Goal: Task Accomplishment & Management: Use online tool/utility

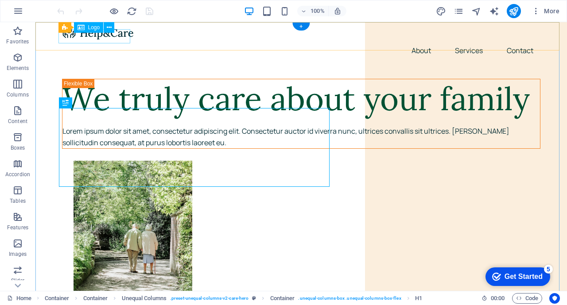
click at [120, 36] on div at bounding box center [301, 33] width 478 height 14
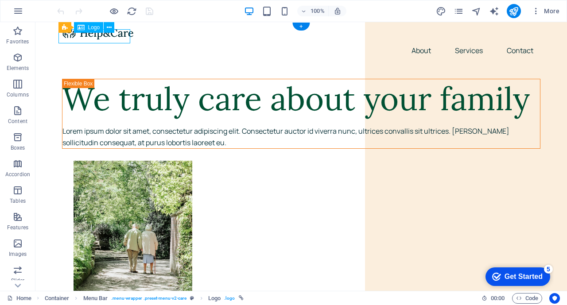
click at [120, 36] on div at bounding box center [301, 33] width 478 height 14
select select "px"
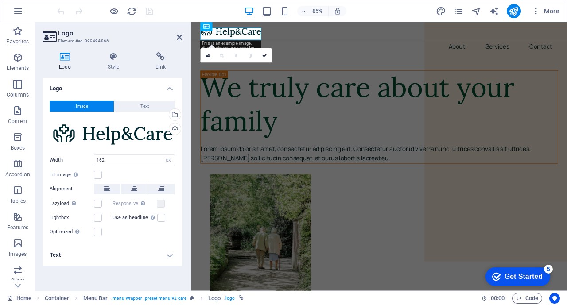
click at [84, 105] on span "Image" at bounding box center [82, 106] width 12 height 11
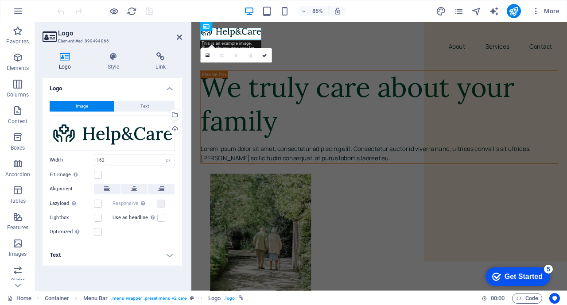
click at [84, 105] on span "Image" at bounding box center [82, 106] width 12 height 11
click at [109, 130] on div "Drag files here, click to choose files or select files from Files or our free s…" at bounding box center [112, 133] width 125 height 35
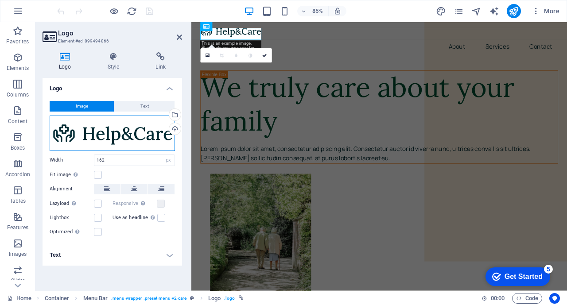
click at [109, 130] on div "Drag files here, click to choose files or select files from Files or our free s…" at bounding box center [112, 133] width 125 height 35
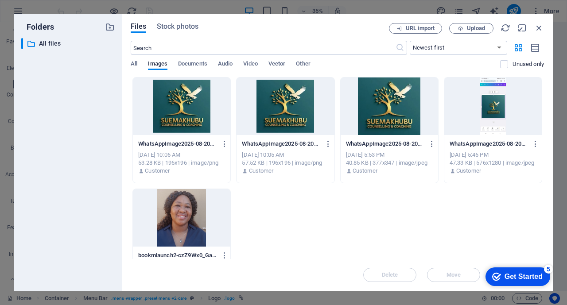
click at [292, 107] on div at bounding box center [285, 107] width 97 height 58
click at [309, 121] on div "We truly care about your family" at bounding box center [417, 118] width 431 height 79
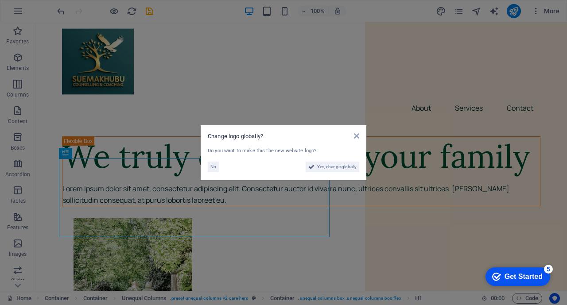
click at [338, 165] on span "Yes, change globally" at bounding box center [336, 167] width 39 height 11
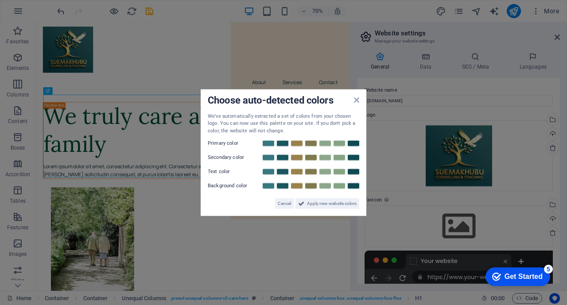
click at [269, 157] on link at bounding box center [268, 157] width 13 height 7
click at [281, 172] on link at bounding box center [282, 171] width 13 height 7
click at [297, 159] on link at bounding box center [296, 157] width 13 height 7
click at [310, 143] on link at bounding box center [310, 143] width 13 height 7
click at [296, 142] on link at bounding box center [296, 143] width 13 height 7
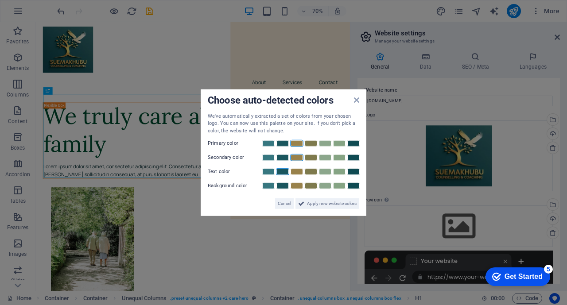
click at [310, 163] on div "Secondary color" at bounding box center [284, 157] width 152 height 11
click at [312, 156] on link at bounding box center [310, 157] width 13 height 7
click at [329, 200] on span "Apply new website colors" at bounding box center [332, 203] width 50 height 11
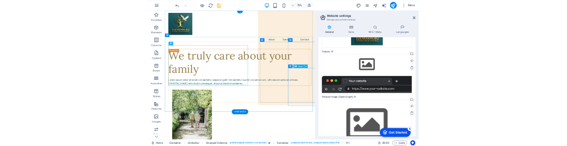
scroll to position [71, 0]
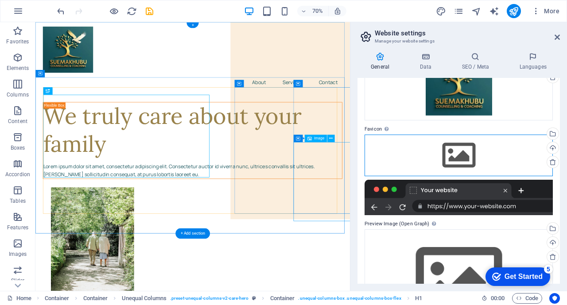
click at [464, 164] on div "Drag files here, click to choose files or select files from Files or our free s…" at bounding box center [459, 156] width 188 height 42
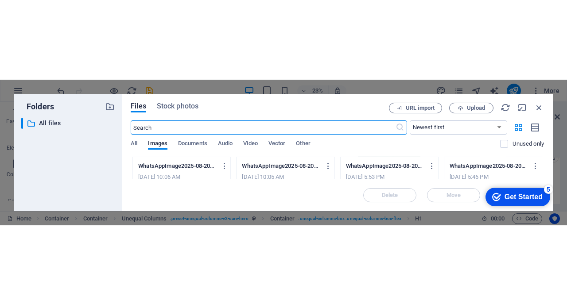
scroll to position [65, 0]
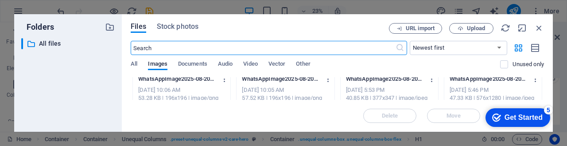
click at [537, 23] on icon "button" at bounding box center [539, 28] width 10 height 10
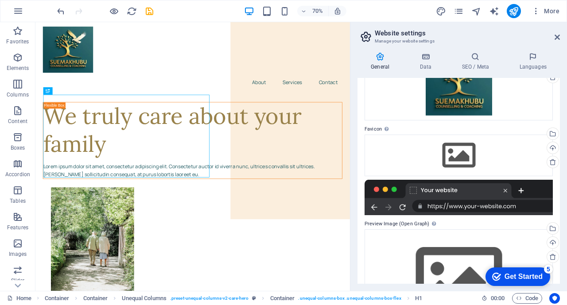
scroll to position [125, 0]
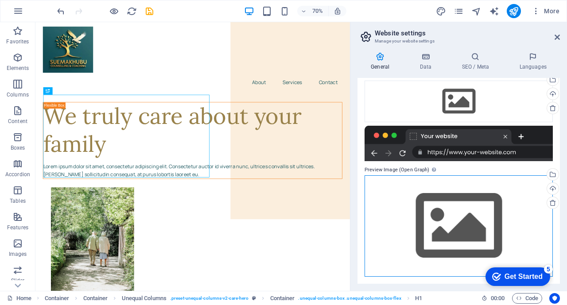
click at [456, 225] on div "Drag files here, click to choose files or select files from Files or our free s…" at bounding box center [459, 225] width 188 height 101
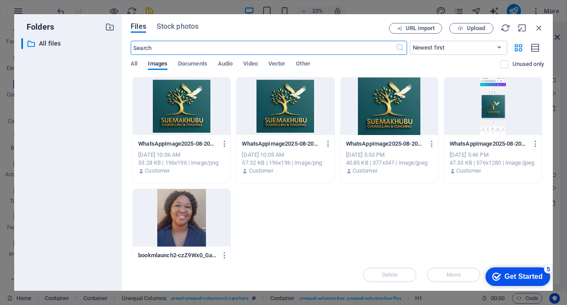
click at [291, 96] on div at bounding box center [285, 107] width 97 height 58
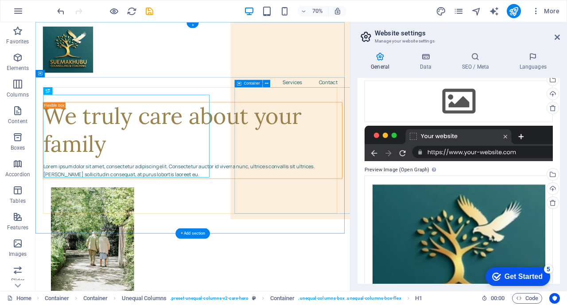
scroll to position [201, 0]
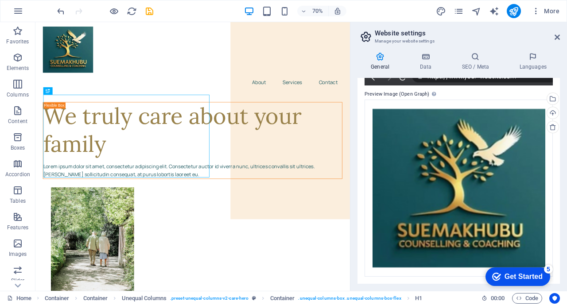
click at [524, 273] on div "Get Started" at bounding box center [524, 277] width 38 height 8
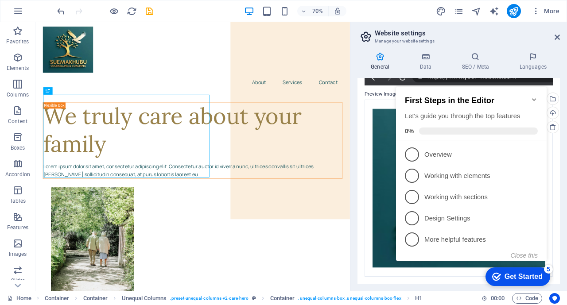
click at [437, 150] on p "Overview - incomplete" at bounding box center [477, 154] width 106 height 9
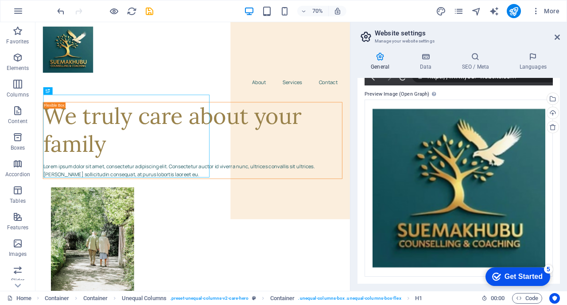
scroll to position [0, 0]
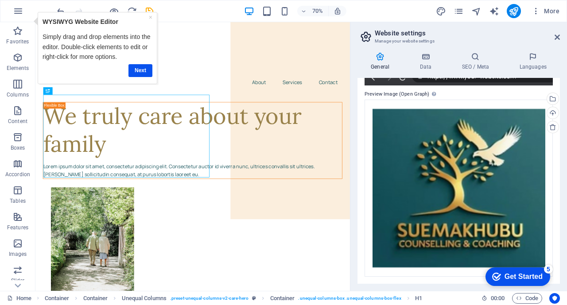
click at [496, 272] on div "checkmark Get Started 5" at bounding box center [517, 276] width 51 height 9
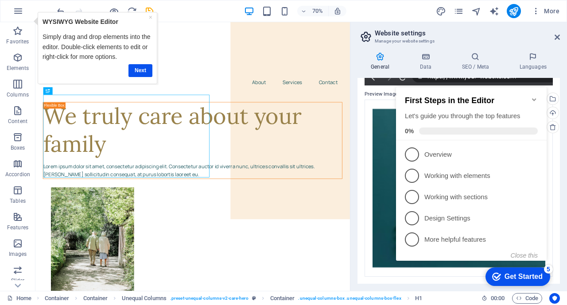
click at [411, 154] on span "1" at bounding box center [412, 155] width 14 height 14
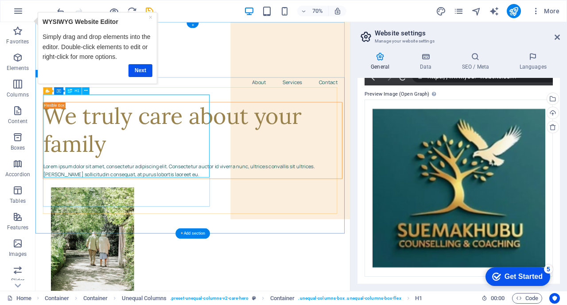
click at [180, 159] on div "We truly care about your family" at bounding box center [260, 176] width 427 height 79
click at [95, 184] on div "We truly care about your family" at bounding box center [260, 176] width 427 height 79
click at [120, 188] on div "We truly care about your family" at bounding box center [260, 176] width 427 height 79
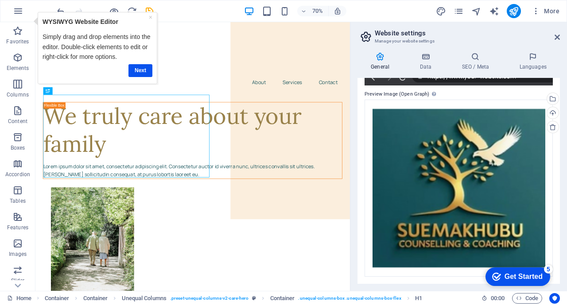
click at [144, 74] on link "Next" at bounding box center [140, 70] width 24 height 13
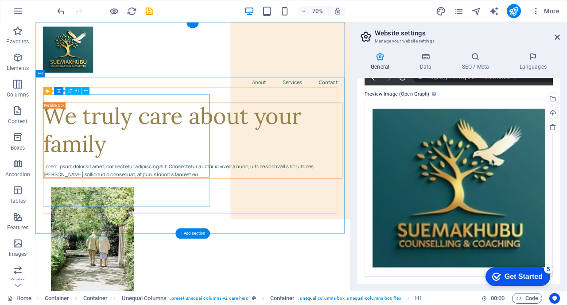
click at [135, 144] on div "We truly care about your family" at bounding box center [260, 176] width 427 height 79
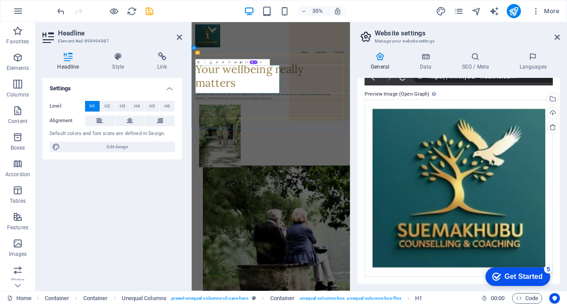
click at [271, 167] on h1 "Your wellbeing really matters" at bounding box center [417, 176] width 431 height 79
click at [414, 202] on h1 "Your wellbeing really matters" at bounding box center [417, 176] width 431 height 79
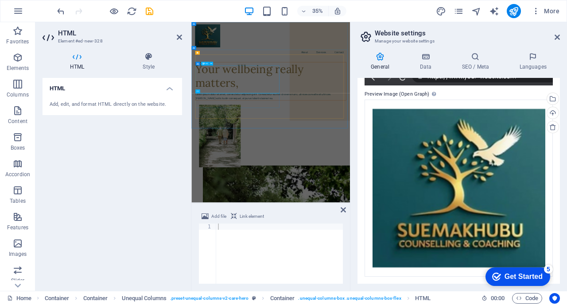
click at [401, 200] on div "Your wellbeing really matters," at bounding box center [417, 176] width 431 height 79
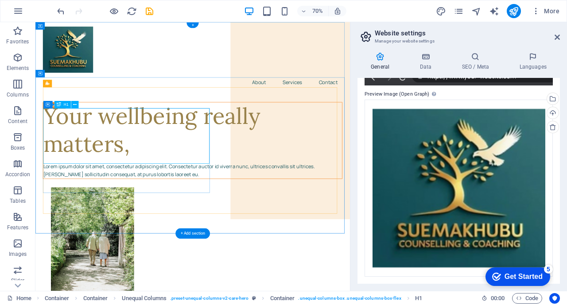
click at [258, 210] on div "Your wellbeing really matters," at bounding box center [260, 176] width 427 height 79
click at [169, 177] on div "Your wellbeing really matters," at bounding box center [260, 176] width 427 height 79
click at [124, 181] on div "Your wellbeing really matters," at bounding box center [260, 176] width 427 height 79
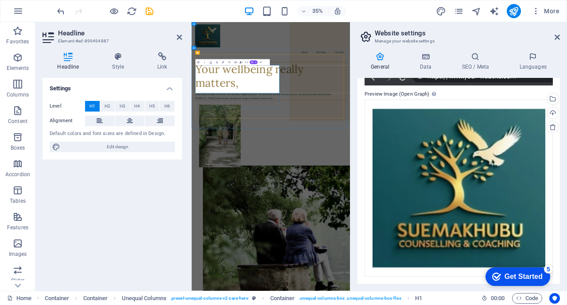
click at [403, 209] on h1 "Your wellbeing really matters," at bounding box center [417, 176] width 431 height 79
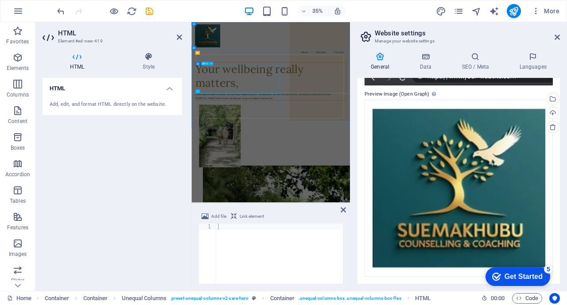
click at [419, 202] on div "Your wellbeing really matters," at bounding box center [417, 176] width 431 height 79
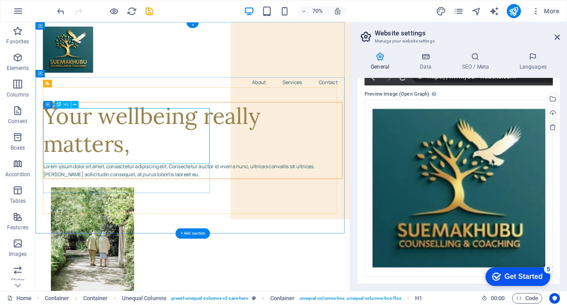
click at [256, 214] on div "Your wellbeing really matters," at bounding box center [260, 176] width 427 height 79
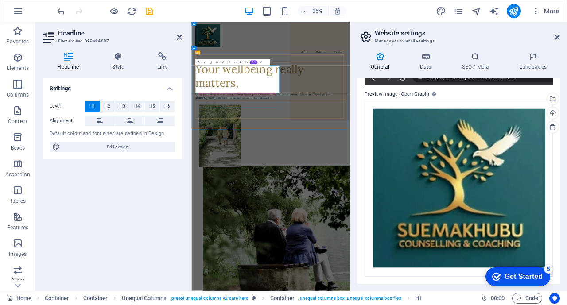
click at [425, 208] on h1 "Your wellbeing really matters," at bounding box center [417, 176] width 431 height 79
click at [127, 189] on div "Settings Level H1 H2 H3 H4 H5 H6 Alignment Default colors and font sizes are de…" at bounding box center [113, 181] width 140 height 206
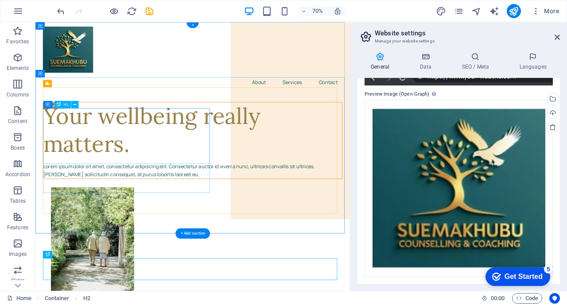
click at [74, 161] on div "Your wellbeing really matters." at bounding box center [260, 176] width 427 height 79
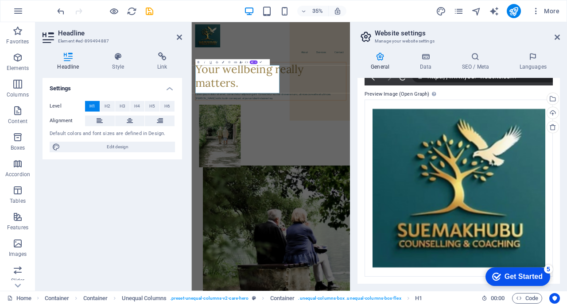
click at [57, 152] on icon at bounding box center [56, 147] width 8 height 11
select select "px"
select select "400"
select select "px"
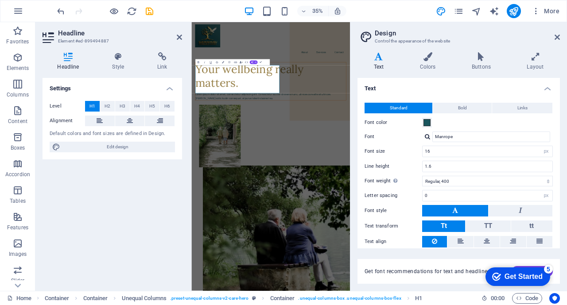
drag, startPoint x: 427, startPoint y: 63, endPoint x: 134, endPoint y: 511, distance: 535.8
click at [427, 63] on h4 "Colors" at bounding box center [430, 61] width 52 height 19
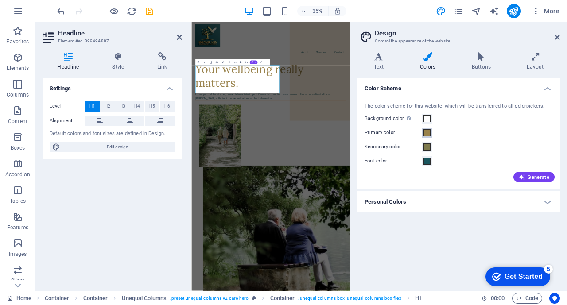
click at [427, 132] on span at bounding box center [427, 132] width 7 height 7
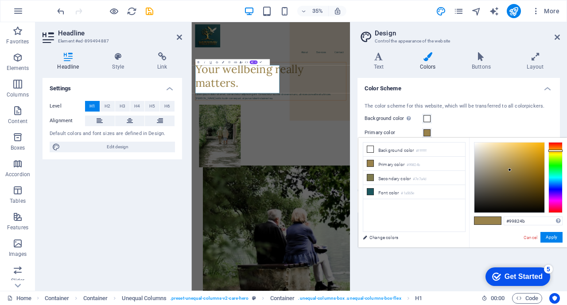
type input "#caa242"
click at [521, 157] on div at bounding box center [510, 178] width 70 height 70
click at [552, 236] on button "Apply" at bounding box center [552, 237] width 22 height 11
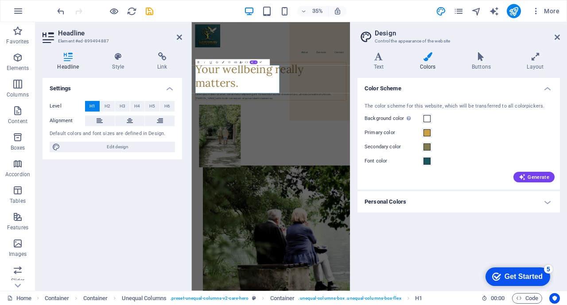
click at [159, 214] on div "Settings Level H1 H2 H3 H4 H5 H6 Alignment Default colors and font sizes are de…" at bounding box center [113, 181] width 140 height 206
click at [427, 146] on span at bounding box center [427, 147] width 7 height 7
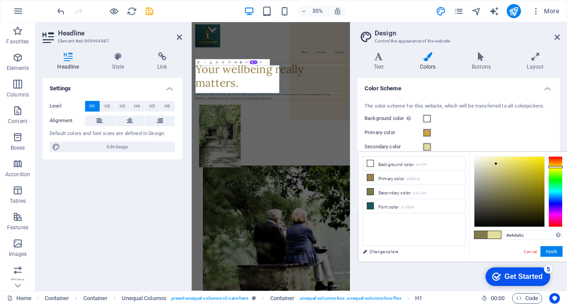
click at [496, 164] on div at bounding box center [510, 192] width 70 height 70
click at [496, 164] on div at bounding box center [495, 163] width 3 height 3
click at [514, 163] on div at bounding box center [510, 192] width 70 height 70
click at [484, 161] on div at bounding box center [510, 192] width 70 height 70
type input "#edebcc"
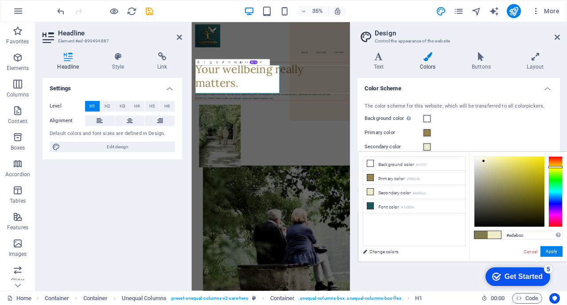
click at [532, 250] on link "Cancel" at bounding box center [531, 252] width 16 height 7
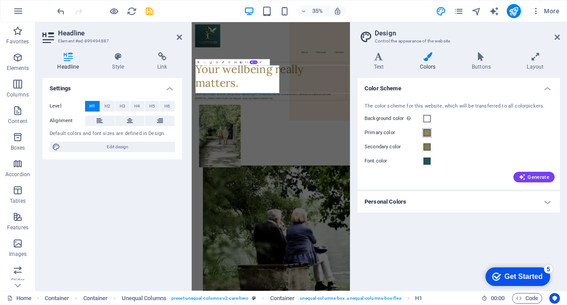
click at [428, 132] on span at bounding box center [427, 132] width 7 height 7
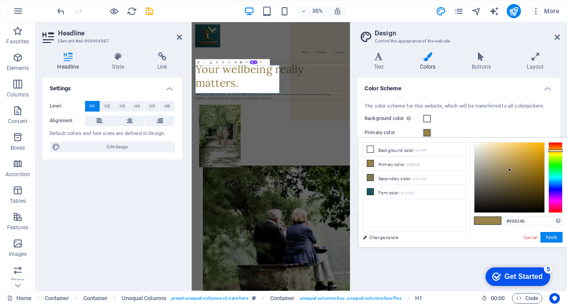
click at [389, 163] on li "Primary color #99824b" at bounding box center [414, 164] width 102 height 14
click at [517, 166] on div at bounding box center [510, 178] width 70 height 70
type input "#b28f3c"
click at [521, 163] on div at bounding box center [510, 178] width 70 height 70
click at [548, 235] on button "Apply" at bounding box center [552, 237] width 22 height 11
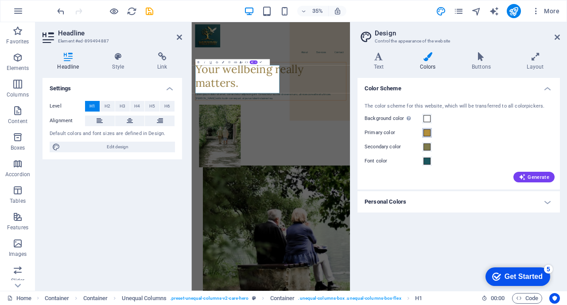
click at [427, 135] on span at bounding box center [427, 132] width 7 height 7
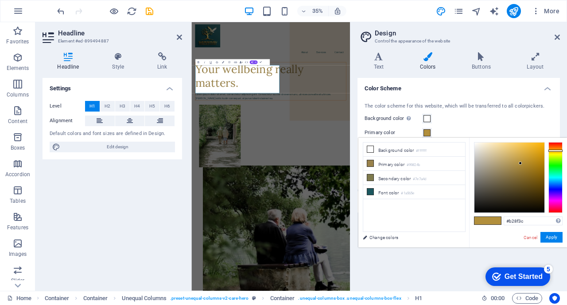
click at [373, 235] on link "Change colors" at bounding box center [409, 237] width 103 height 11
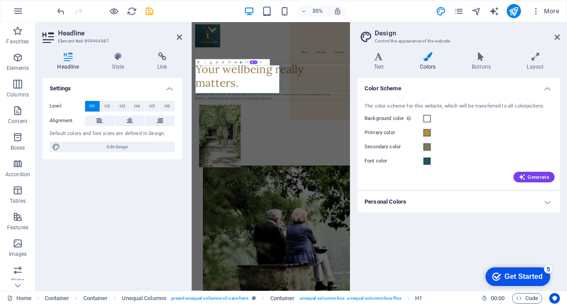
click at [558, 38] on icon at bounding box center [557, 37] width 5 height 7
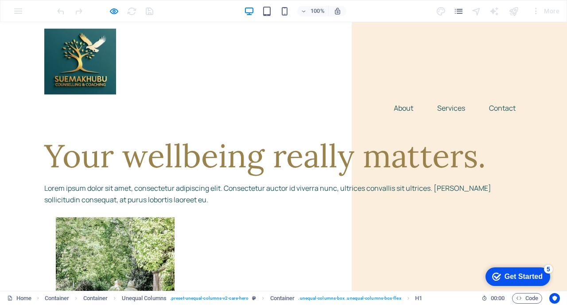
click at [101, 176] on h1 "Your wellbeing really matters." at bounding box center [283, 155] width 478 height 39
click at [202, 206] on p "Lorem ipsum dolor sit amet, consectetur adipiscing elit. Consectetur auctor id …" at bounding box center [283, 194] width 478 height 23
click at [227, 176] on h1 "Your wellbeing really matters." at bounding box center [283, 155] width 478 height 39
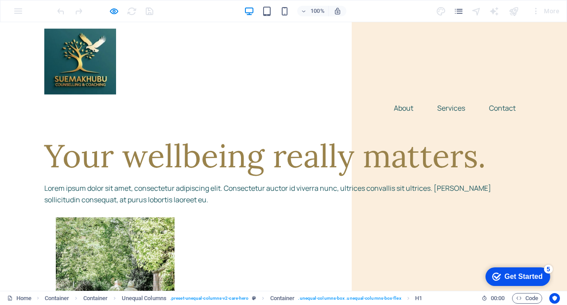
click at [119, 176] on h1 "Your wellbeing really matters." at bounding box center [283, 155] width 478 height 39
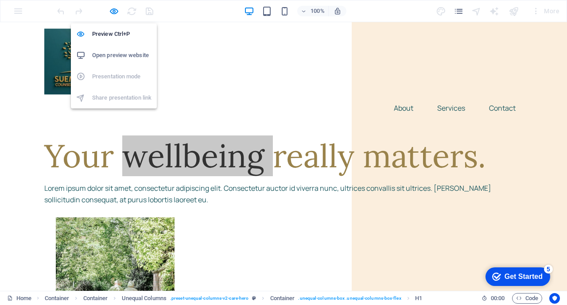
click at [0, 0] on icon "button" at bounding box center [0, 0] width 0 height 0
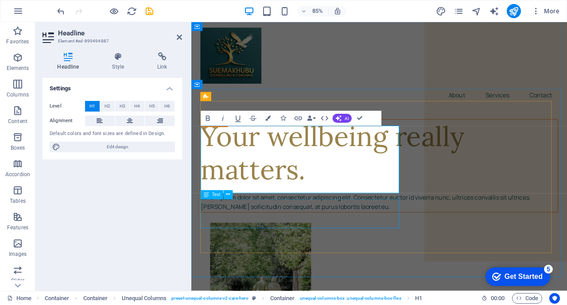
click at [262, 246] on div "Lorem ipsum dolor sit amet, consectetur adipiscing elit. Consectetur auctor id …" at bounding box center [412, 234] width 420 height 23
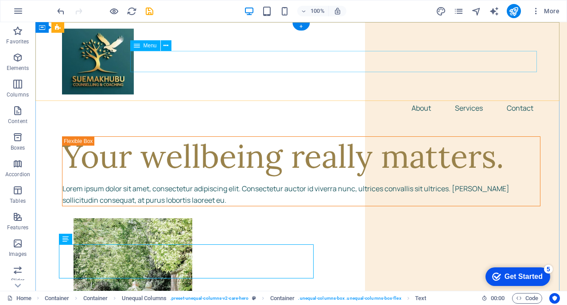
click at [412, 97] on nav "About Services Contact" at bounding box center [301, 107] width 478 height 21
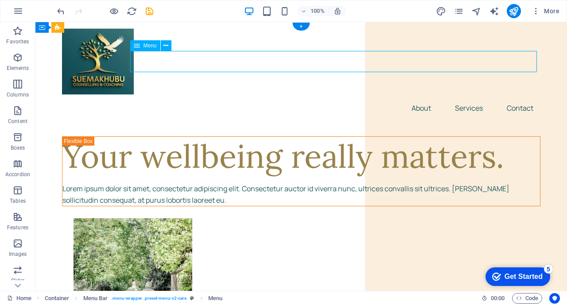
click at [417, 97] on nav "About Services Contact" at bounding box center [301, 107] width 478 height 21
click at [140, 46] on div "Menu" at bounding box center [145, 45] width 30 height 11
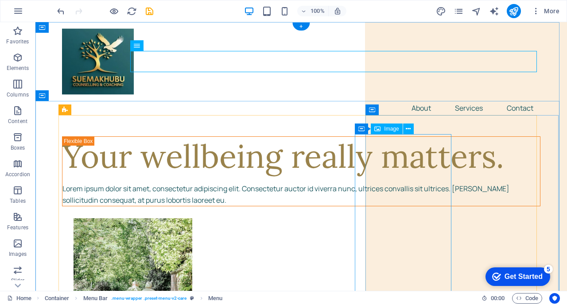
click at [404, 218] on figure at bounding box center [313, 307] width 478 height 179
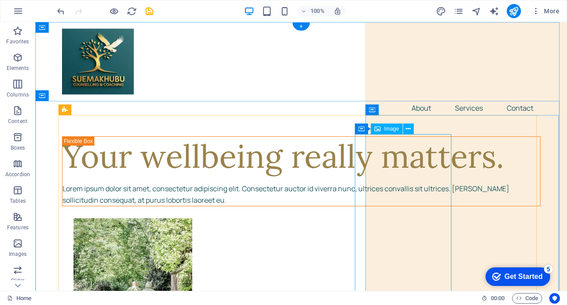
click at [404, 218] on figure at bounding box center [313, 307] width 478 height 179
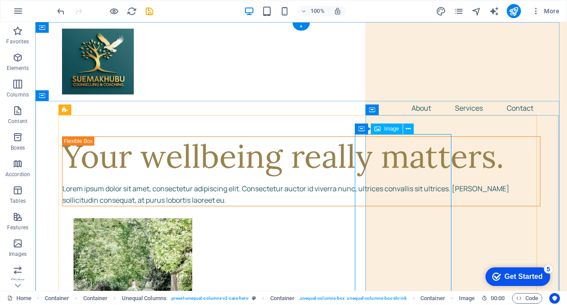
click at [410, 218] on figure at bounding box center [313, 307] width 478 height 179
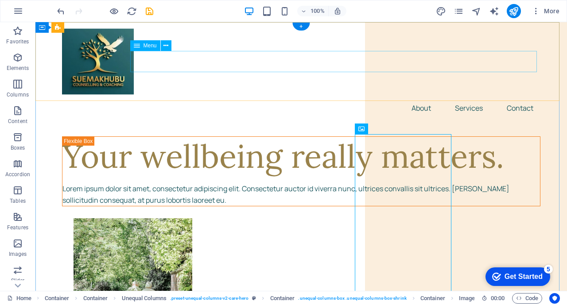
click at [419, 97] on nav "About Services Contact" at bounding box center [301, 107] width 478 height 21
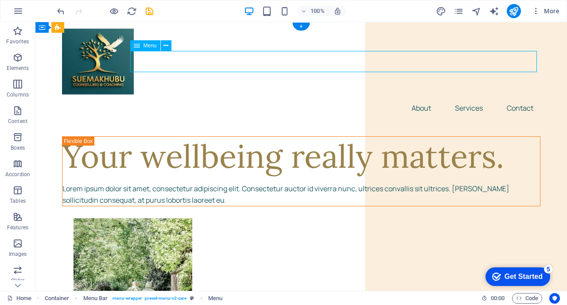
click at [416, 97] on nav "About Services Contact" at bounding box center [301, 107] width 478 height 21
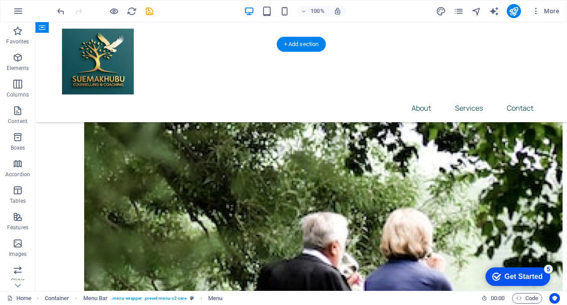
scroll to position [306, 0]
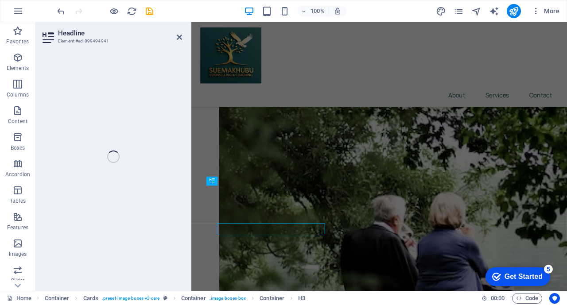
scroll to position [296, 0]
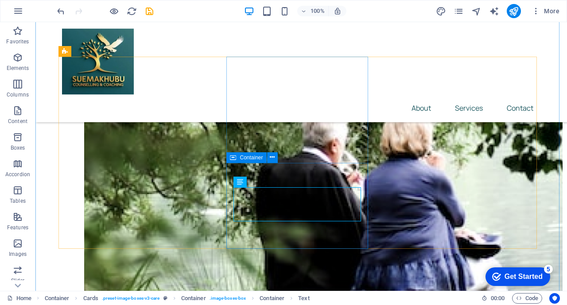
scroll to position [409, 0]
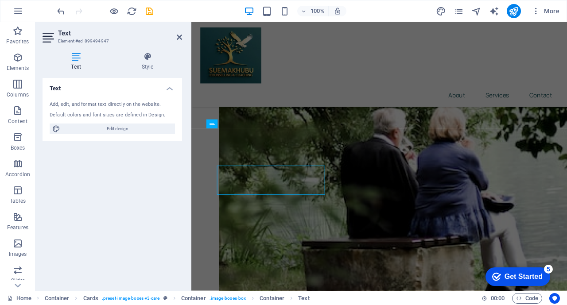
scroll to position [381, 0]
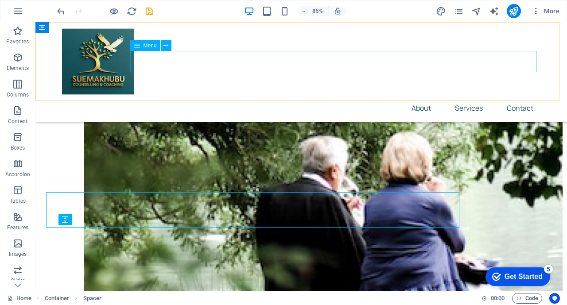
scroll to position [409, 0]
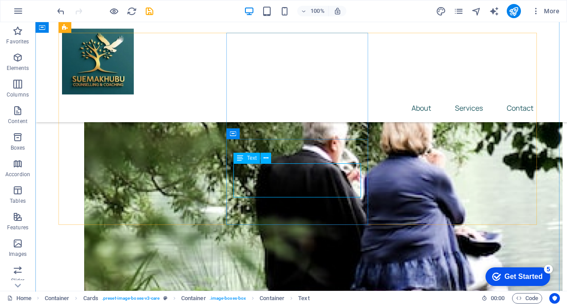
drag, startPoint x: 340, startPoint y: 189, endPoint x: 256, endPoint y: 178, distance: 84.8
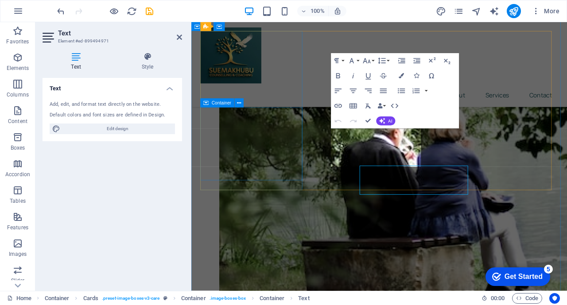
scroll to position [381, 0]
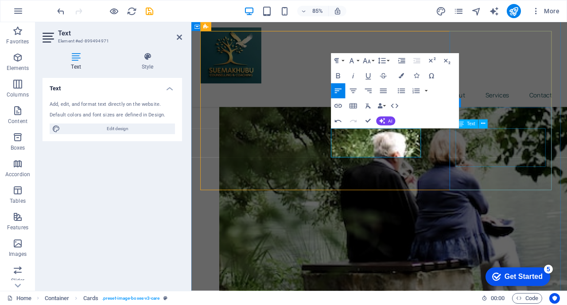
scroll to position [425, 0]
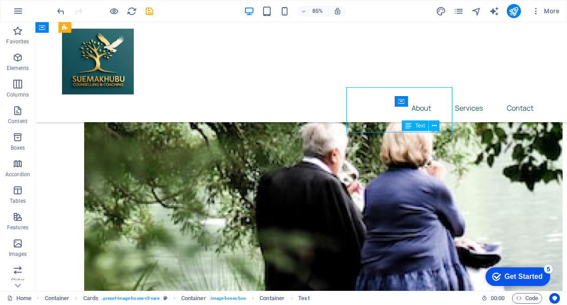
scroll to position [441, 0]
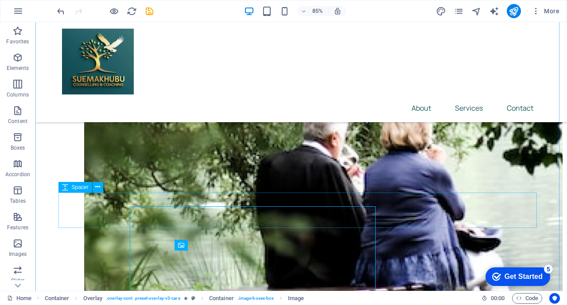
scroll to position [441, 0]
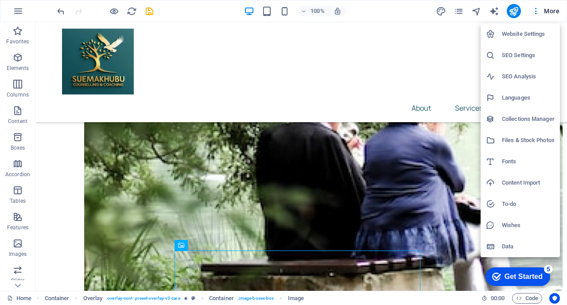
click at [243, 199] on div at bounding box center [283, 152] width 567 height 305
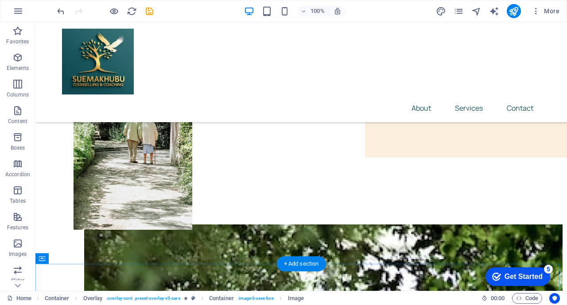
scroll to position [62, 0]
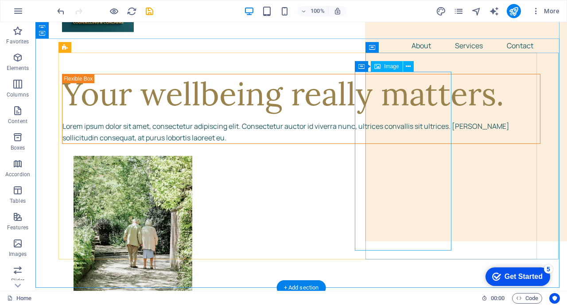
click at [422, 165] on figure at bounding box center [313, 245] width 478 height 179
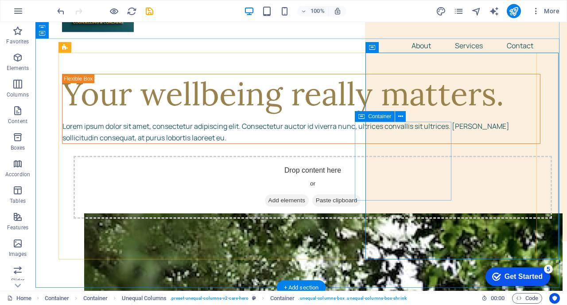
click at [309, 194] on span "Add elements" at bounding box center [287, 200] width 44 height 12
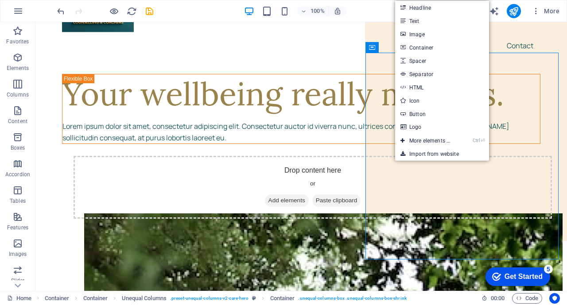
click at [418, 35] on link "Image" at bounding box center [442, 33] width 94 height 13
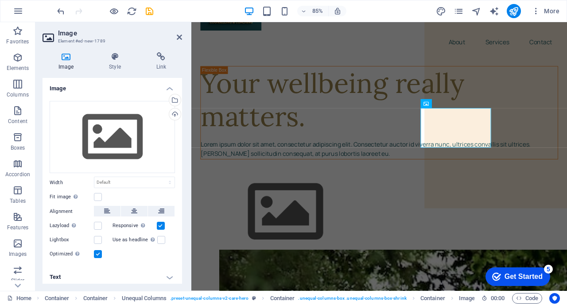
click at [65, 58] on icon at bounding box center [66, 56] width 47 height 9
click at [92, 129] on div "Drag files here, click to choose files or select files from Files or our free s…" at bounding box center [112, 137] width 125 height 73
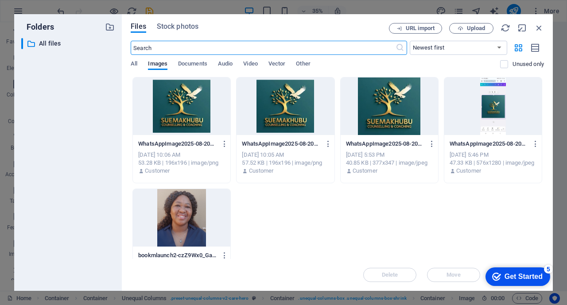
click at [473, 28] on span "Upload" at bounding box center [476, 28] width 18 height 5
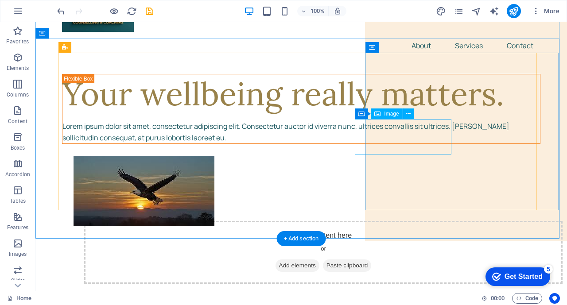
click at [403, 156] on figure at bounding box center [313, 191] width 478 height 70
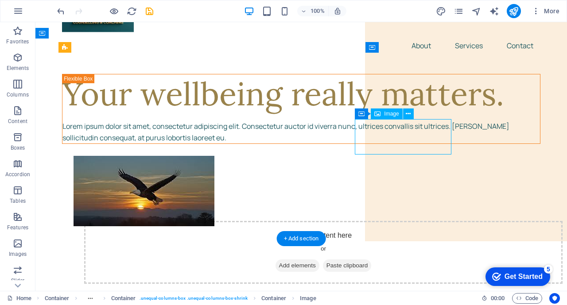
click at [436, 156] on figure at bounding box center [313, 191] width 478 height 70
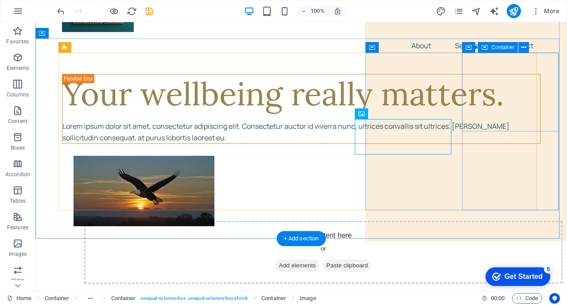
click at [469, 221] on div "Drop content here or Add elements Paste clipboard" at bounding box center [323, 252] width 478 height 63
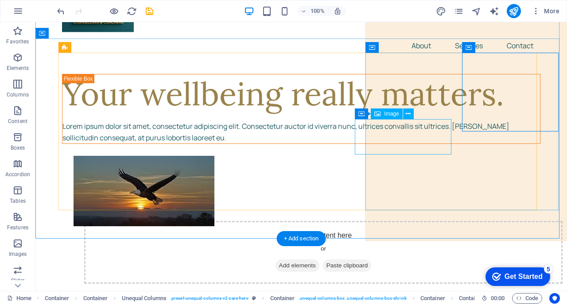
drag, startPoint x: 382, startPoint y: 132, endPoint x: 426, endPoint y: 130, distance: 43.5
click at [429, 156] on figure at bounding box center [313, 191] width 478 height 70
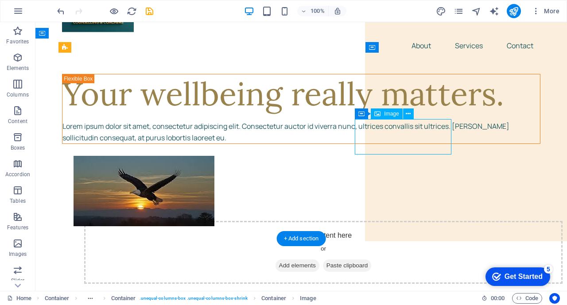
click at [410, 156] on figure at bounding box center [313, 191] width 478 height 70
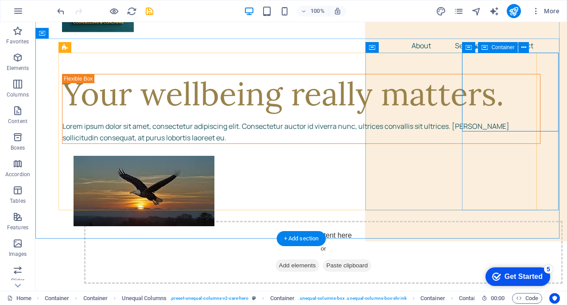
click at [472, 221] on div "Drop content here or Add elements Paste clipboard" at bounding box center [323, 252] width 478 height 63
click at [525, 47] on icon at bounding box center [523, 47] width 5 height 9
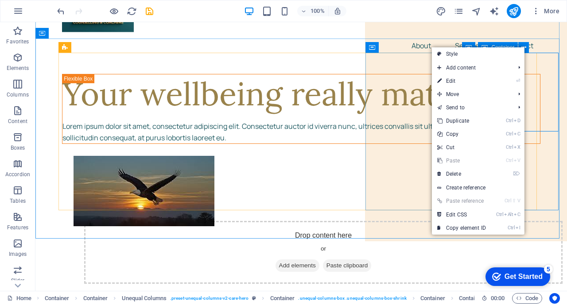
click at [532, 46] on div "Container Container" at bounding box center [498, 47] width 73 height 11
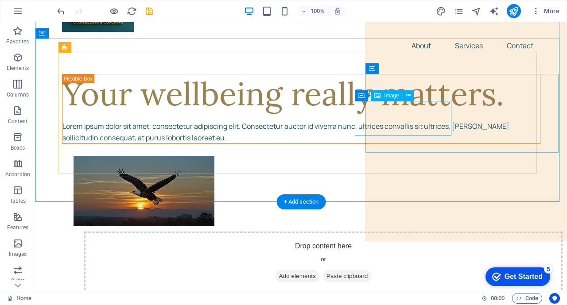
click at [401, 156] on figure at bounding box center [313, 191] width 478 height 70
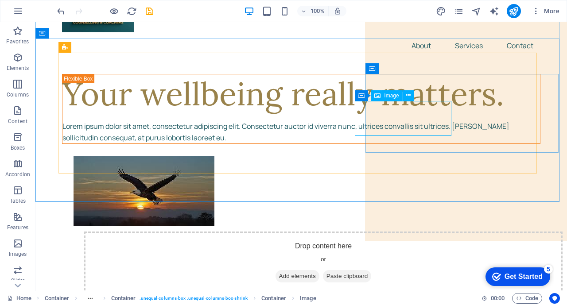
click at [408, 94] on icon at bounding box center [408, 95] width 5 height 9
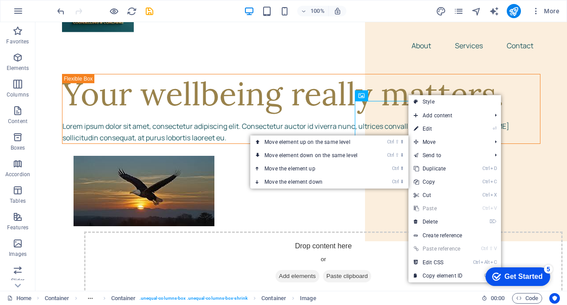
click at [431, 140] on span "Move" at bounding box center [447, 142] width 79 height 13
click at [432, 139] on span "Move" at bounding box center [447, 142] width 79 height 13
click at [348, 144] on link "Ctrl ⇧ ⬆ Move element up on the same level" at bounding box center [312, 142] width 125 height 13
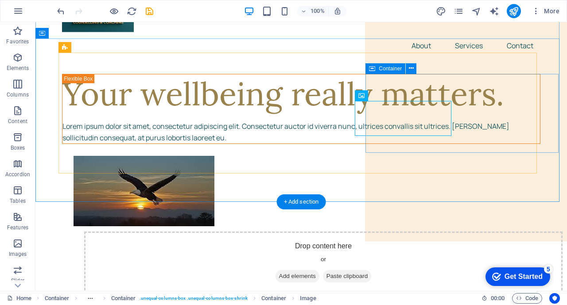
drag, startPoint x: 440, startPoint y: 121, endPoint x: 424, endPoint y: 86, distance: 38.5
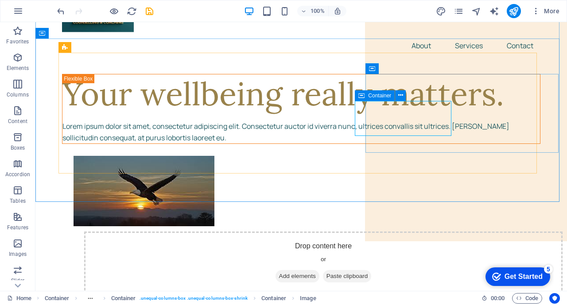
click at [363, 98] on icon at bounding box center [361, 95] width 6 height 11
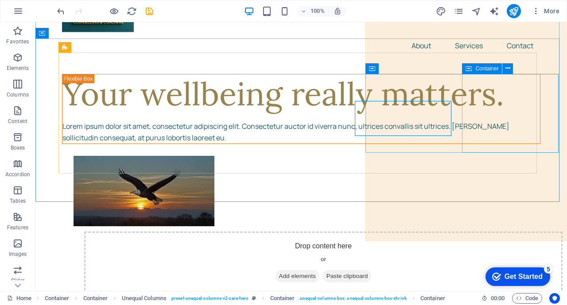
click at [468, 68] on icon at bounding box center [469, 68] width 6 height 11
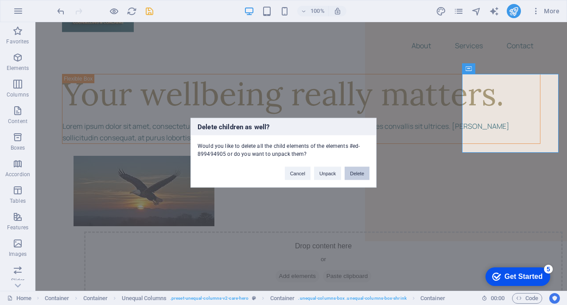
click at [356, 173] on button "Delete" at bounding box center [357, 173] width 25 height 13
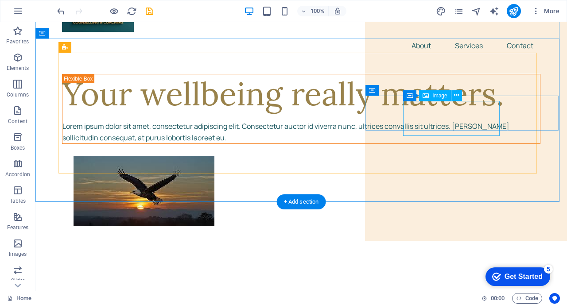
click at [424, 156] on figure at bounding box center [313, 191] width 478 height 70
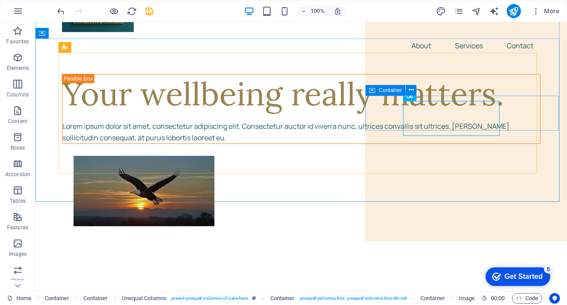
click at [377, 89] on div "Container" at bounding box center [386, 90] width 40 height 11
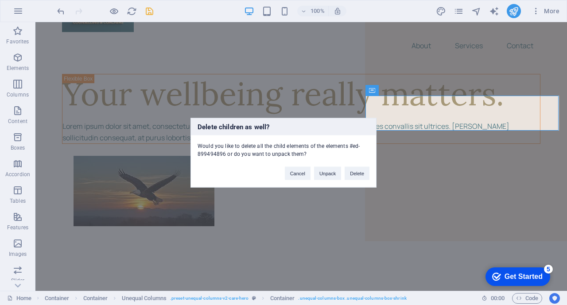
click at [358, 171] on button "Delete" at bounding box center [357, 173] width 25 height 13
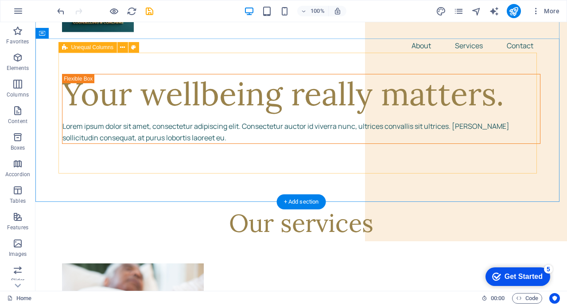
click at [431, 103] on div "Your wellbeing really matters. Lorem ipsum dolor sit amet, consectetur adipisci…" at bounding box center [301, 109] width 478 height 70
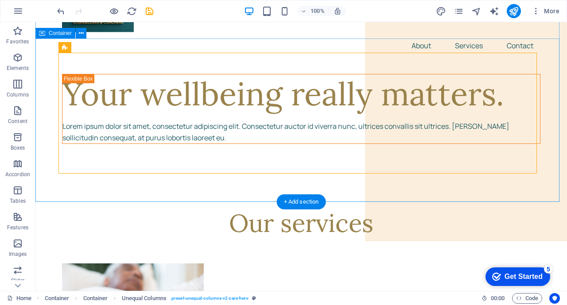
click at [548, 60] on div "Your wellbeing really matters. Lorem ipsum dolor sit amet, consectetur adipisci…" at bounding box center [301, 116] width 532 height 113
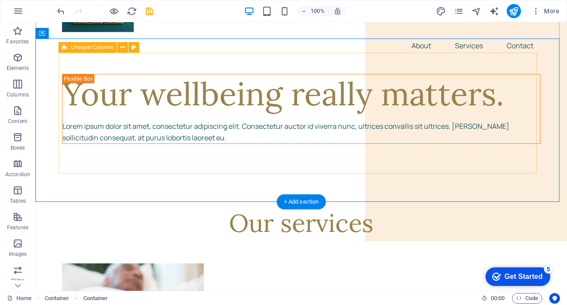
click at [452, 93] on div "Your wellbeing really matters. Lorem ipsum dolor sit amet, consectetur adipisci…" at bounding box center [301, 109] width 478 height 70
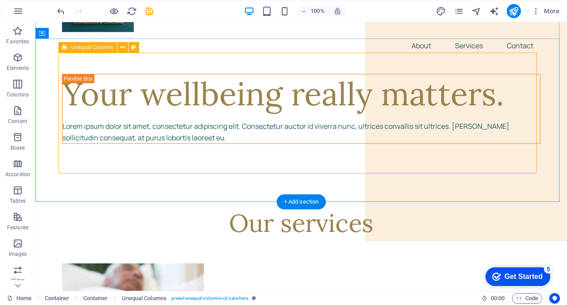
click at [453, 94] on div "Your wellbeing really matters. Lorem ipsum dolor sit amet, consectetur adipisci…" at bounding box center [301, 109] width 478 height 70
click at [449, 83] on div "Your wellbeing really matters. Lorem ipsum dolor sit amet, consectetur adipisci…" at bounding box center [301, 109] width 478 height 70
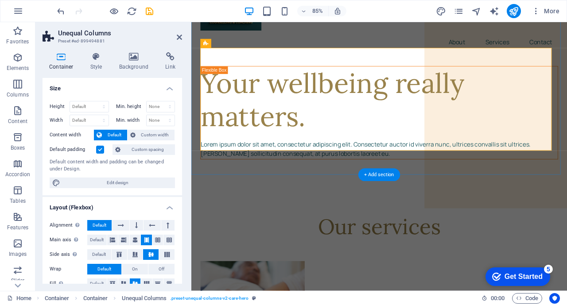
click at [374, 176] on div "+ Add section" at bounding box center [379, 175] width 42 height 13
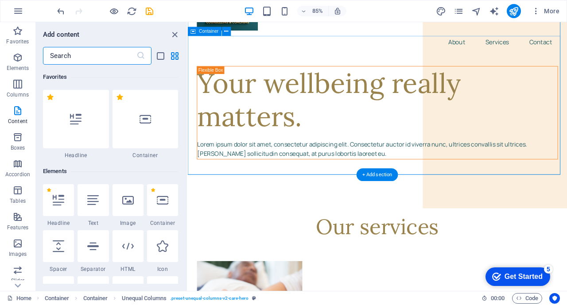
click at [496, 86] on div "Your wellbeing really matters. Lorem ipsum dolor sit amet, consectetur adipisci…" at bounding box center [410, 129] width 425 height 110
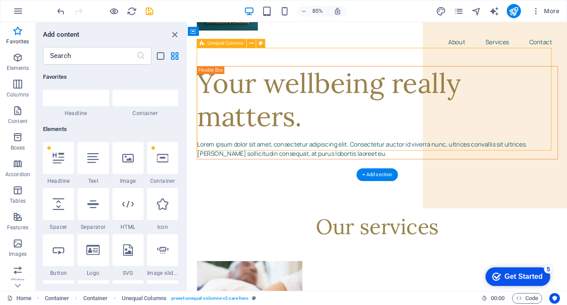
scroll to position [0, 0]
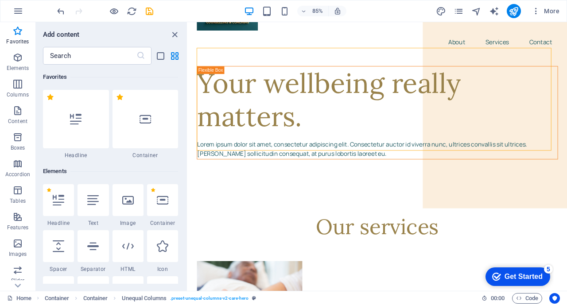
drag, startPoint x: 125, startPoint y: 206, endPoint x: 69, endPoint y: 282, distance: 94.5
click at [125, 206] on icon at bounding box center [128, 200] width 12 height 12
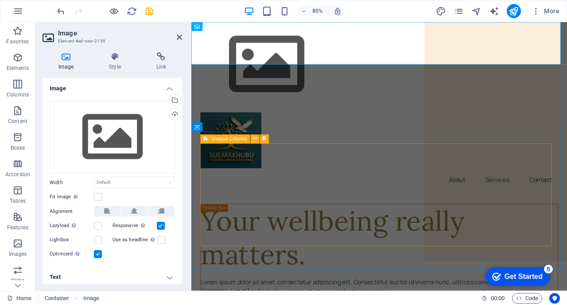
click at [567, 236] on div "Your wellbeing really matters. Lorem ipsum dolor sit amet, consectetur adipisci…" at bounding box center [412, 291] width 421 height 110
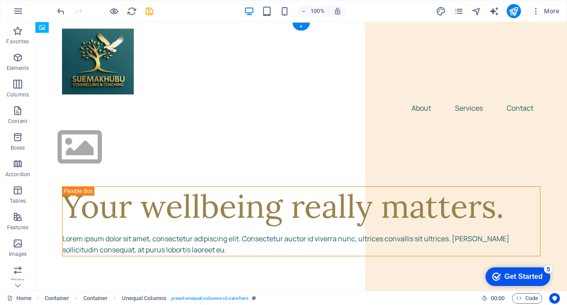
drag, startPoint x: 81, startPoint y: 42, endPoint x: 465, endPoint y: 124, distance: 393.4
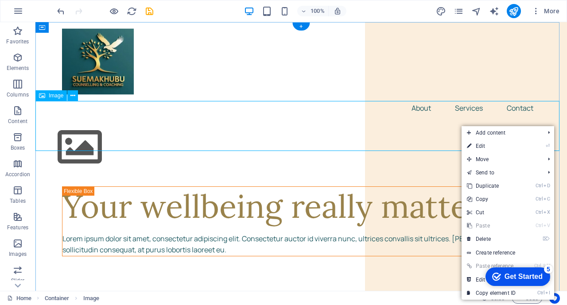
click at [465, 124] on figure at bounding box center [301, 147] width 532 height 50
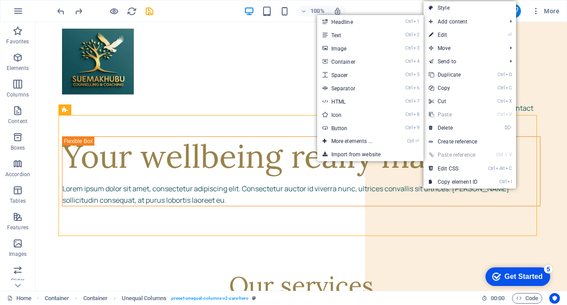
click at [354, 48] on link "Ctrl 3 Image" at bounding box center [353, 48] width 73 height 13
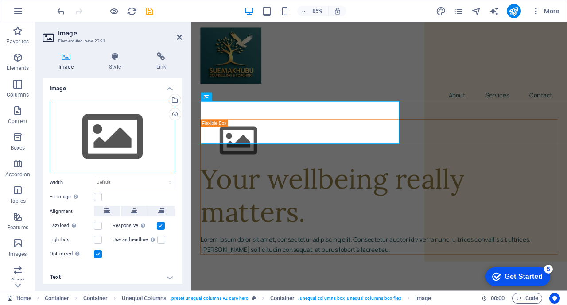
click at [107, 129] on div "Drag files here, click to choose files or select files from Files or our free s…" at bounding box center [112, 137] width 125 height 73
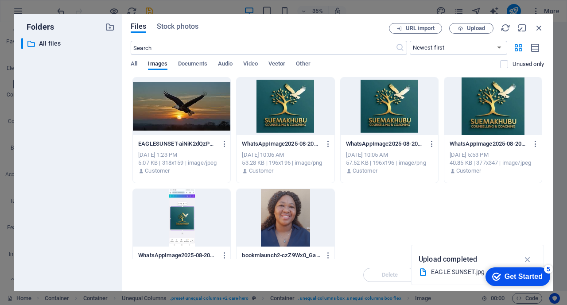
click at [193, 101] on div at bounding box center [181, 107] width 97 height 58
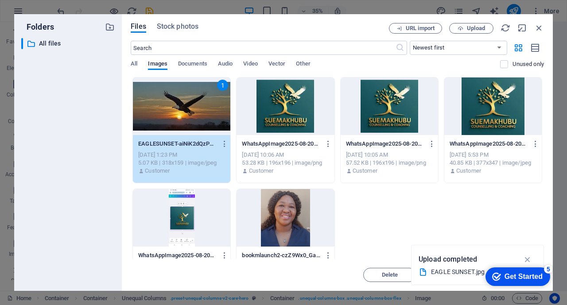
click at [193, 101] on div "1" at bounding box center [181, 107] width 97 height 58
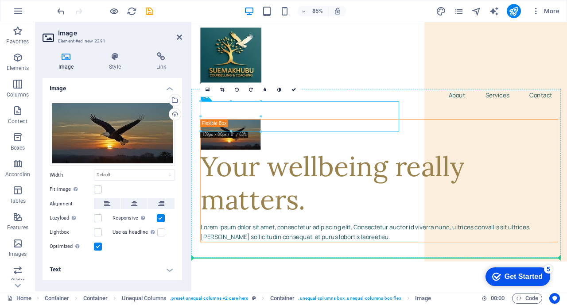
drag, startPoint x: 210, startPoint y: 124, endPoint x: 526, endPoint y: 168, distance: 318.5
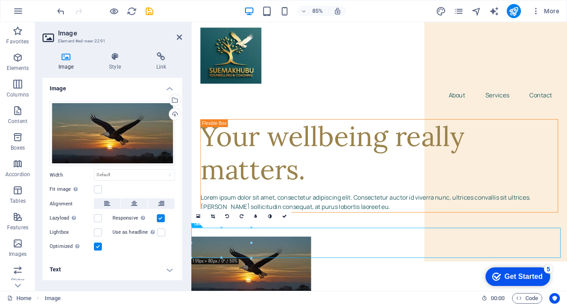
click at [541, 152] on div "Your wellbeing really matters. Lorem ipsum dolor sit amet, consectetur adipisci…" at bounding box center [412, 191] width 421 height 110
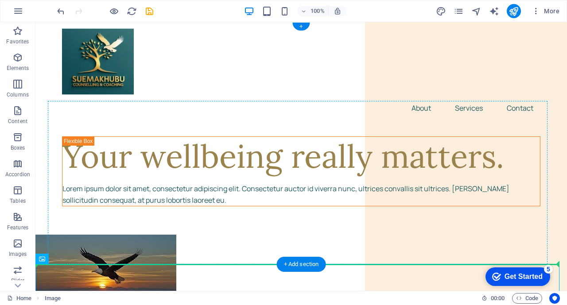
drag, startPoint x: 74, startPoint y: 277, endPoint x: 394, endPoint y: 152, distance: 344.4
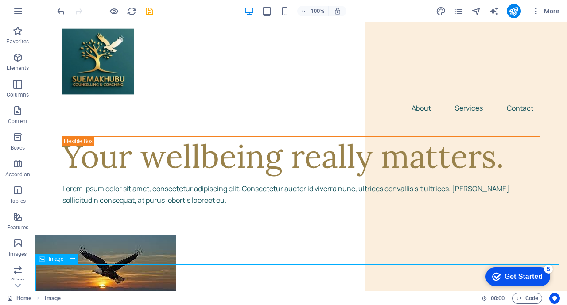
click at [71, 256] on icon at bounding box center [72, 259] width 5 height 9
click at [17, 13] on icon "button" at bounding box center [18, 11] width 11 height 11
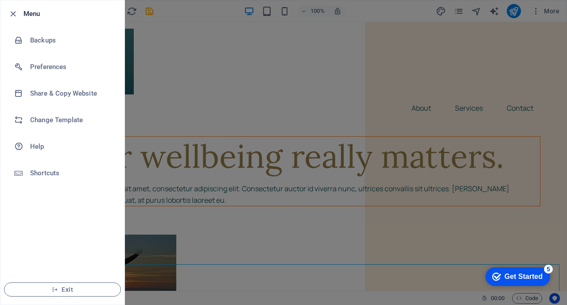
click at [63, 117] on h6 "Change Template" at bounding box center [71, 120] width 82 height 11
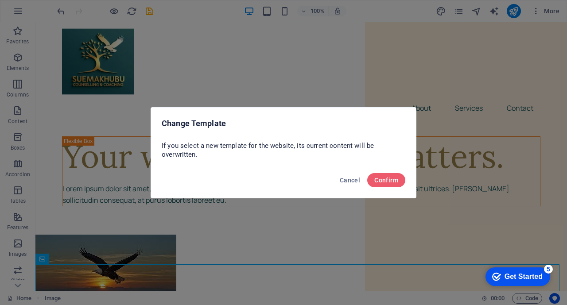
click at [386, 176] on button "Confirm" at bounding box center [386, 180] width 38 height 14
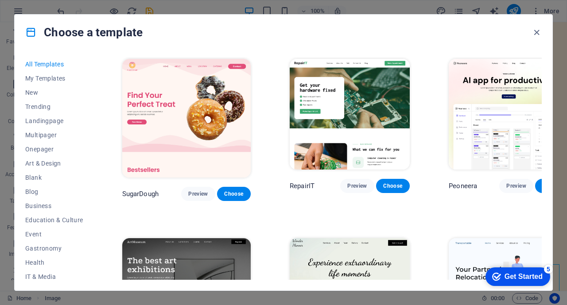
click at [172, 98] on img at bounding box center [186, 118] width 128 height 119
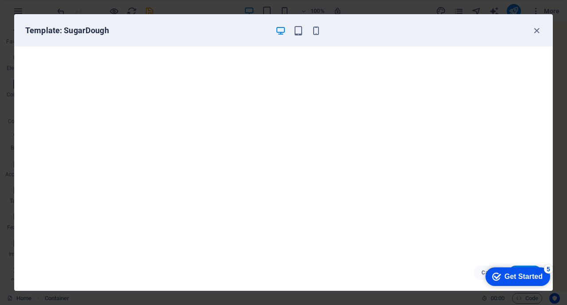
click at [532, 31] on icon "button" at bounding box center [537, 31] width 10 height 10
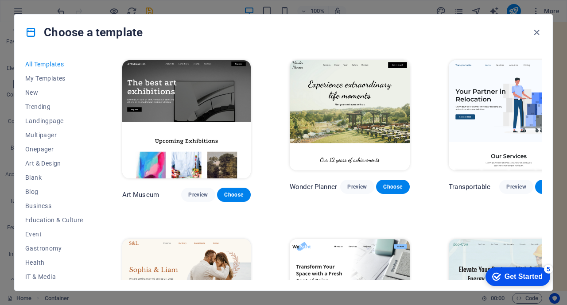
scroll to position [150, 0]
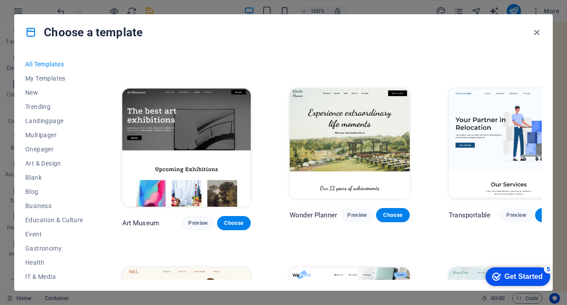
click at [523, 136] on img at bounding box center [509, 144] width 120 height 111
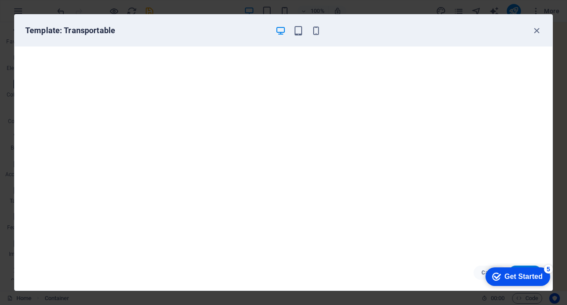
click at [536, 30] on icon "button" at bounding box center [537, 31] width 10 height 10
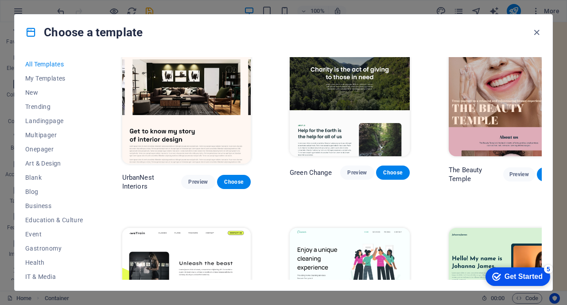
scroll to position [972, 0]
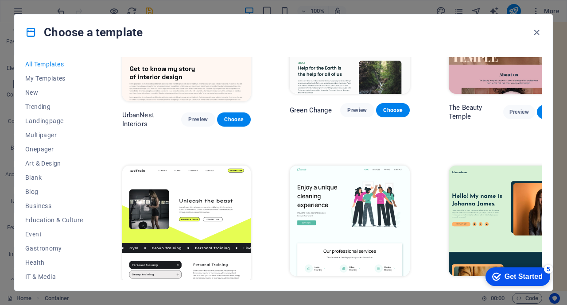
click at [203, 166] on img at bounding box center [186, 225] width 128 height 119
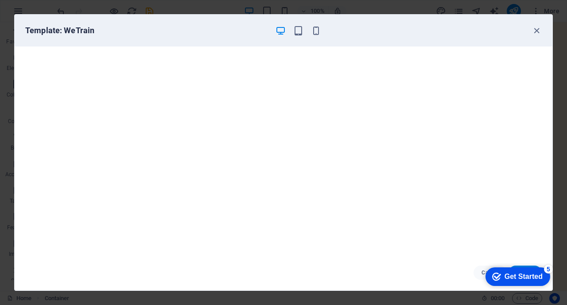
click at [539, 29] on icon "button" at bounding box center [537, 31] width 10 height 10
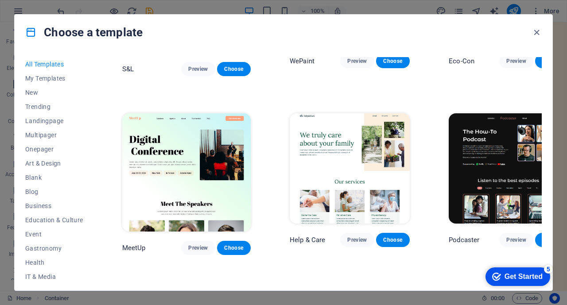
scroll to position [487, 0]
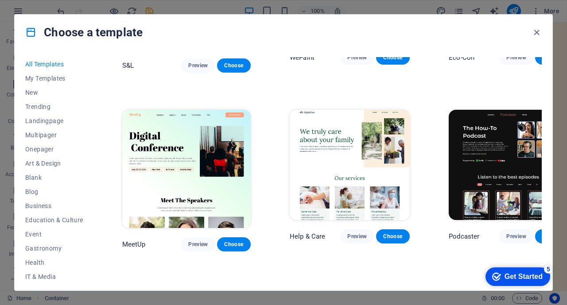
click at [175, 132] on img at bounding box center [186, 169] width 128 height 119
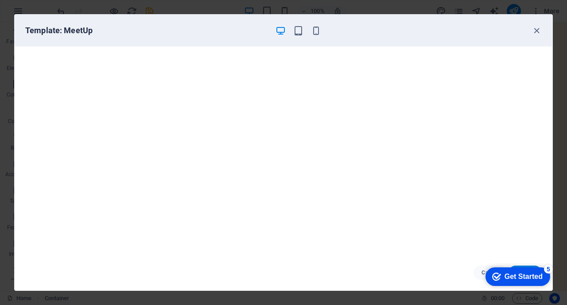
click at [536, 31] on icon "button" at bounding box center [537, 31] width 10 height 10
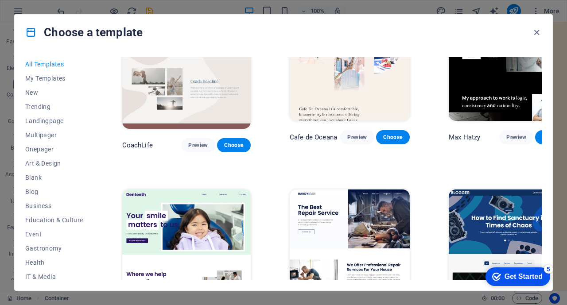
scroll to position [2176, 0]
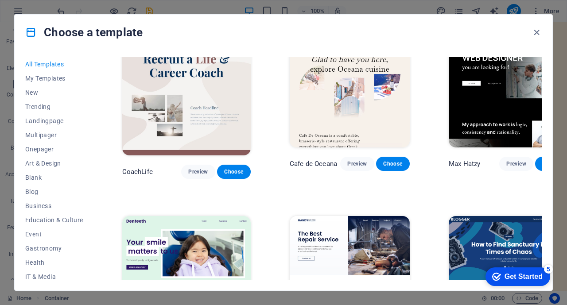
click at [178, 216] on img at bounding box center [186, 275] width 128 height 119
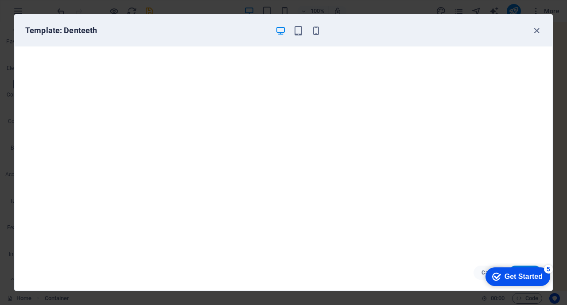
click at [537, 33] on icon "button" at bounding box center [537, 31] width 10 height 10
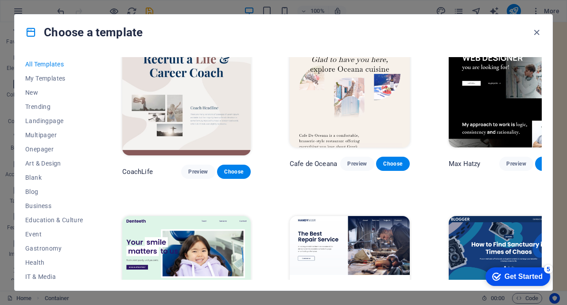
click at [542, 19] on div "Choose a template" at bounding box center [284, 32] width 538 height 35
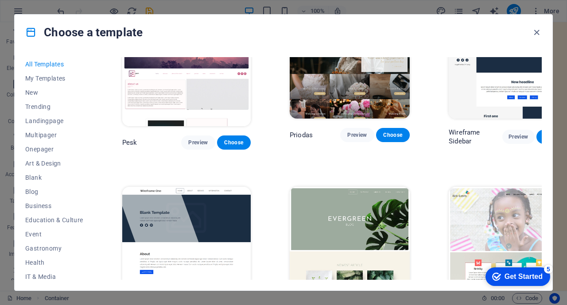
scroll to position [2842, 0]
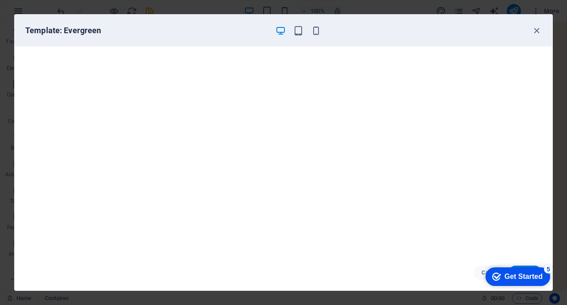
click at [534, 31] on icon "button" at bounding box center [537, 31] width 10 height 10
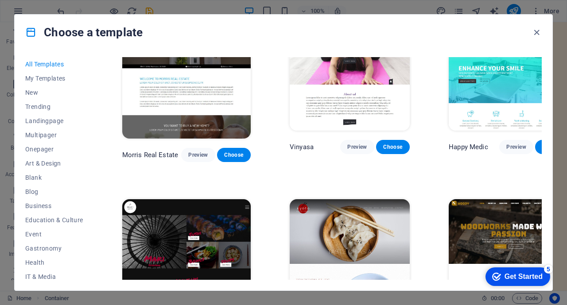
scroll to position [3872, 0]
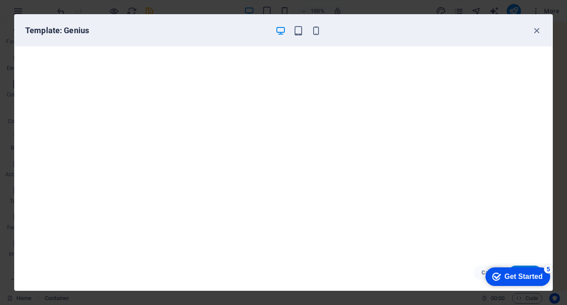
click at [536, 28] on icon "button" at bounding box center [537, 31] width 10 height 10
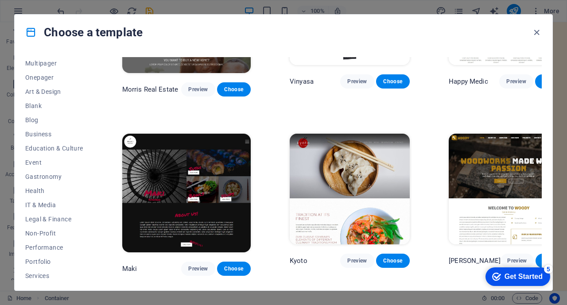
scroll to position [132, 0]
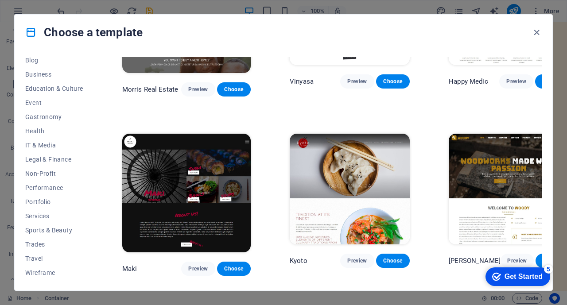
click at [39, 201] on span "Portfolio" at bounding box center [54, 201] width 58 height 7
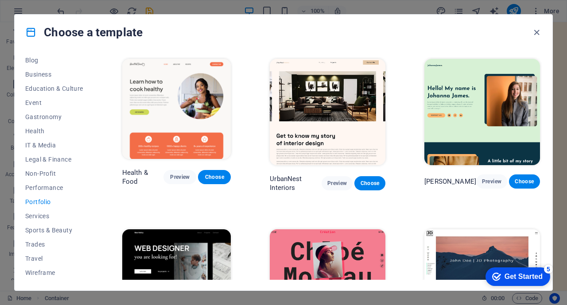
scroll to position [1, 0]
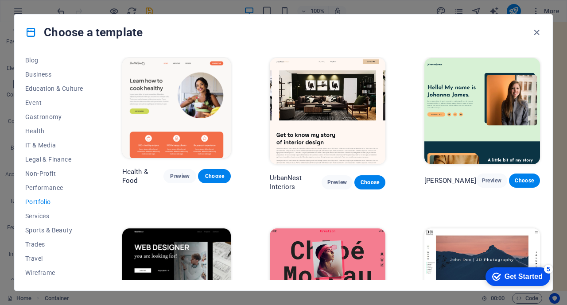
click at [35, 219] on span "Services" at bounding box center [54, 216] width 58 height 7
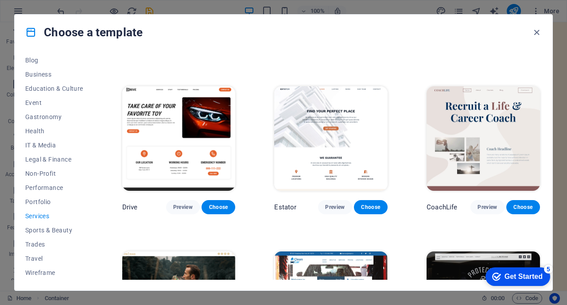
scroll to position [306, 0]
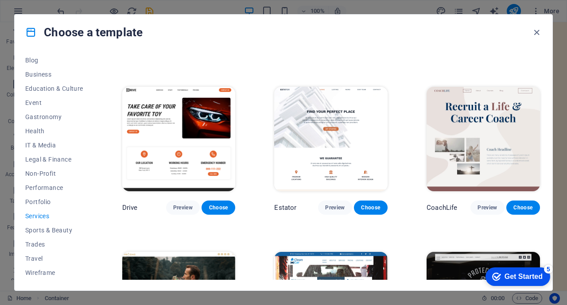
click at [491, 150] on img at bounding box center [483, 139] width 113 height 105
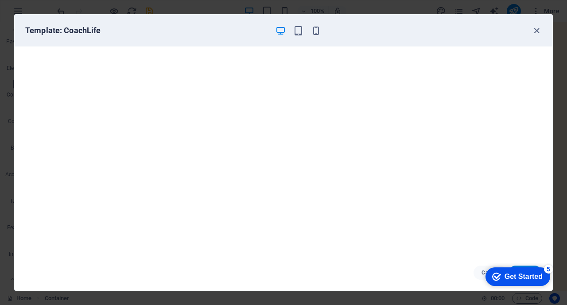
scroll to position [2, 0]
click at [535, 27] on icon "button" at bounding box center [537, 31] width 10 height 10
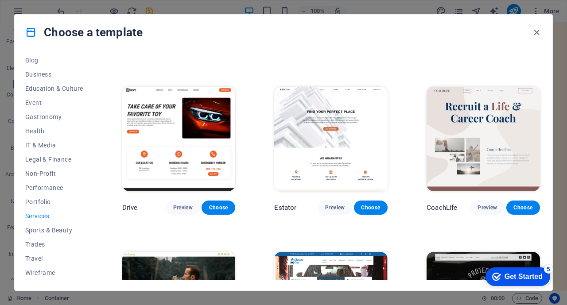
click at [540, 35] on icon "button" at bounding box center [537, 32] width 10 height 10
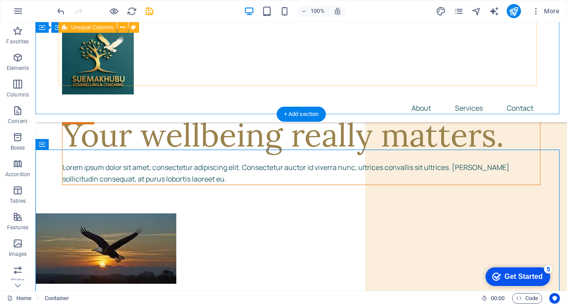
scroll to position [150, 0]
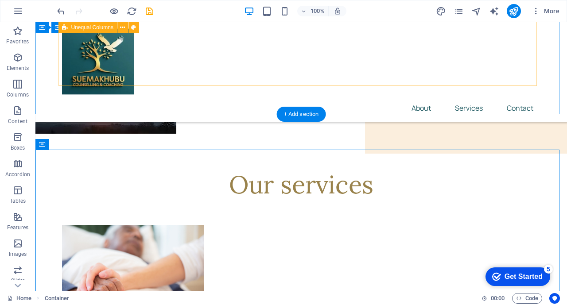
click at [62, 133] on figure at bounding box center [301, 98] width 532 height 70
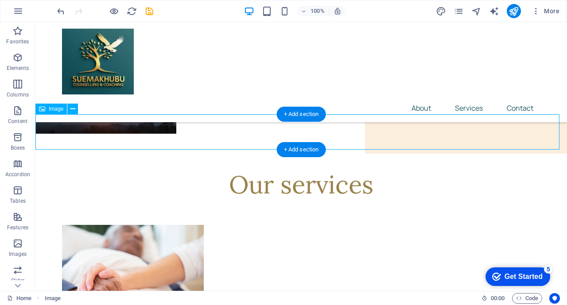
click at [78, 126] on figure at bounding box center [301, 98] width 532 height 70
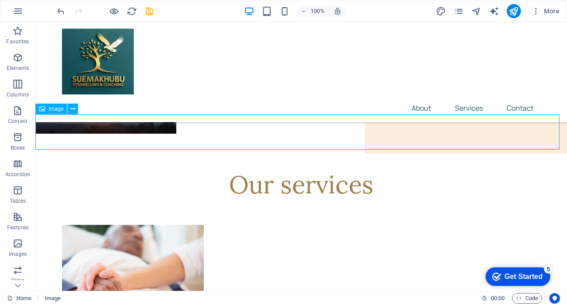
click at [71, 109] on icon at bounding box center [72, 109] width 5 height 9
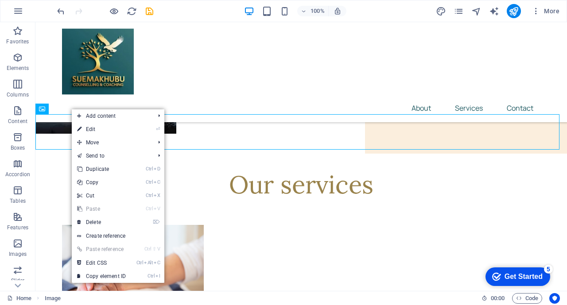
click at [92, 221] on link "⌦ Delete" at bounding box center [101, 222] width 59 height 13
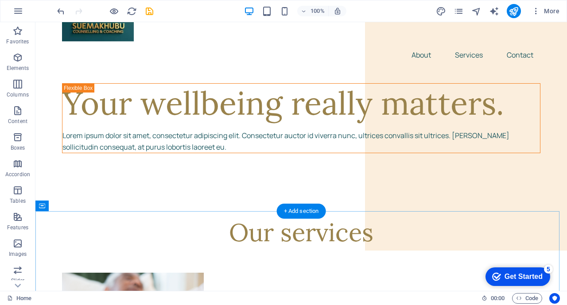
scroll to position [0, 0]
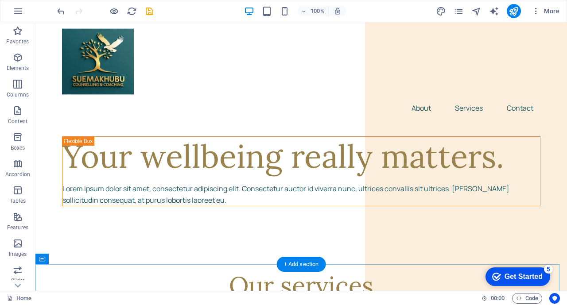
click at [501, 154] on div "Your wellbeing really matters. Lorem ipsum dolor sit amet, consectetur adipisci…" at bounding box center [301, 171] width 478 height 70
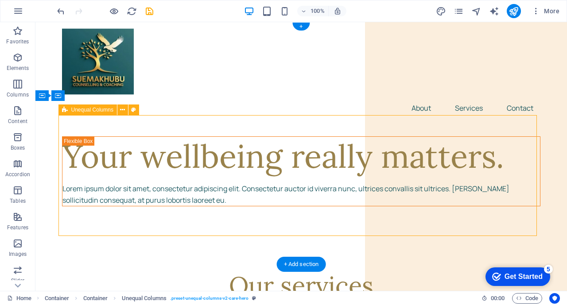
click at [454, 179] on div "Your wellbeing really matters. Lorem ipsum dolor sit amet, consectetur adipisci…" at bounding box center [301, 171] width 478 height 70
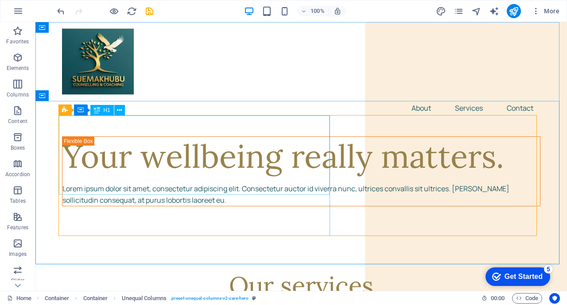
click at [0, 0] on icon at bounding box center [0, 0] width 0 height 0
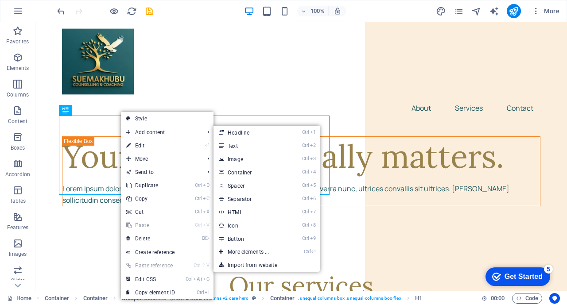
click at [239, 158] on link "Ctrl 3 Image" at bounding box center [250, 158] width 73 height 13
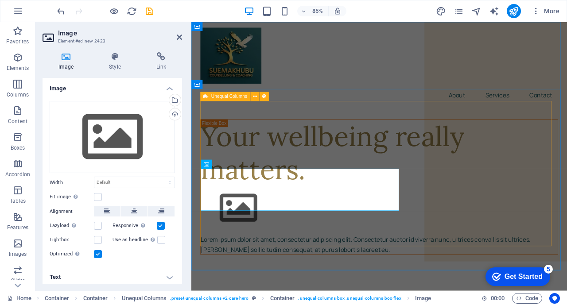
click at [498, 202] on div "Your wellbeing really matters. Lorem ipsum dolor sit amet, consectetur adipisci…" at bounding box center [412, 215] width 421 height 159
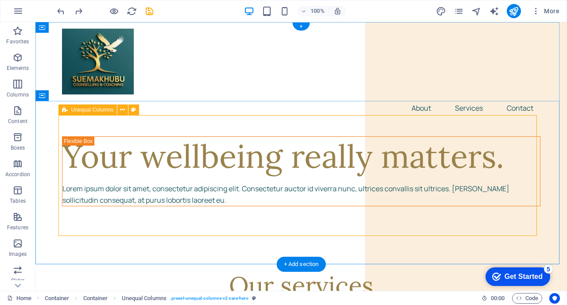
click at [382, 136] on div "Your wellbeing really matters. Lorem ipsum dolor sit amet, consectetur adipisci…" at bounding box center [301, 171] width 478 height 70
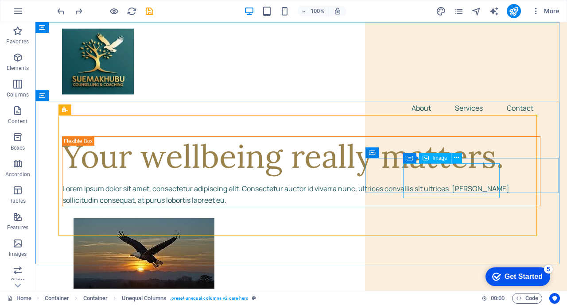
click at [439, 159] on span "Image" at bounding box center [439, 158] width 15 height 5
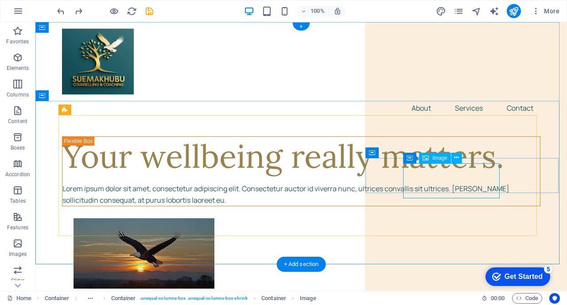
click at [440, 218] on figure at bounding box center [313, 253] width 478 height 70
click at [456, 158] on icon at bounding box center [456, 157] width 5 height 9
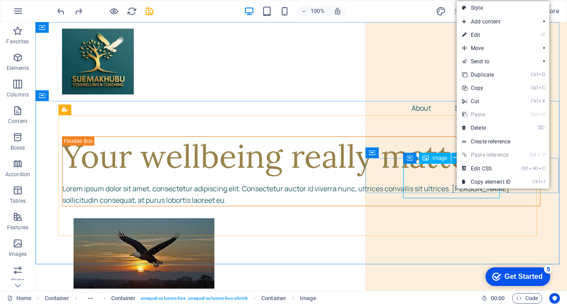
click at [438, 159] on span "Image" at bounding box center [439, 158] width 15 height 5
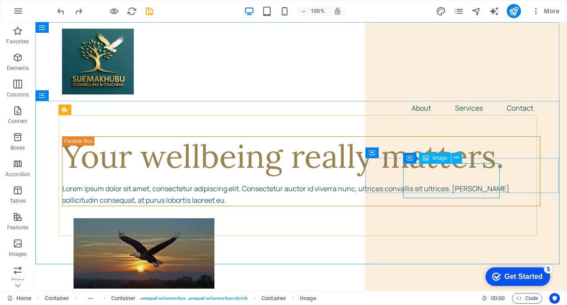
drag, startPoint x: 474, startPoint y: 181, endPoint x: 439, endPoint y: 133, distance: 58.9
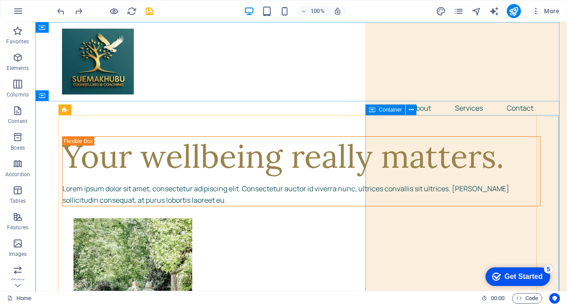
click at [394, 111] on span "Container" at bounding box center [390, 109] width 23 height 5
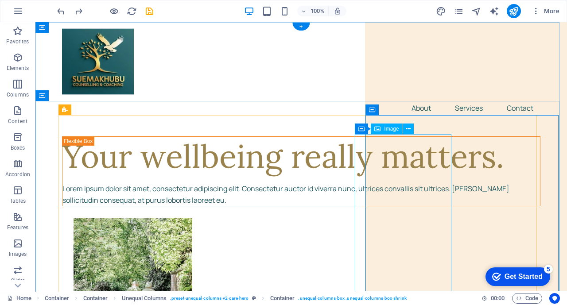
click at [401, 218] on figure at bounding box center [313, 307] width 478 height 179
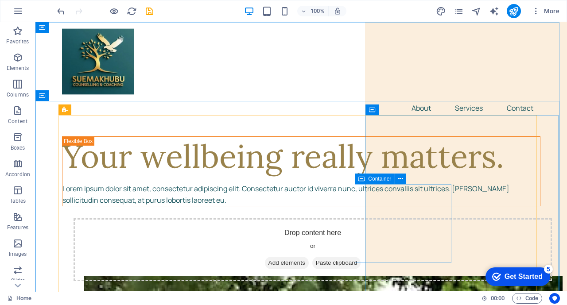
click at [399, 179] on icon at bounding box center [400, 179] width 5 height 9
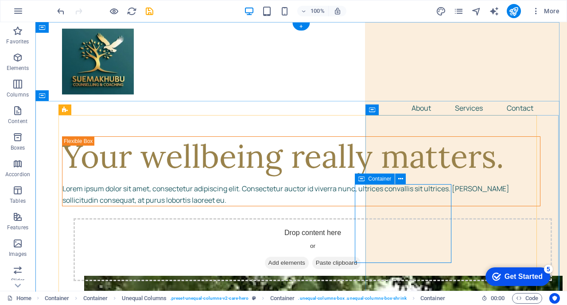
click at [409, 218] on div "Drop content here or Add elements Paste clipboard" at bounding box center [313, 249] width 478 height 63
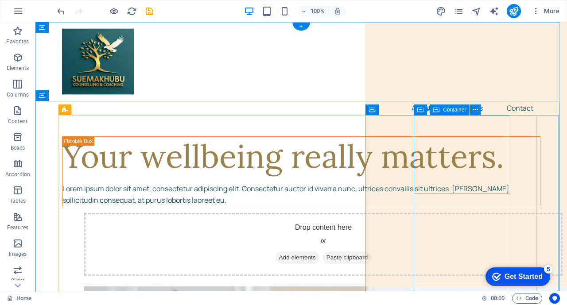
click at [474, 213] on div "Drop content here or Add elements Paste clipboard" at bounding box center [323, 244] width 478 height 63
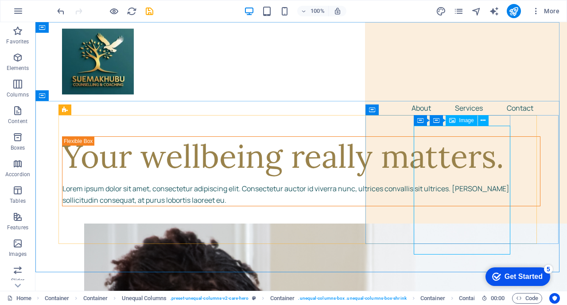
click at [483, 121] on icon at bounding box center [483, 120] width 5 height 9
click at [383, 112] on span "Container" at bounding box center [390, 109] width 23 height 5
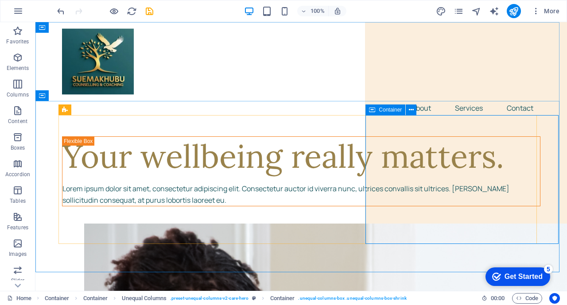
click at [381, 109] on span "Container" at bounding box center [390, 109] width 23 height 5
drag, startPoint x: 381, startPoint y: 109, endPoint x: 246, endPoint y: 104, distance: 134.8
click at [381, 109] on span "Container" at bounding box center [390, 109] width 23 height 5
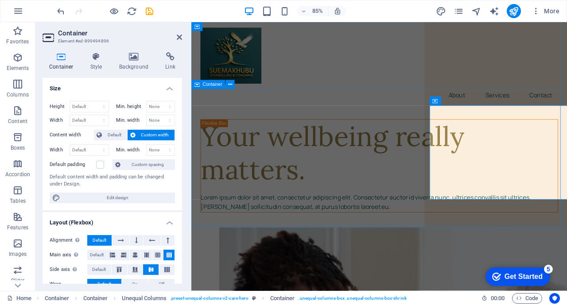
drag, startPoint x: 513, startPoint y: 238, endPoint x: 474, endPoint y: 236, distance: 38.6
drag, startPoint x: 486, startPoint y: 102, endPoint x: 334, endPoint y: 105, distance: 152.0
click at [486, 102] on span "Container" at bounding box center [485, 101] width 19 height 4
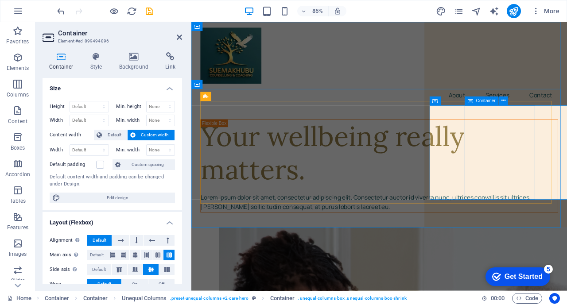
click at [486, 102] on span "Container" at bounding box center [485, 101] width 19 height 4
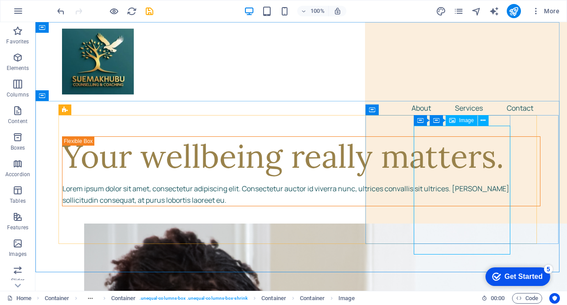
click at [484, 122] on icon at bounding box center [483, 120] width 5 height 9
click at [452, 124] on icon at bounding box center [452, 120] width 6 height 11
click at [438, 121] on icon at bounding box center [436, 120] width 6 height 11
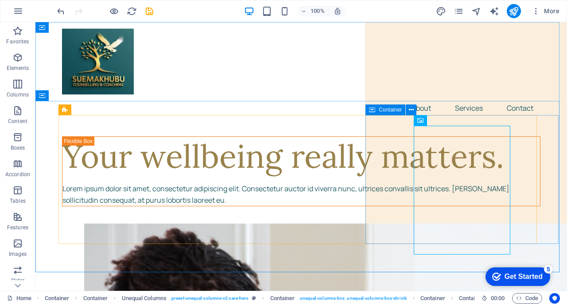
click at [373, 111] on icon at bounding box center [372, 110] width 6 height 11
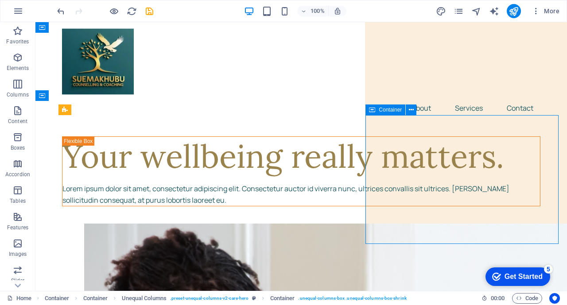
click at [373, 111] on icon at bounding box center [372, 110] width 6 height 11
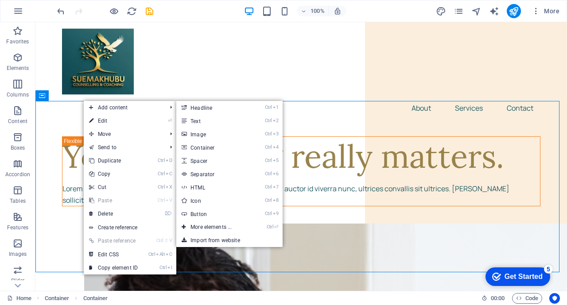
click at [203, 134] on link "Ctrl 3 Image" at bounding box center [212, 134] width 73 height 13
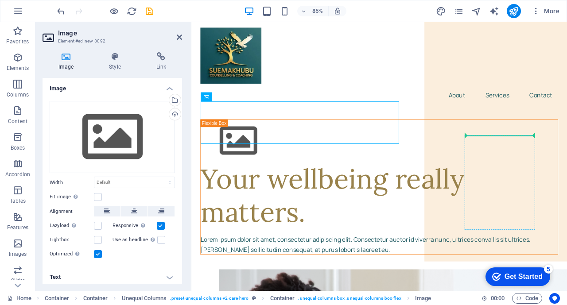
drag, startPoint x: 236, startPoint y: 129, endPoint x: 517, endPoint y: 179, distance: 284.9
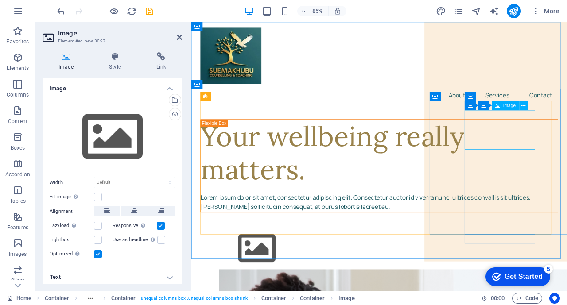
drag, startPoint x: 513, startPoint y: 141, endPoint x: 489, endPoint y: 141, distance: 24.4
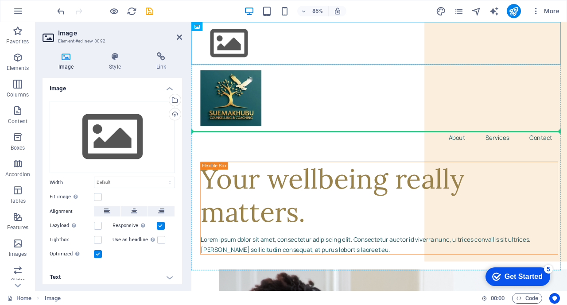
drag, startPoint x: 228, startPoint y: 40, endPoint x: 532, endPoint y: 157, distance: 326.1
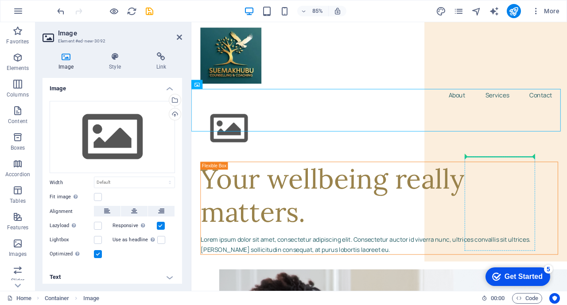
drag, startPoint x: 239, startPoint y: 120, endPoint x: 518, endPoint y: 181, distance: 285.2
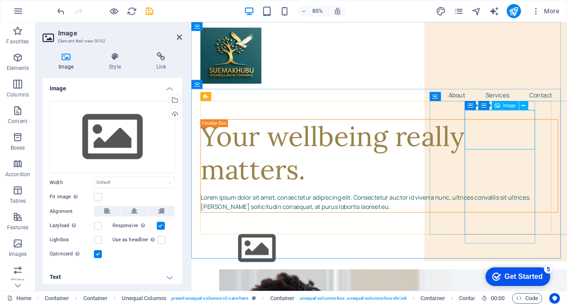
click at [554, 264] on figure at bounding box center [434, 289] width 421 height 50
click at [536, 264] on figure at bounding box center [434, 289] width 421 height 50
click at [519, 105] on icon at bounding box center [517, 106] width 4 height 8
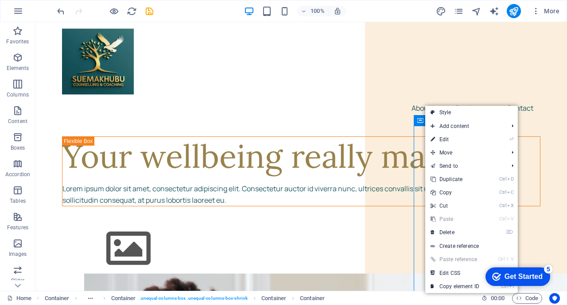
click at [448, 230] on link "⌦ Delete" at bounding box center [454, 232] width 59 height 13
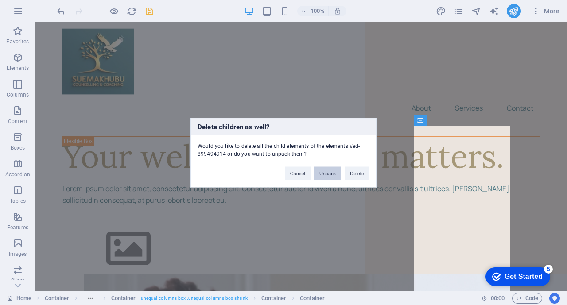
click at [323, 175] on button "Unpack" at bounding box center [327, 173] width 27 height 13
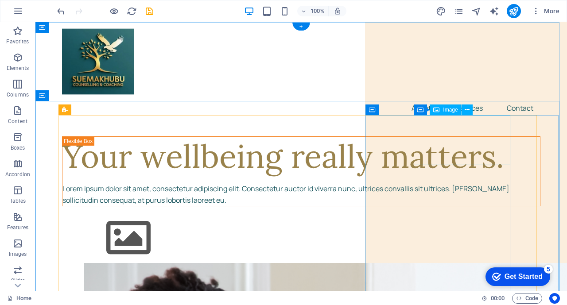
click at [454, 213] on figure at bounding box center [323, 238] width 478 height 50
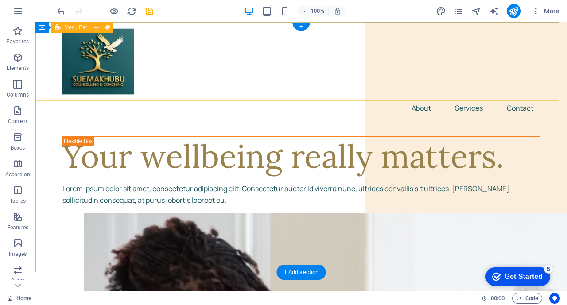
click at [471, 101] on div "About Services Contact" at bounding box center [301, 72] width 532 height 100
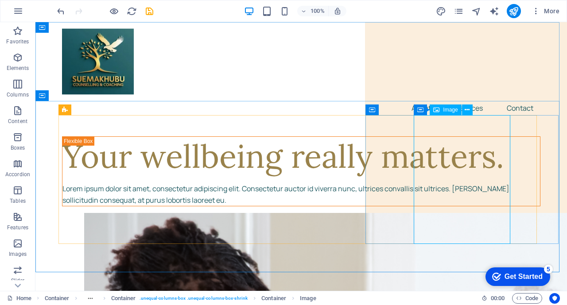
click at [466, 110] on icon at bounding box center [467, 109] width 5 height 9
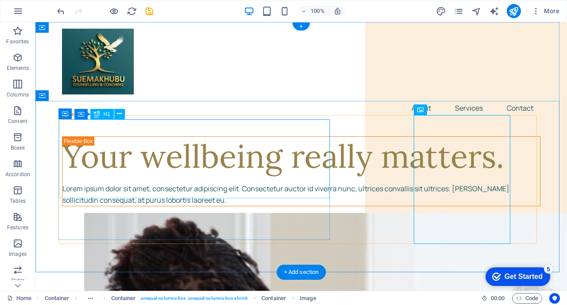
click at [102, 137] on div "Your wellbeing really matters." at bounding box center [301, 156] width 478 height 39
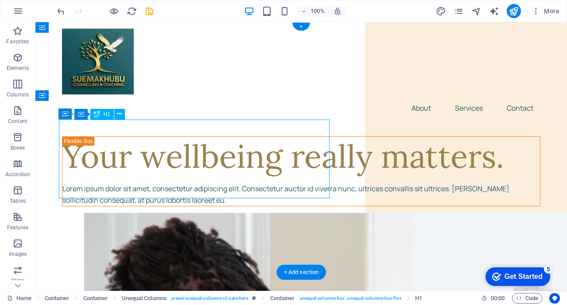
click at [283, 176] on div "Your wellbeing really matters." at bounding box center [301, 156] width 478 height 39
click at [256, 176] on div "Your wellbeing really matters." at bounding box center [301, 156] width 478 height 39
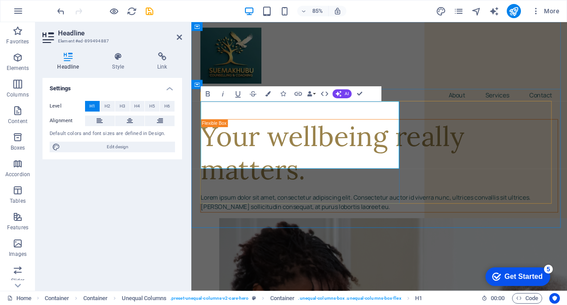
click at [295, 188] on h1 "Your wellbeing really matters." at bounding box center [412, 176] width 420 height 79
click at [238, 223] on div "Lorem ipsum dolor sit amet, consectetur adipiscing elit. Consectetur auctor id …" at bounding box center [412, 234] width 420 height 23
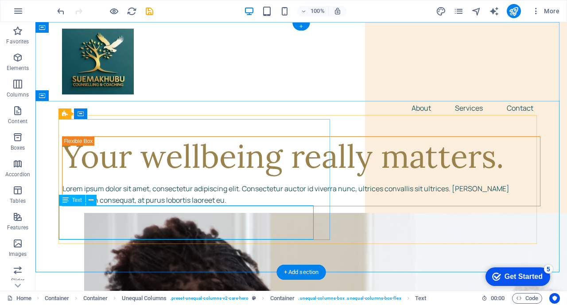
drag, startPoint x: 180, startPoint y: 220, endPoint x: 168, endPoint y: 248, distance: 30.2
click at [180, 206] on div "Lorem ipsum dolor sit amet, consectetur adipiscing elit. Consectetur auctor id …" at bounding box center [301, 194] width 478 height 23
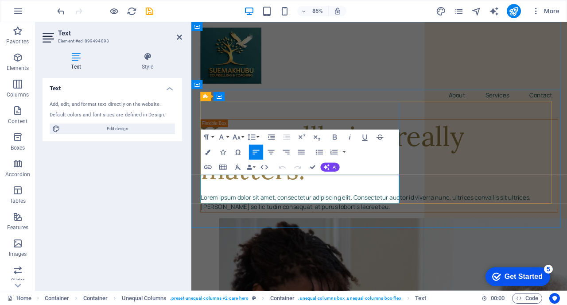
click at [331, 234] on p "Lorem ipsum dolor sit amet, consectetur adipiscing elit. Consectetur auctor id …" at bounding box center [412, 234] width 420 height 23
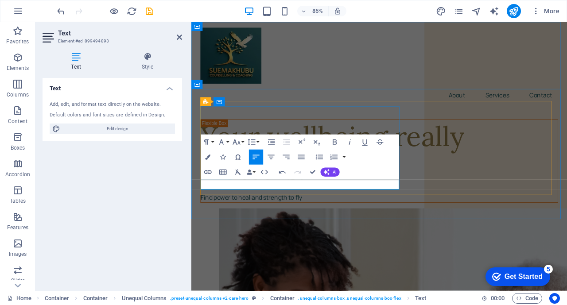
click at [237, 223] on p "Find power to heal and strength to fly" at bounding box center [412, 229] width 420 height 12
click at [300, 223] on p "Strength to heal and strength to fly" at bounding box center [412, 229] width 420 height 12
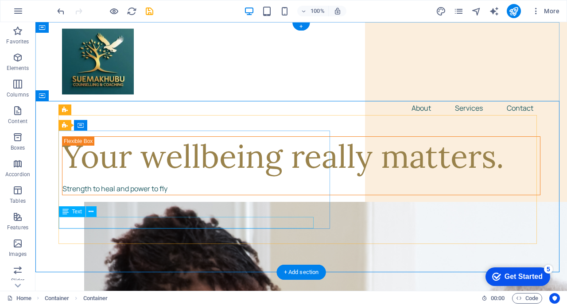
click at [162, 195] on div "Strength to heal and power to fly" at bounding box center [301, 189] width 478 height 12
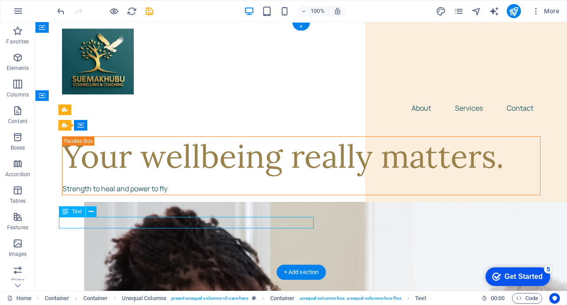
click at [162, 195] on div "Strength to heal and power to fly" at bounding box center [301, 189] width 478 height 12
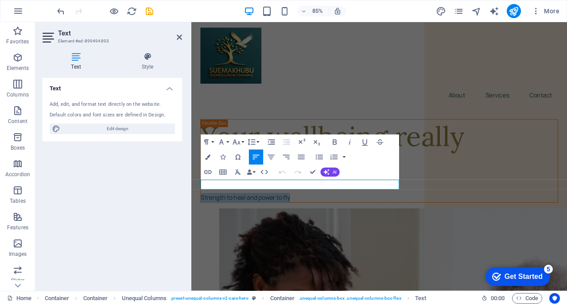
drag, startPoint x: 310, startPoint y: 214, endPoint x: 191, endPoint y: 215, distance: 119.6
click at [222, 141] on icon "button" at bounding box center [221, 142] width 4 height 5
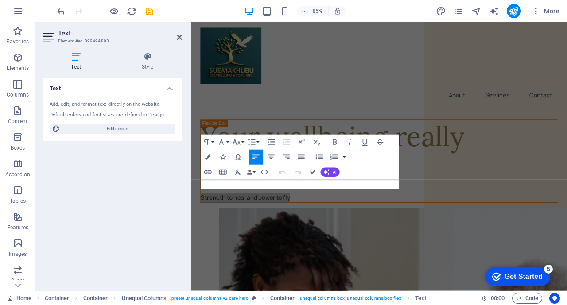
click at [222, 141] on icon "button" at bounding box center [221, 142] width 4 height 5
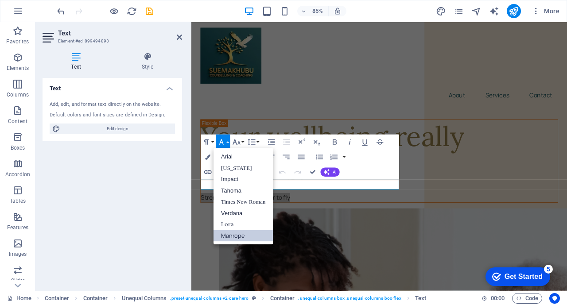
click at [227, 142] on button "Font Family" at bounding box center [223, 142] width 14 height 15
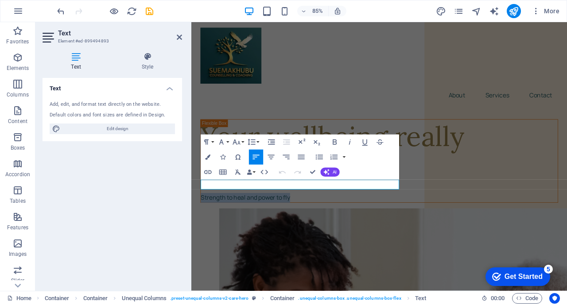
click at [333, 141] on icon "button" at bounding box center [335, 142] width 4 height 5
click at [228, 142] on button "Font Family" at bounding box center [223, 142] width 14 height 15
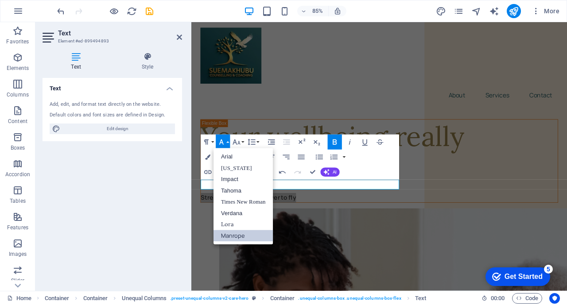
click at [228, 142] on button "Font Family" at bounding box center [223, 142] width 14 height 15
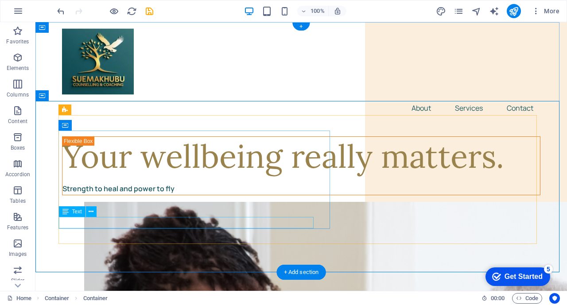
click at [137, 195] on div "Strength to heal and power to fly" at bounding box center [301, 189] width 478 height 12
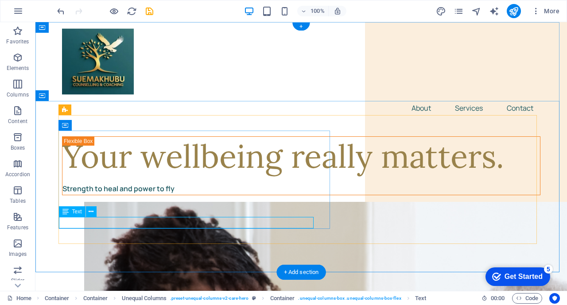
click at [169, 195] on div "Strength to heal and power to fly" at bounding box center [301, 189] width 478 height 12
click at [163, 195] on div "Strength to heal and power to fly" at bounding box center [301, 189] width 478 height 12
click at [174, 195] on div "Strength to heal and power to fly" at bounding box center [301, 189] width 478 height 12
click at [170, 195] on div "Strength to heal and power to fly" at bounding box center [301, 189] width 478 height 12
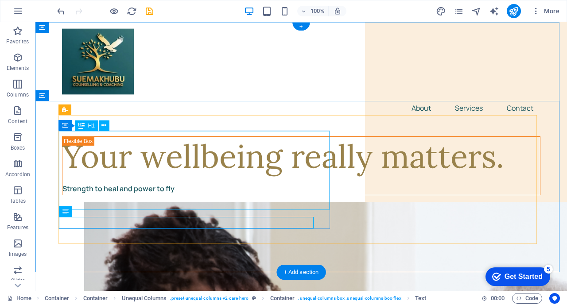
click at [131, 153] on div "Your wellbeing really matters." at bounding box center [301, 156] width 478 height 39
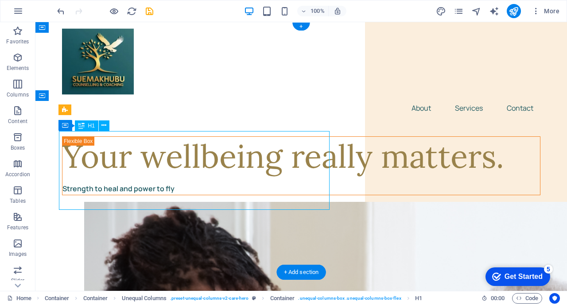
click at [131, 153] on div "Your wellbeing really matters." at bounding box center [301, 156] width 478 height 39
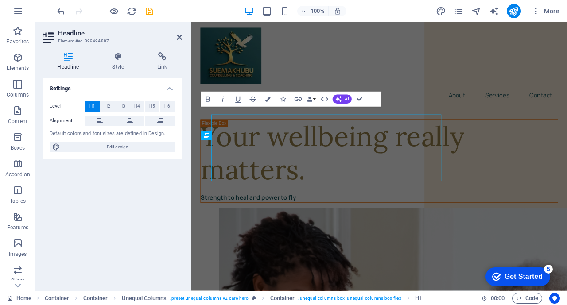
click at [131, 153] on div "Level H1 H2 H3 H4 H5 H6 Alignment Default colors and font sizes are defined in …" at bounding box center [113, 127] width 140 height 66
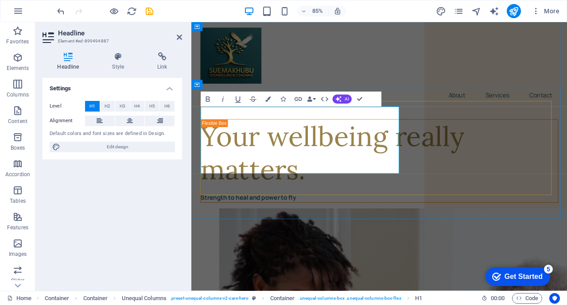
click at [288, 145] on h1 "Your wellbeing really matters." at bounding box center [412, 176] width 420 height 79
click at [418, 139] on h1 "Your wellbeing really matters." at bounding box center [412, 176] width 420 height 79
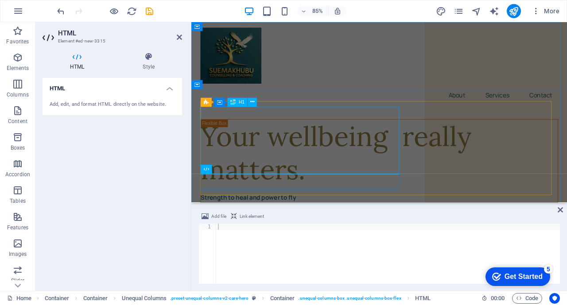
click at [380, 142] on div "Your wellbeing really matters." at bounding box center [412, 176] width 420 height 79
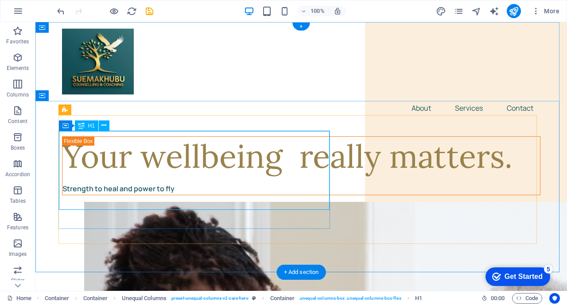
click at [172, 176] on div "Your wellbeing really matters." at bounding box center [301, 156] width 478 height 39
click at [0, 0] on icon at bounding box center [0, 0] width 0 height 0
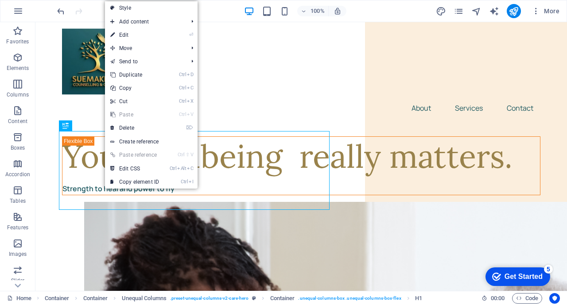
click at [136, 32] on link "⏎ Edit" at bounding box center [134, 34] width 59 height 13
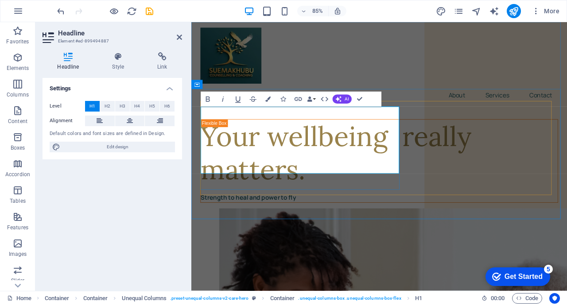
click at [242, 148] on h1 "Your wellbeing really matters." at bounding box center [412, 176] width 420 height 79
click at [217, 137] on h1 "Your wellbeing really matters." at bounding box center [412, 176] width 420 height 79
click at [209, 137] on h1 "Your wellbeing really matters." at bounding box center [412, 176] width 420 height 79
click at [433, 152] on h1 "Your wellbeing really matters." at bounding box center [412, 176] width 420 height 79
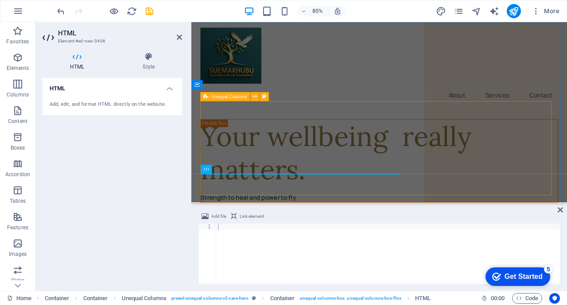
click at [0, 0] on icon at bounding box center [0, 0] width 0 height 0
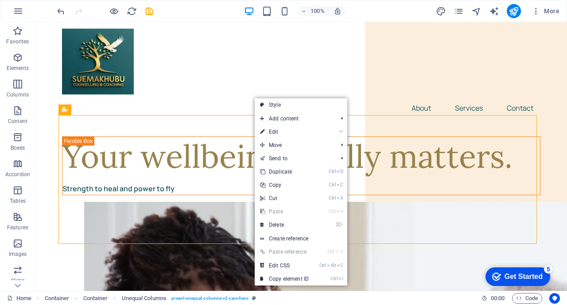
click at [280, 265] on link "Ctrl Alt C Edit CSS" at bounding box center [284, 265] width 59 height 13
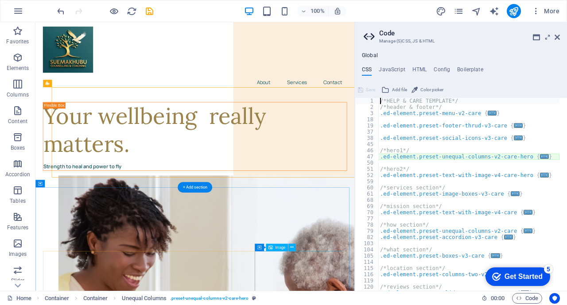
type textarea "@include unequal-columns-v2($box-width: (58%, 50%, 100%), $margin: (30px, 24px,…"
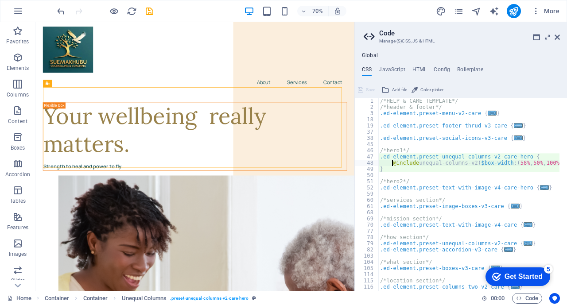
click at [558, 34] on icon at bounding box center [557, 37] width 5 height 7
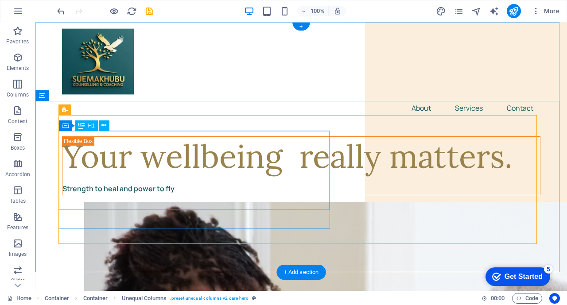
click at [231, 150] on div "Your wellbeing really matters." at bounding box center [301, 156] width 478 height 39
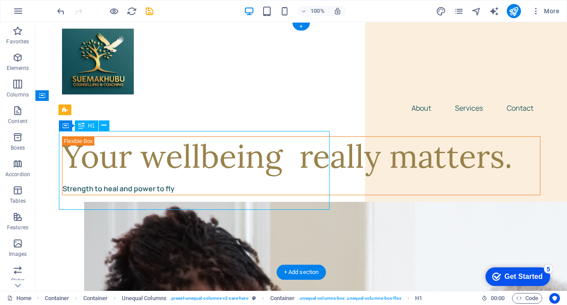
click at [231, 150] on div "Your wellbeing really matters." at bounding box center [301, 156] width 478 height 39
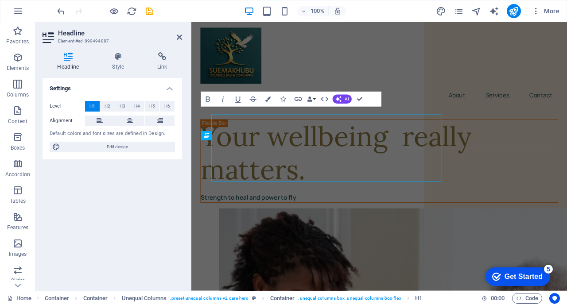
click at [144, 151] on span "Edit design" at bounding box center [117, 147] width 109 height 11
select select "px"
select select "400"
select select "px"
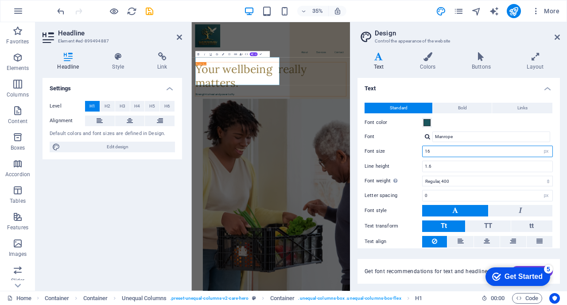
click at [462, 151] on input "16" at bounding box center [488, 151] width 130 height 11
click at [428, 142] on h1 "Your wellbeing really matters." at bounding box center [417, 176] width 431 height 79
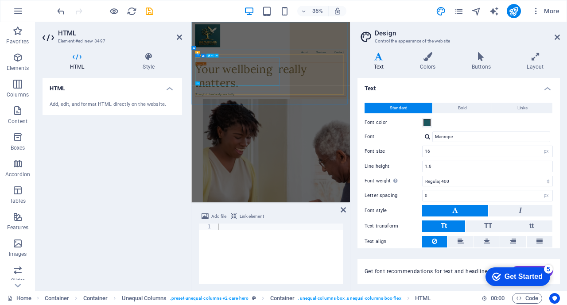
click at [344, 151] on div "Your wellbeing really matters." at bounding box center [417, 176] width 431 height 79
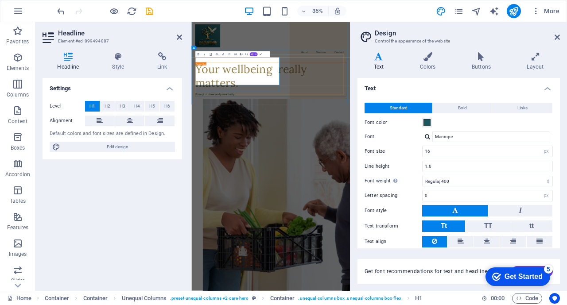
click at [294, 167] on h1 "Your wellbeing really matters." at bounding box center [417, 176] width 431 height 79
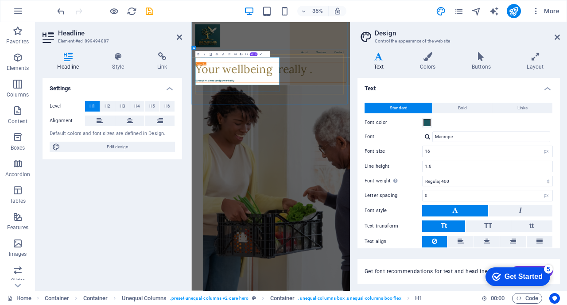
click at [423, 141] on h1 "Your wellbeing really ." at bounding box center [417, 156] width 431 height 39
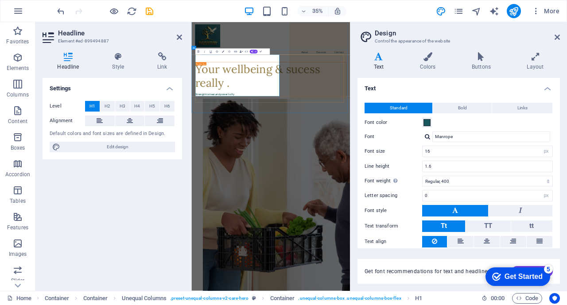
click at [270, 175] on h1 "Your wellbeing & sucess really ." at bounding box center [417, 176] width 431 height 79
click at [292, 213] on h1 "Your wellbeing & success really ." at bounding box center [417, 176] width 431 height 79
click at [297, 235] on div "Strength to heal and power to fly" at bounding box center [417, 229] width 431 height 12
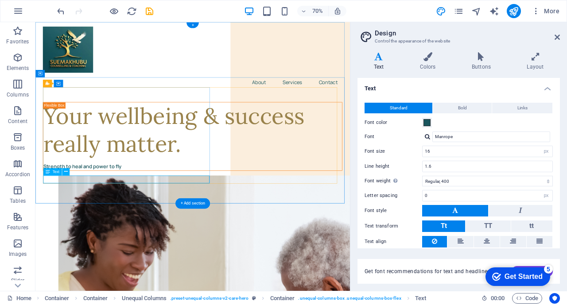
click at [110, 235] on div "Strength to heal and power to fly" at bounding box center [260, 229] width 427 height 12
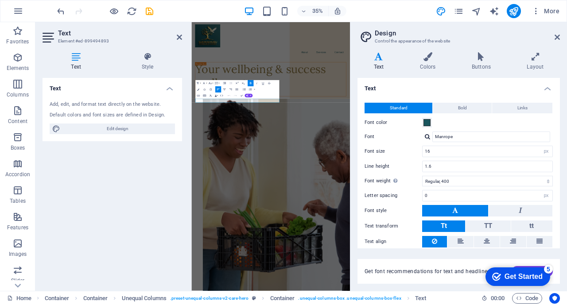
click at [167, 152] on div "Text Add, edit, and format text directly on the website. Default colors and fon…" at bounding box center [113, 181] width 140 height 206
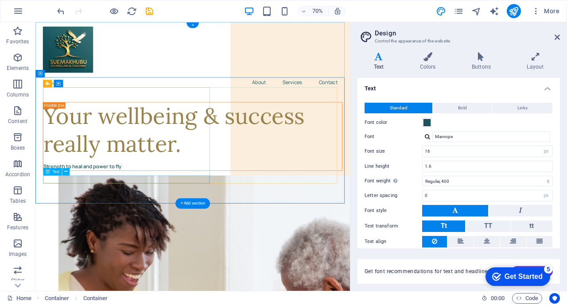
click at [138, 235] on div "Strength to heal and power to fly" at bounding box center [260, 229] width 427 height 12
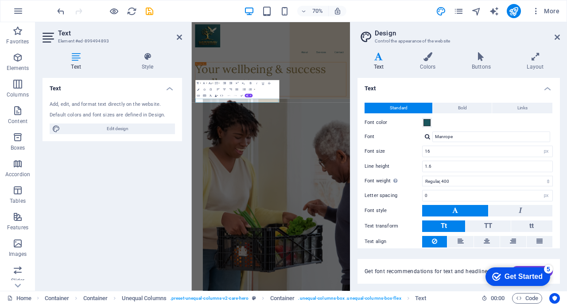
click at [107, 179] on div "Text Add, edit, and format text directly on the website. Default colors and fon…" at bounding box center [113, 181] width 140 height 206
click at [255, 92] on button "button" at bounding box center [254, 89] width 3 height 6
click at [556, 38] on icon at bounding box center [557, 37] width 5 height 7
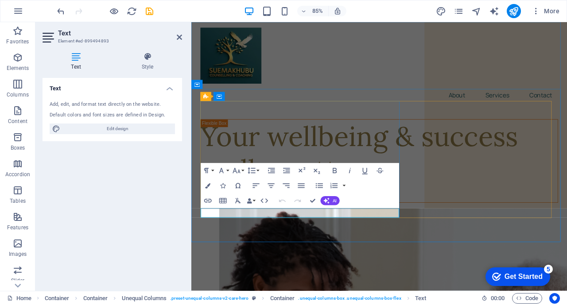
click at [315, 235] on p "Strength to heal and power to fly" at bounding box center [412, 229] width 420 height 12
click at [210, 233] on strong "Strength to heal and power to fly" at bounding box center [258, 229] width 112 height 10
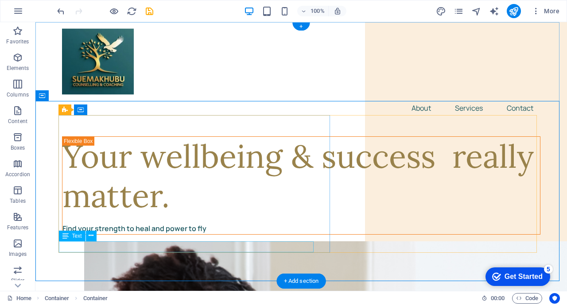
click at [175, 235] on div "Find your strength to heal and power to fly" at bounding box center [301, 229] width 478 height 12
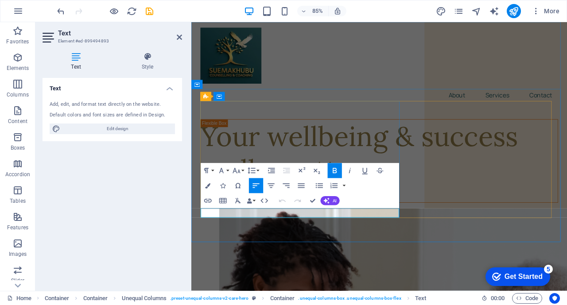
click at [338, 233] on strong "Find your strength to heal and power to fly" at bounding box center [274, 229] width 144 height 10
click at [346, 235] on p "Find your strength to heal and power to fly" at bounding box center [412, 229] width 420 height 12
click at [69, 57] on icon at bounding box center [76, 56] width 67 height 9
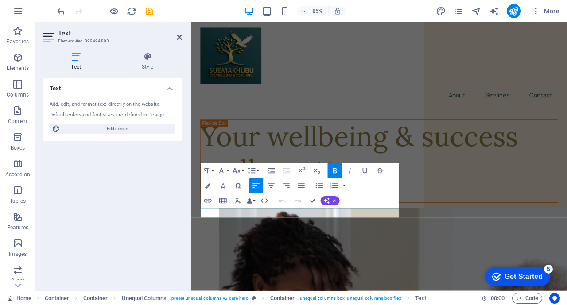
click at [78, 56] on icon at bounding box center [76, 56] width 67 height 9
click at [113, 128] on span "Edit design" at bounding box center [117, 129] width 109 height 11
select select "px"
select select "400"
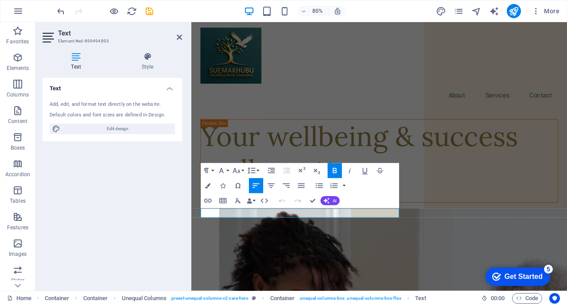
select select "px"
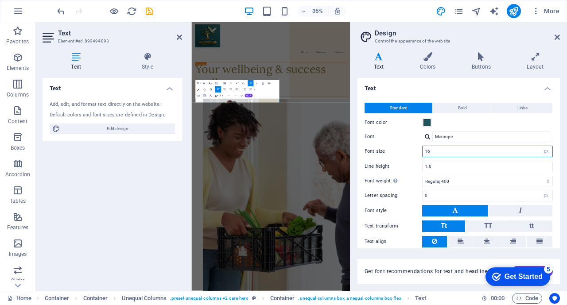
click at [432, 152] on input "16" at bounding box center [488, 151] width 130 height 11
type input "1"
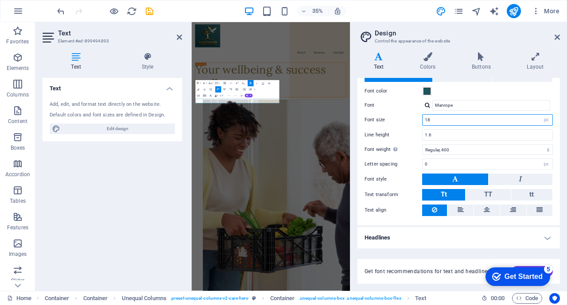
type input "1"
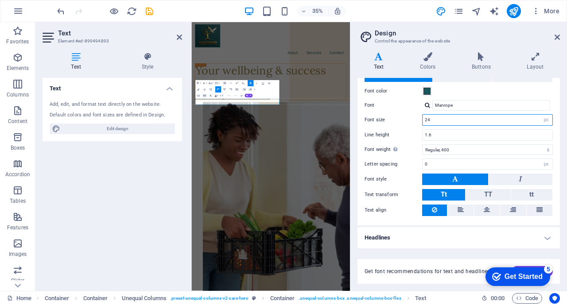
type input "24"
click at [399, 254] on div "Get font recommendations for text and headlines. Generate" at bounding box center [459, 266] width 202 height 35
click at [557, 38] on icon at bounding box center [557, 37] width 5 height 7
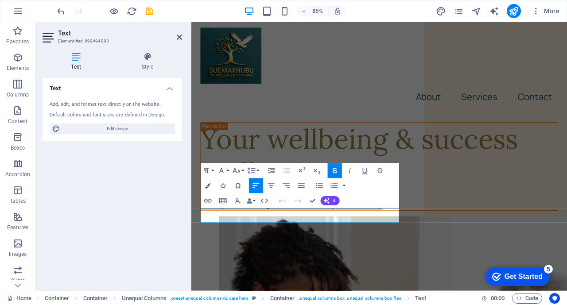
click at [143, 245] on div "Text Add, edit, and format text directly on the website. Default colors and fon…" at bounding box center [113, 181] width 140 height 206
click at [333, 171] on icon "button" at bounding box center [335, 170] width 9 height 9
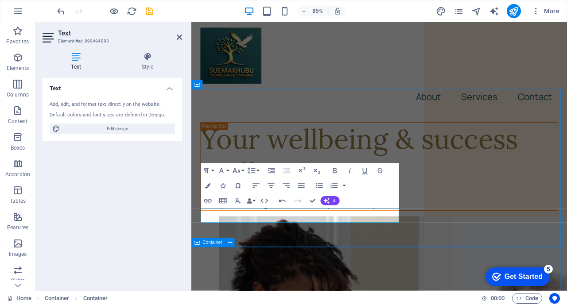
click at [287, 206] on div "Your wellbeing & success really matter." at bounding box center [412, 179] width 420 height 79
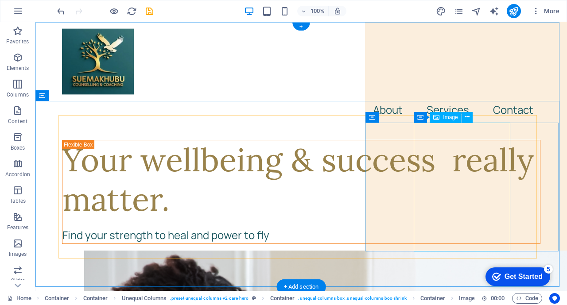
click at [447, 118] on span "Image" at bounding box center [450, 117] width 15 height 5
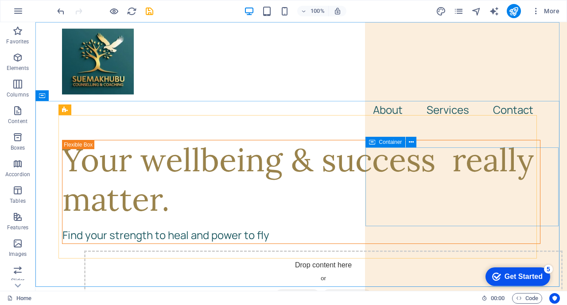
click at [411, 142] on icon at bounding box center [411, 142] width 5 height 9
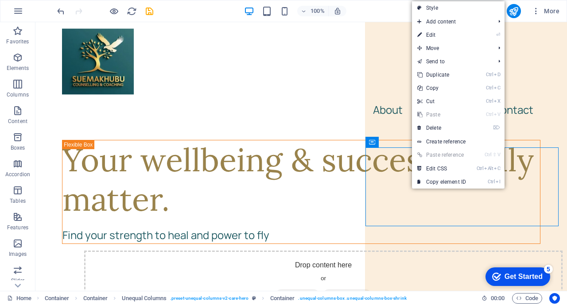
click at [432, 32] on link "⏎ Edit" at bounding box center [441, 34] width 59 height 13
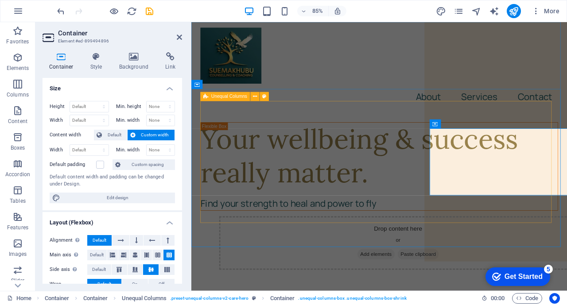
drag, startPoint x: 471, startPoint y: 225, endPoint x: 455, endPoint y: 249, distance: 28.6
click at [455, 249] on div "Your wellbeing & success really matter. Find your strength to heal and power to…" at bounding box center [412, 227] width 421 height 174
click at [133, 54] on icon at bounding box center [134, 56] width 43 height 9
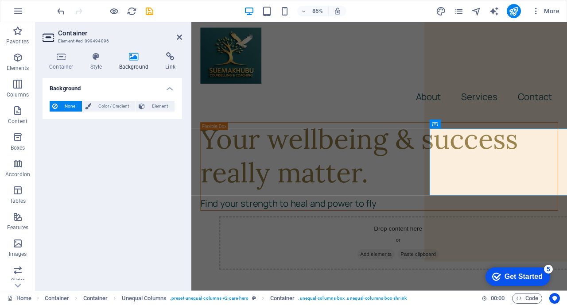
click at [59, 62] on h4 "Container" at bounding box center [63, 61] width 41 height 19
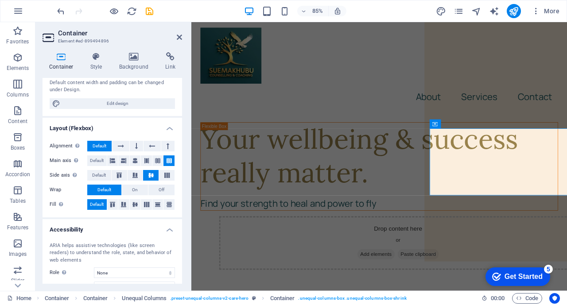
scroll to position [102, 0]
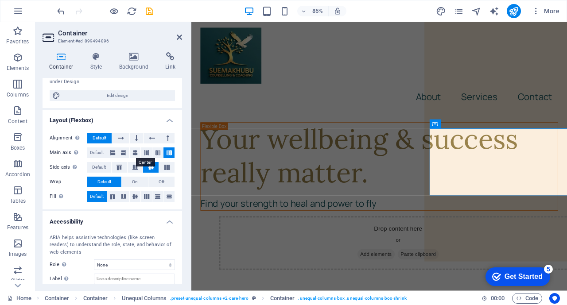
click at [134, 152] on icon at bounding box center [134, 153] width 5 height 11
click at [163, 166] on icon at bounding box center [167, 167] width 11 height 5
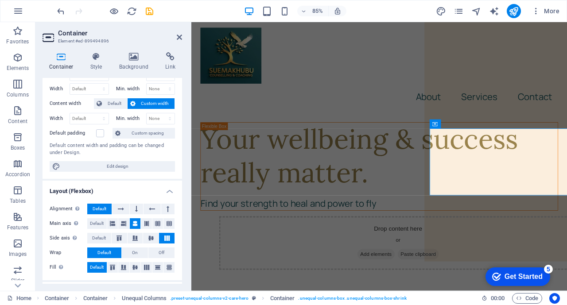
scroll to position [0, 0]
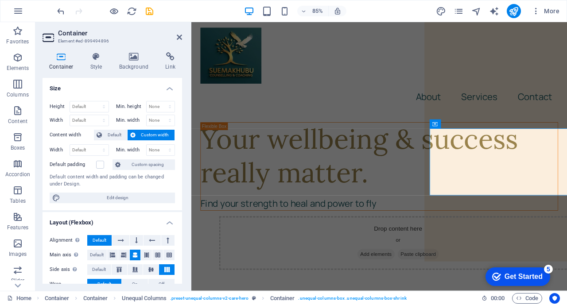
click at [150, 135] on span "Custom width" at bounding box center [155, 135] width 34 height 11
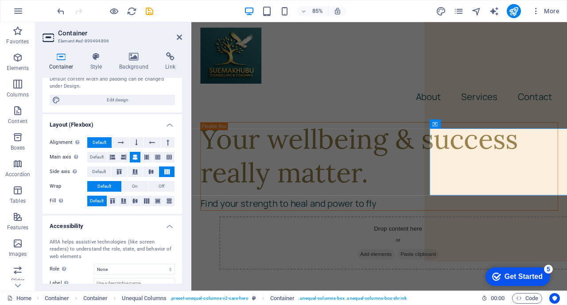
scroll to position [152, 0]
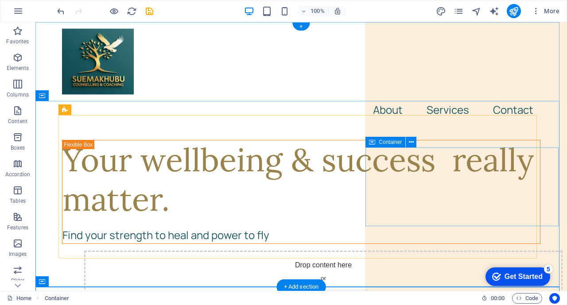
click at [525, 251] on div "Drop content here or Add elements Paste clipboard" at bounding box center [323, 282] width 478 height 63
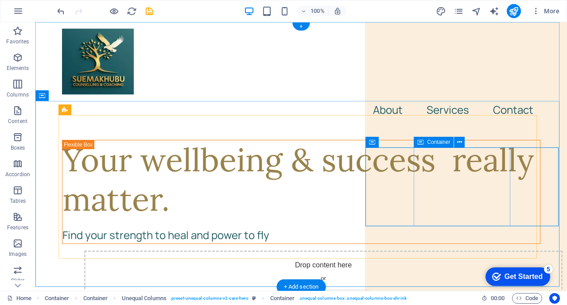
click at [472, 251] on div "Drop content here or Add elements Paste clipboard" at bounding box center [323, 282] width 478 height 63
click at [522, 251] on div "Drop content here or Add elements Paste clipboard" at bounding box center [323, 282] width 478 height 63
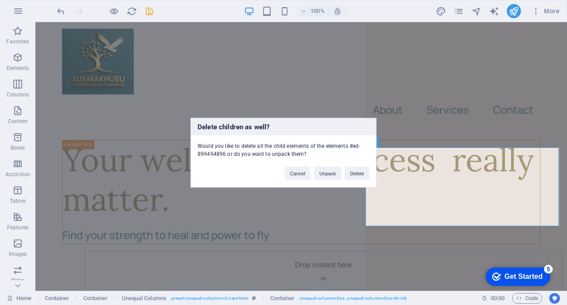
click at [362, 175] on button "Delete" at bounding box center [357, 173] width 25 height 13
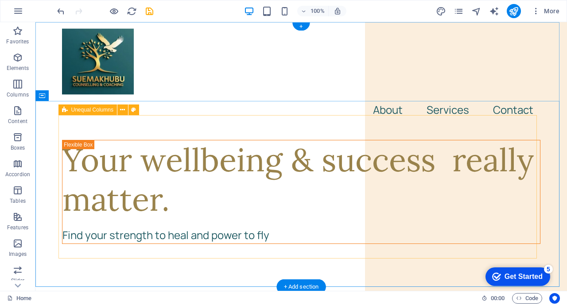
click at [433, 176] on div "Your wellbeing & success really matter. Find your strength to heal and power to…" at bounding box center [301, 192] width 478 height 104
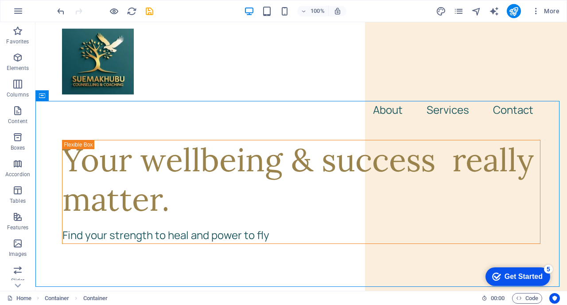
click at [17, 137] on icon "button" at bounding box center [17, 137] width 11 height 11
click at [276, 155] on div "Your wellbeing & success really matter. Find your strength to heal and power to…" at bounding box center [301, 192] width 478 height 104
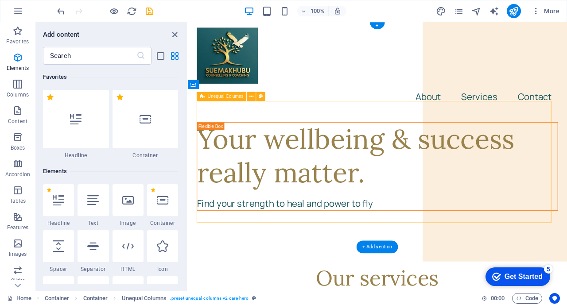
scroll to position [60, 0]
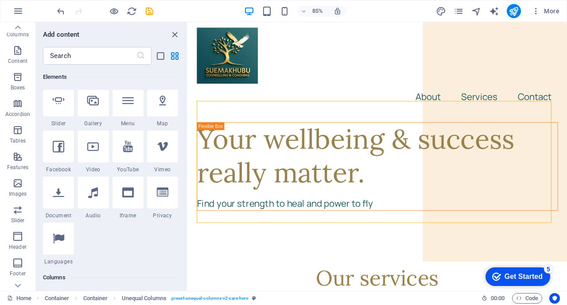
click at [19, 183] on icon "button" at bounding box center [17, 183] width 11 height 11
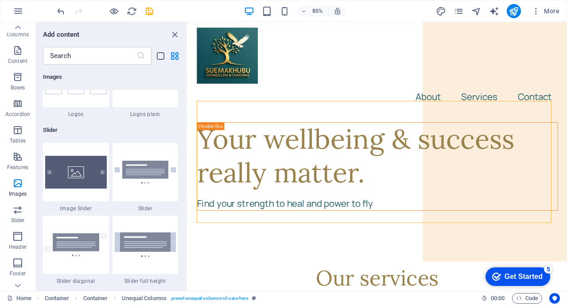
scroll to position [4967, 0]
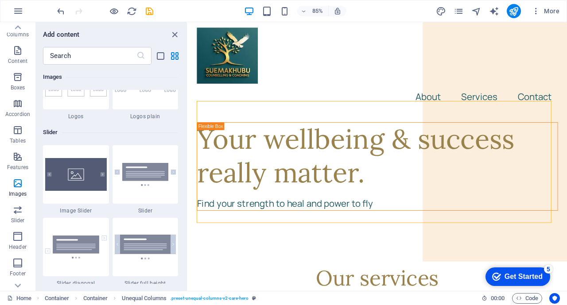
click at [76, 173] on img at bounding box center [76, 174] width 62 height 33
click at [188, 173] on div "Drag here to replace the existing content. Press “Ctrl” if you want to create a…" at bounding box center [377, 156] width 379 height 269
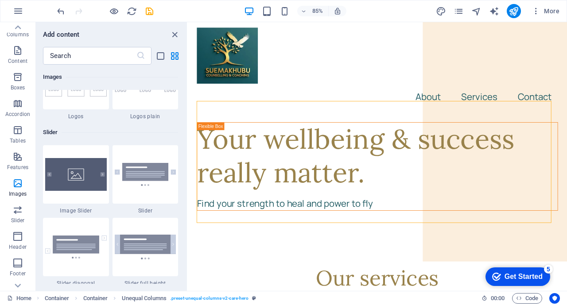
click at [188, 173] on div "Drag here to replace the existing content. Press “Ctrl” if you want to create a…" at bounding box center [377, 156] width 379 height 269
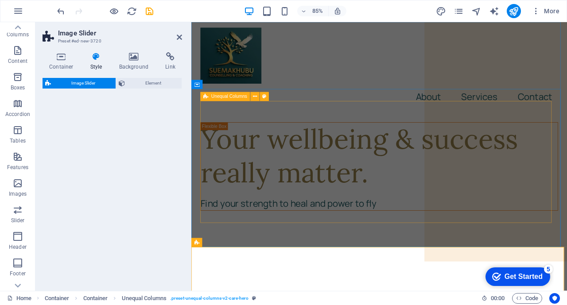
select select "rem"
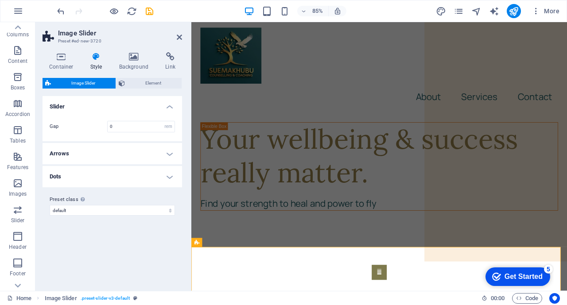
click at [58, 58] on icon at bounding box center [62, 56] width 38 height 9
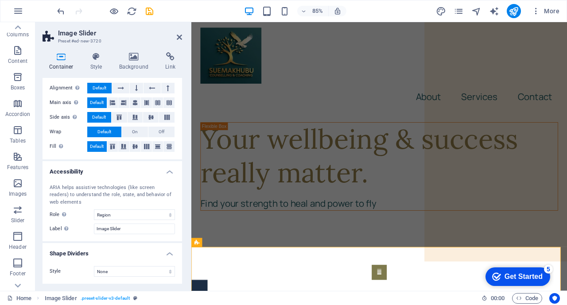
scroll to position [0, 0]
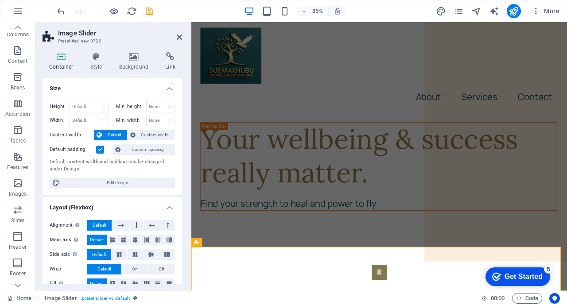
click at [77, 36] on h2 "Image Slider" at bounding box center [120, 33] width 124 height 8
click at [58, 58] on icon at bounding box center [62, 56] width 38 height 9
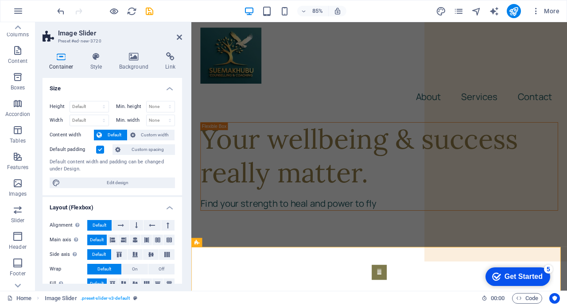
click at [58, 58] on icon at bounding box center [62, 56] width 38 height 9
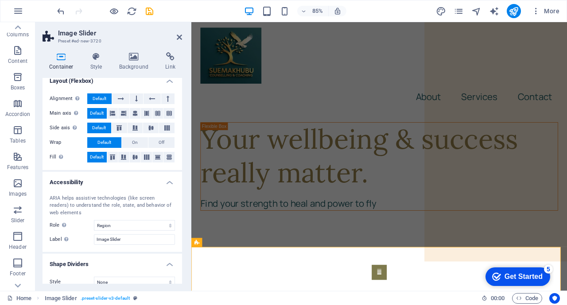
scroll to position [137, 0]
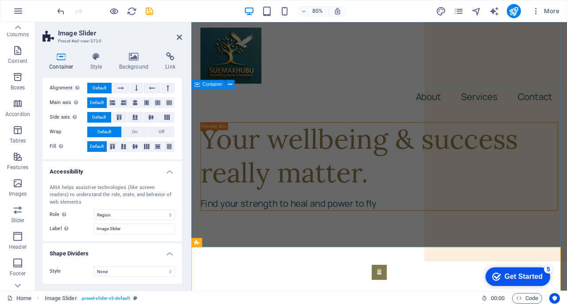
click at [440, 126] on div "Your wellbeing & success really matter. Find your strength to heal and power to…" at bounding box center [412, 199] width 442 height 147
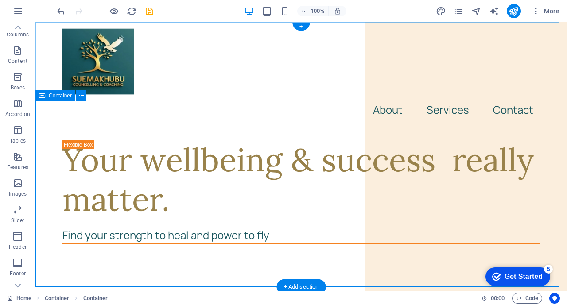
click at [361, 126] on div "Your wellbeing & success really matter. Find your strength to heal and power to…" at bounding box center [301, 199] width 532 height 147
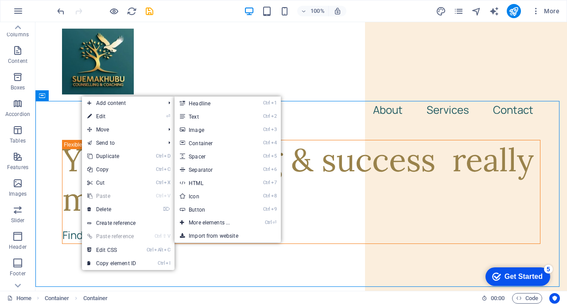
click at [201, 129] on link "Ctrl 3 Image" at bounding box center [211, 129] width 73 height 13
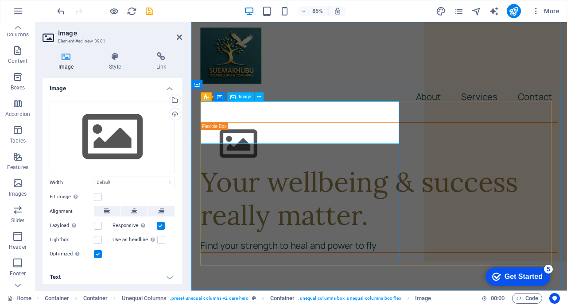
click at [249, 140] on figure at bounding box center [412, 165] width 420 height 50
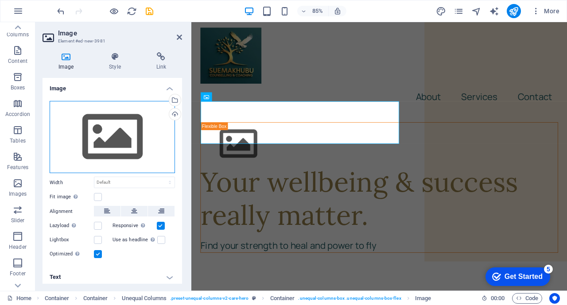
click at [123, 136] on div "Drag files here, click to choose files or select files from Files or our free s…" at bounding box center [112, 137] width 125 height 73
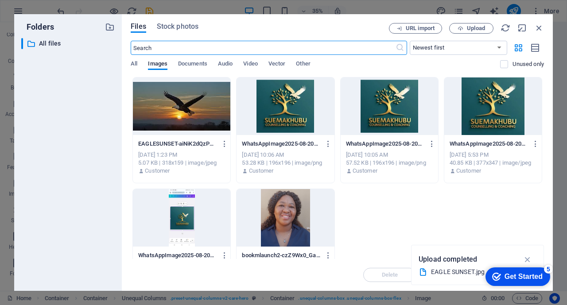
click at [174, 104] on div at bounding box center [181, 107] width 97 height 58
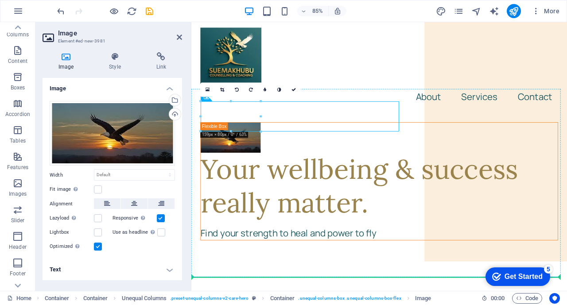
drag, startPoint x: 235, startPoint y: 132, endPoint x: 537, endPoint y: 183, distance: 305.6
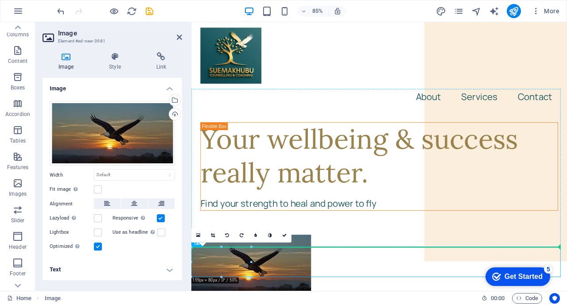
drag, startPoint x: 241, startPoint y: 295, endPoint x: 527, endPoint y: 157, distance: 317.9
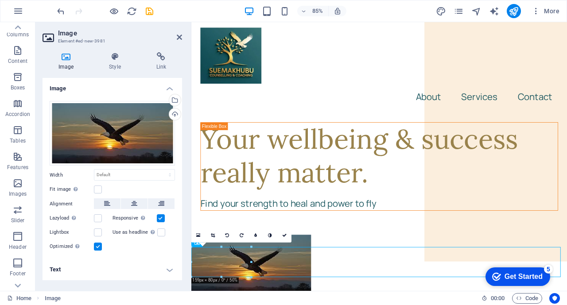
click at [250, 243] on div "16:10 16:9 4:3 1:1 1:2 0" at bounding box center [241, 236] width 100 height 14
drag, startPoint x: 443, startPoint y: 270, endPoint x: 295, endPoint y: 234, distance: 152.3
click at [226, 304] on figure at bounding box center [412, 307] width 442 height 70
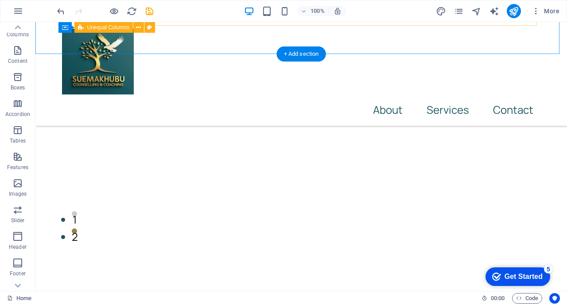
scroll to position [225, 0]
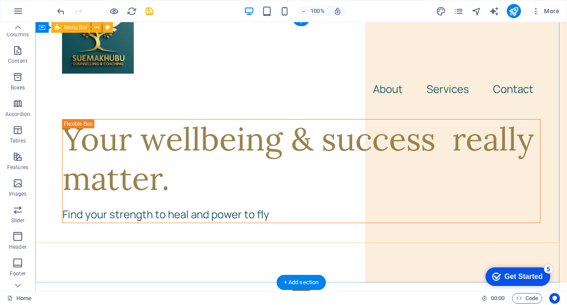
scroll to position [3, 0]
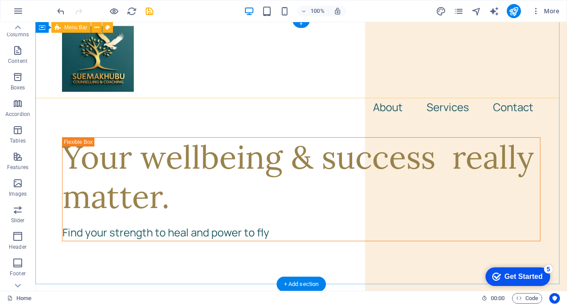
click at [384, 95] on nav "About Services Contact" at bounding box center [301, 107] width 478 height 25
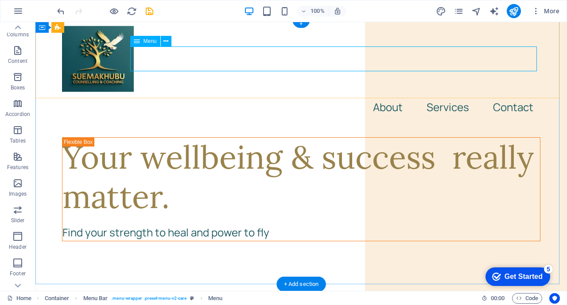
click at [381, 95] on nav "About Services Contact" at bounding box center [301, 107] width 478 height 25
click at [444, 95] on nav "About Services Contact" at bounding box center [301, 107] width 478 height 25
click at [510, 95] on nav "About Services Contact" at bounding box center [301, 107] width 478 height 25
click at [383, 95] on nav "About Services Contact" at bounding box center [301, 107] width 478 height 25
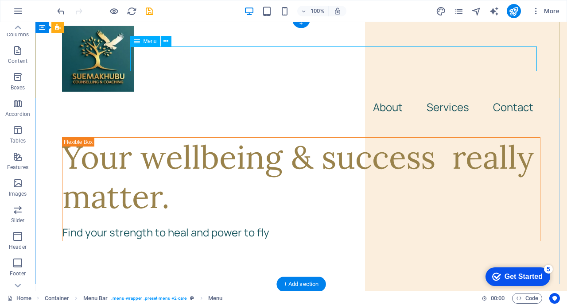
click at [387, 95] on nav "About Services Contact" at bounding box center [301, 107] width 478 height 25
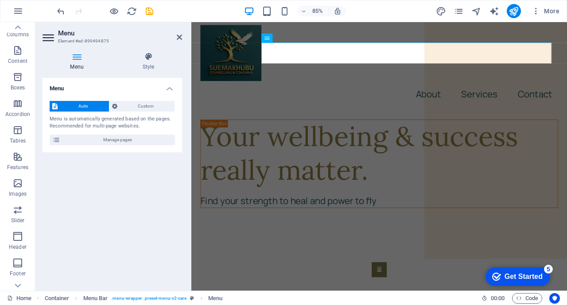
click at [121, 141] on span "Manage pages" at bounding box center [117, 140] width 109 height 11
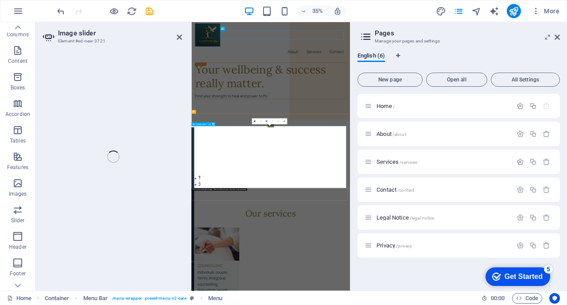
select select "px"
select select "ms"
select select "s"
select select "progressive"
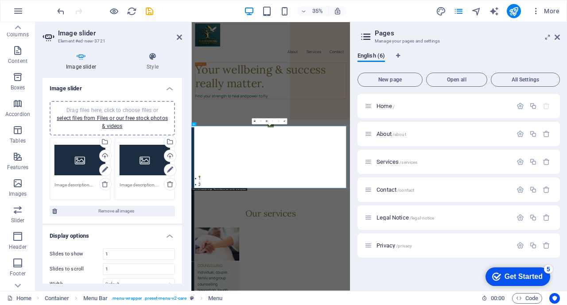
click at [555, 36] on icon at bounding box center [557, 37] width 5 height 7
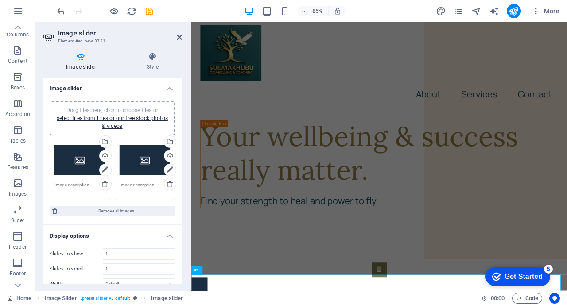
click at [178, 38] on icon at bounding box center [179, 37] width 5 height 7
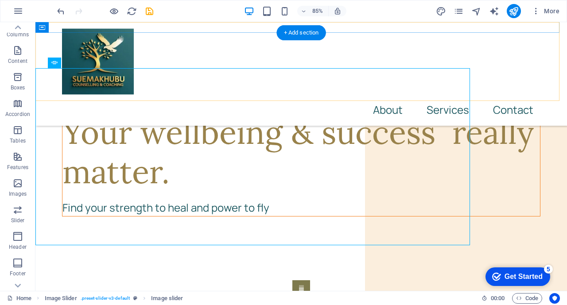
scroll to position [254, 0]
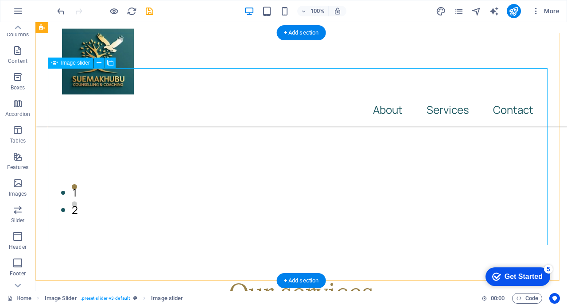
select select "px"
select select "ms"
select select "s"
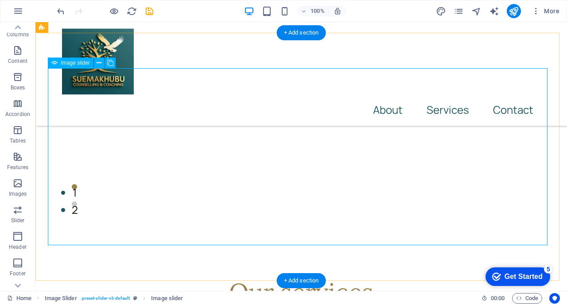
select select "progressive"
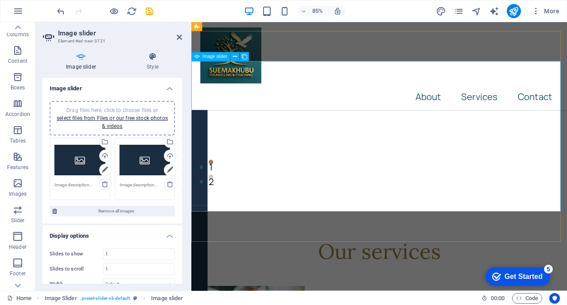
click at [75, 149] on div "Drag files here, click to choose files or select files from Files or our free s…" at bounding box center [79, 160] width 51 height 35
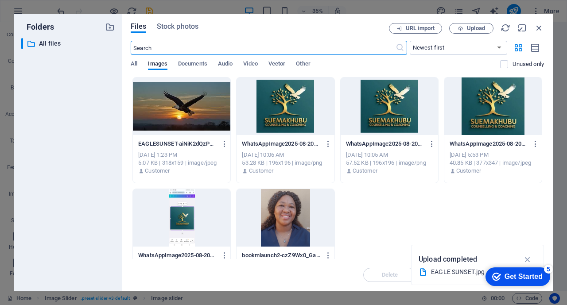
click at [279, 215] on div at bounding box center [285, 218] width 97 height 58
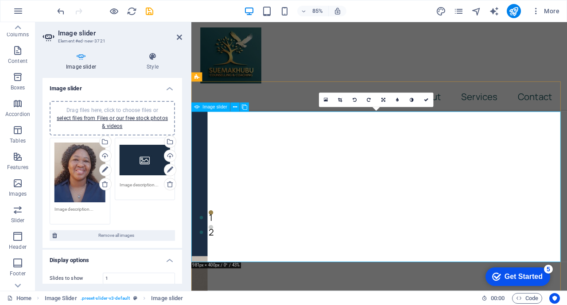
scroll to position [197, 0]
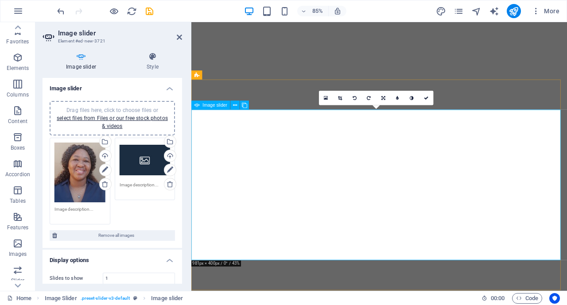
select select "px"
select select "ms"
select select "s"
select select "progressive"
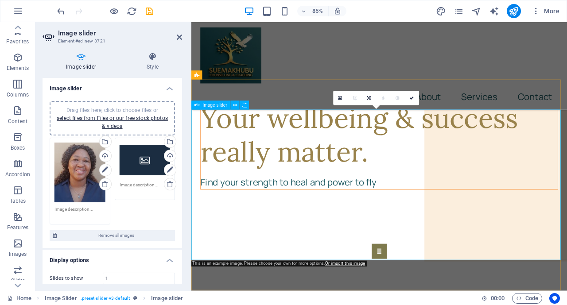
click at [404, 283] on button "Image Slider" at bounding box center [413, 292] width 18 height 18
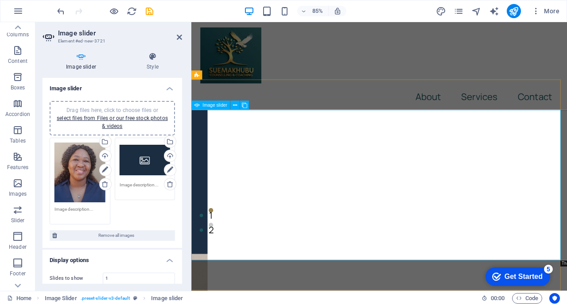
scroll to position [197, 0]
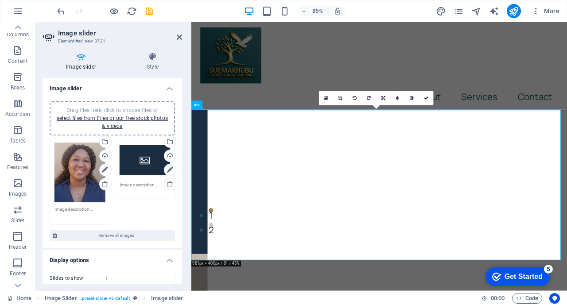
click at [340, 98] on icon at bounding box center [340, 98] width 4 height 4
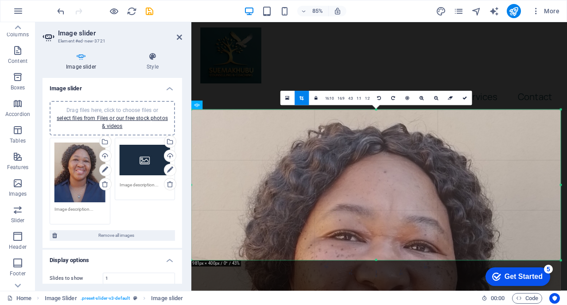
click at [304, 101] on link at bounding box center [302, 98] width 14 height 14
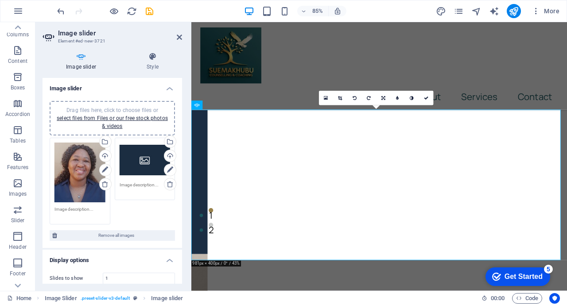
click at [179, 38] on icon at bounding box center [179, 37] width 5 height 7
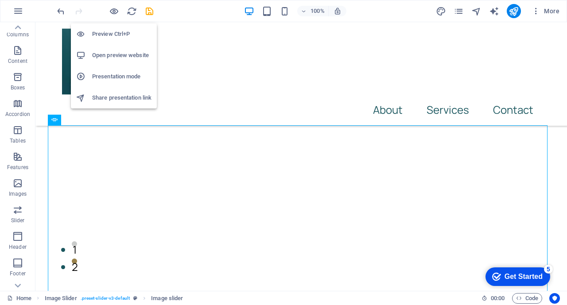
click at [114, 14] on icon "button" at bounding box center [114, 11] width 10 height 10
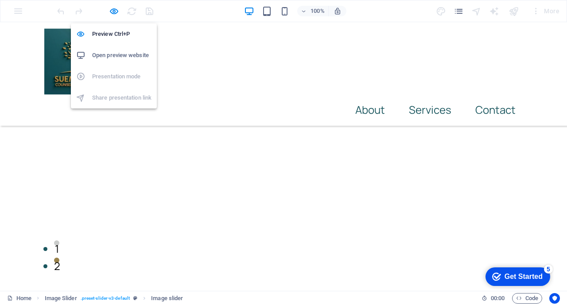
click at [109, 32] on h6 "Preview Ctrl+P" at bounding box center [121, 34] width 59 height 11
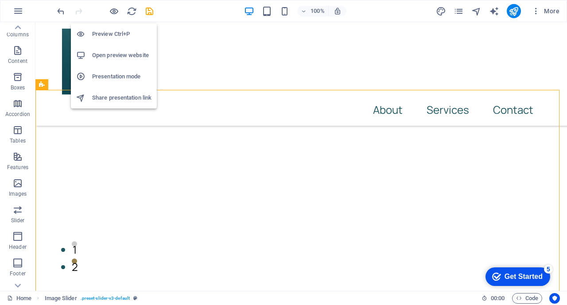
click at [113, 9] on icon "button" at bounding box center [114, 11] width 10 height 10
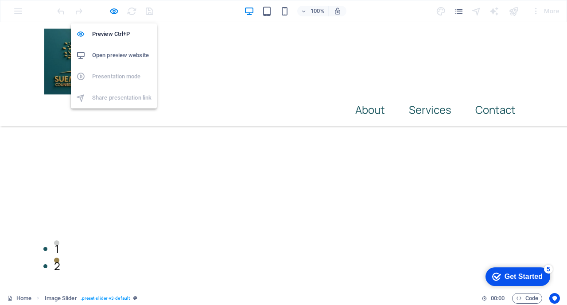
click at [108, 53] on h6 "Open preview website" at bounding box center [121, 55] width 59 height 11
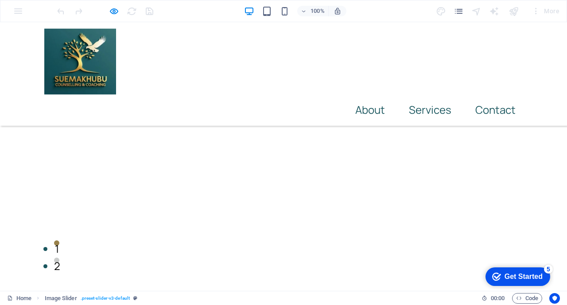
click at [359, 97] on link "About" at bounding box center [370, 109] width 44 height 25
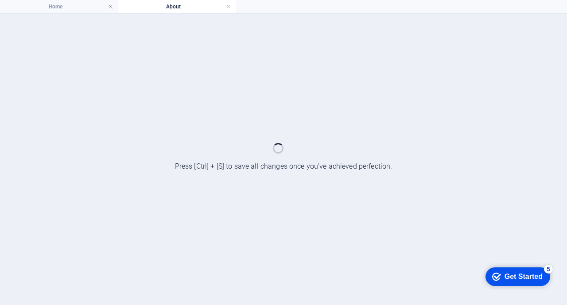
scroll to position [0, 0]
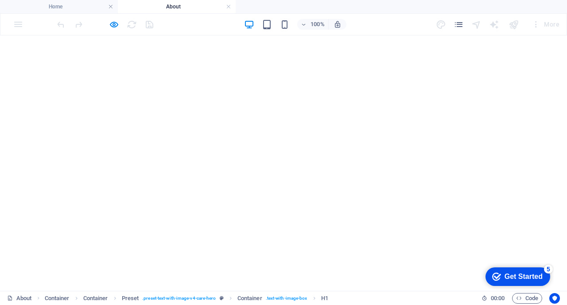
click at [56, 4] on h4 "Home" at bounding box center [59, 7] width 118 height 10
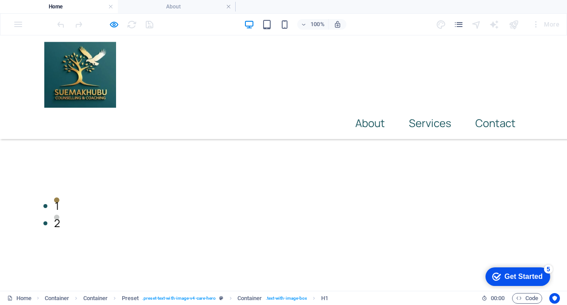
scroll to position [253, 0]
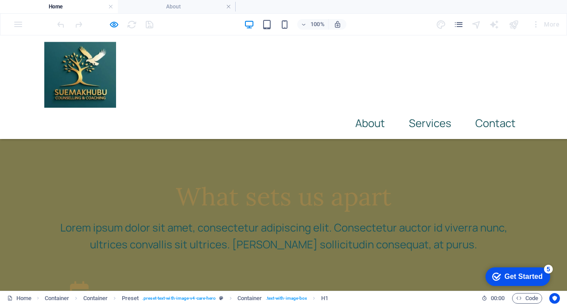
scroll to position [2243, 0]
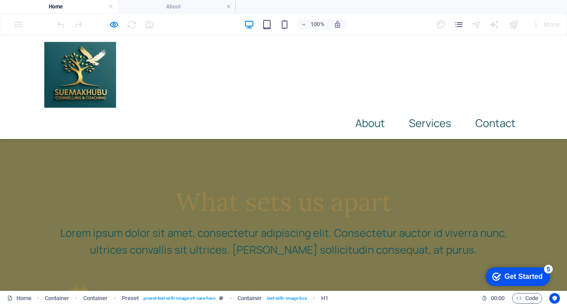
scroll to position [2233, 0]
click at [362, 111] on link "About" at bounding box center [370, 123] width 44 height 25
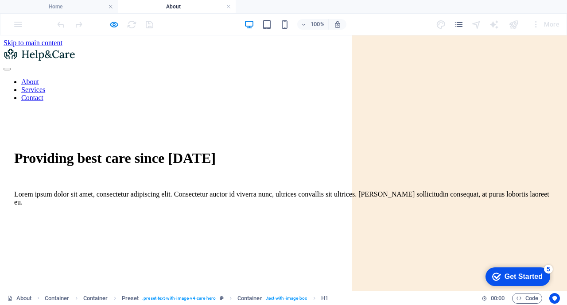
click at [430, 109] on div "Providing best care since 1997 Lorem ipsum dolor sit amet, consectetur adipisci…" at bounding box center [284, 235] width 560 height 253
click at [210, 150] on div "Providing best care since 1997" at bounding box center [283, 158] width 539 height 16
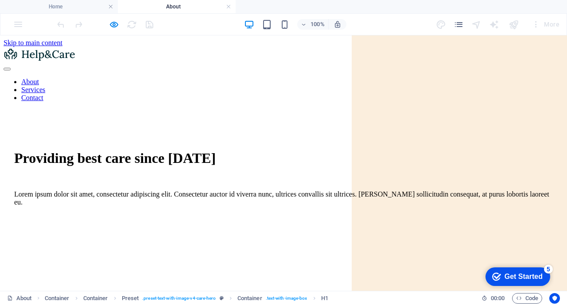
click at [149, 167] on div "Providing best care since 1997" at bounding box center [283, 158] width 539 height 16
click at [218, 150] on div "Providing best care since 1997" at bounding box center [283, 158] width 539 height 16
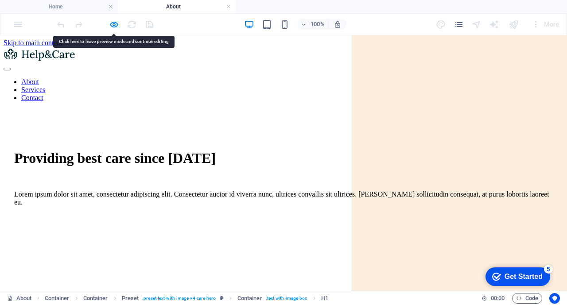
click at [62, 49] on div at bounding box center [284, 55] width 560 height 16
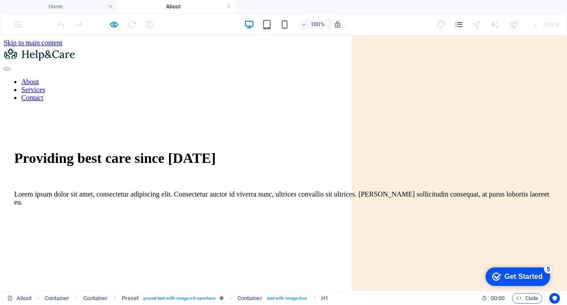
click at [55, 8] on h4 "Home" at bounding box center [59, 7] width 118 height 10
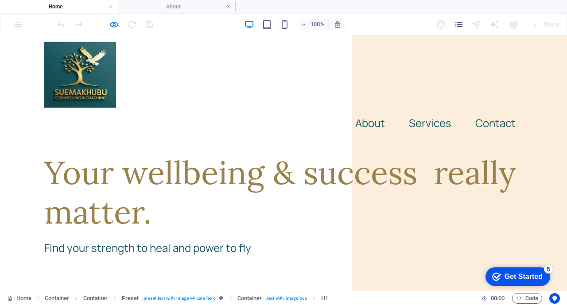
scroll to position [2233, 0]
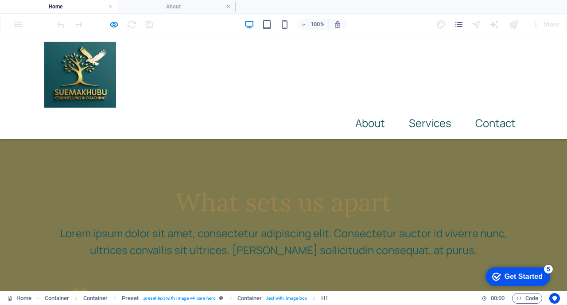
click at [93, 69] on img at bounding box center [80, 75] width 72 height 72
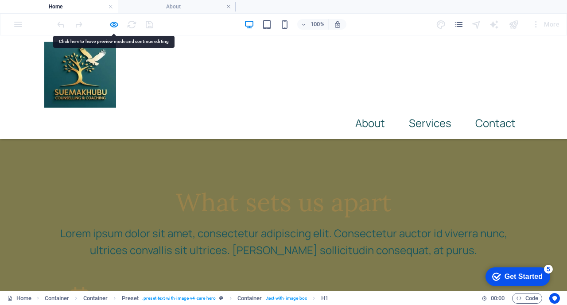
click at [80, 62] on img at bounding box center [80, 75] width 72 height 72
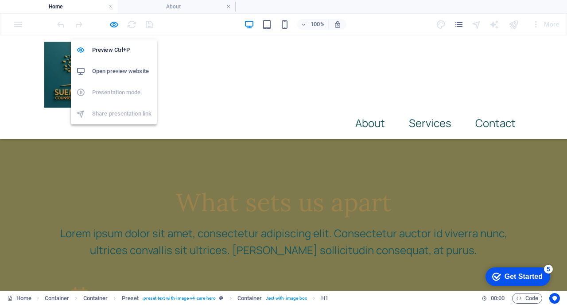
click at [115, 23] on icon "button" at bounding box center [114, 24] width 10 height 10
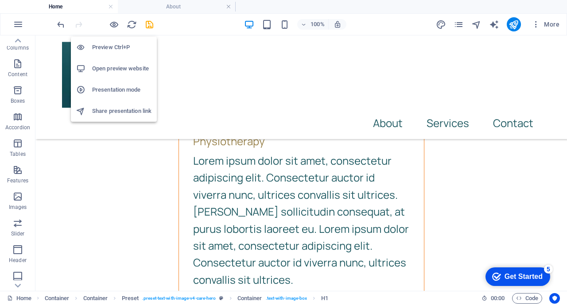
scroll to position [3581, 0]
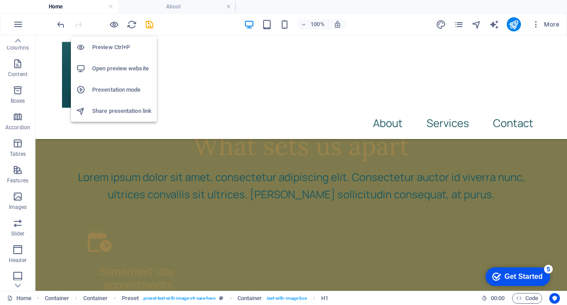
click at [115, 23] on icon "button" at bounding box center [114, 24] width 10 height 10
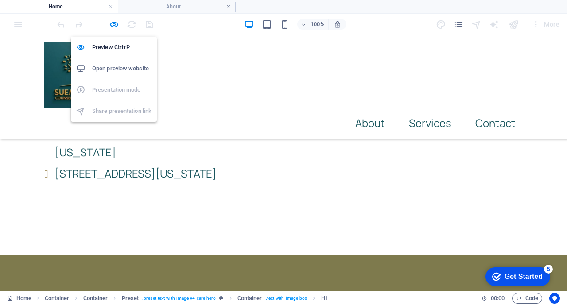
scroll to position [2233, 0]
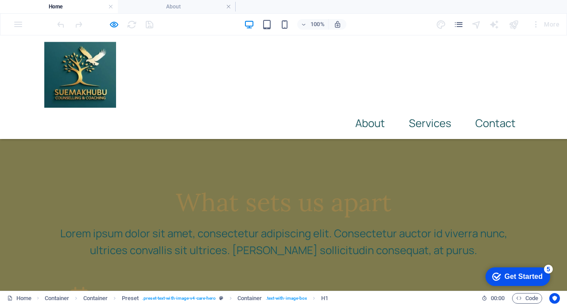
click at [88, 69] on img at bounding box center [80, 75] width 72 height 72
drag, startPoint x: 88, startPoint y: 69, endPoint x: 347, endPoint y: 90, distance: 260.1
click at [347, 90] on div "About Services Contact" at bounding box center [283, 87] width 567 height 104
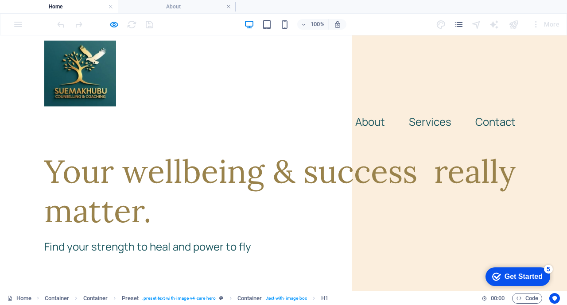
scroll to position [0, 0]
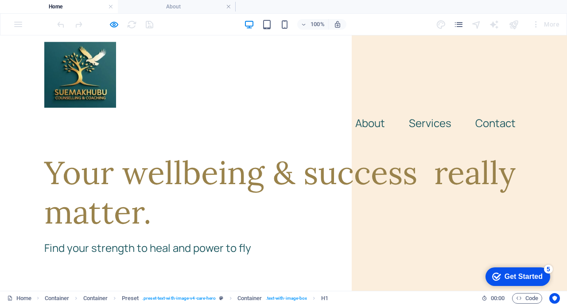
click at [82, 67] on img at bounding box center [80, 75] width 72 height 72
click at [368, 111] on link "About" at bounding box center [370, 123] width 44 height 25
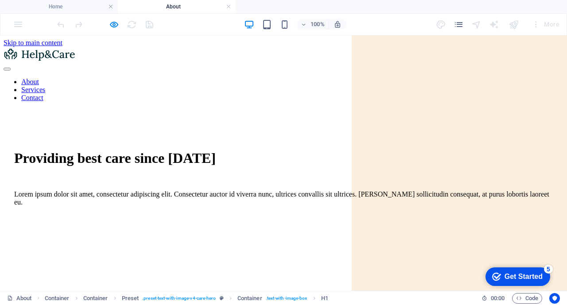
click at [39, 78] on link "About" at bounding box center [30, 82] width 18 height 8
click at [363, 214] on div at bounding box center [288, 214] width 549 height 0
click at [39, 78] on link "About" at bounding box center [30, 82] width 18 height 8
click at [343, 214] on div at bounding box center [288, 214] width 549 height 0
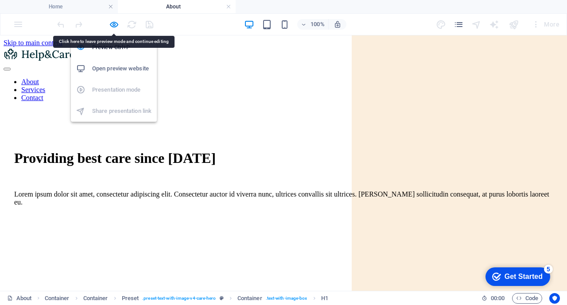
click at [115, 24] on icon "button" at bounding box center [114, 24] width 10 height 10
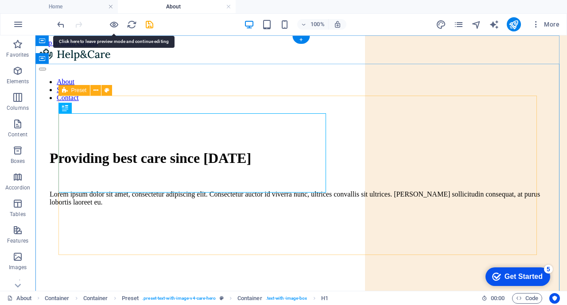
click at [359, 214] on figure at bounding box center [307, 214] width 514 height 0
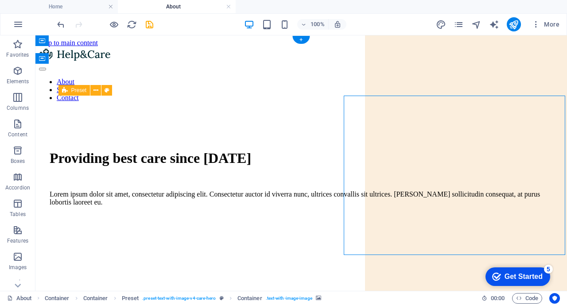
click at [384, 214] on figure at bounding box center [307, 214] width 514 height 0
select select "px"
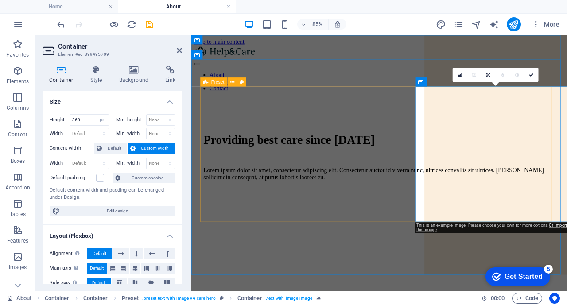
click at [545, 214] on figure at bounding box center [418, 214] width 424 height 0
click at [137, 72] on icon at bounding box center [134, 70] width 43 height 9
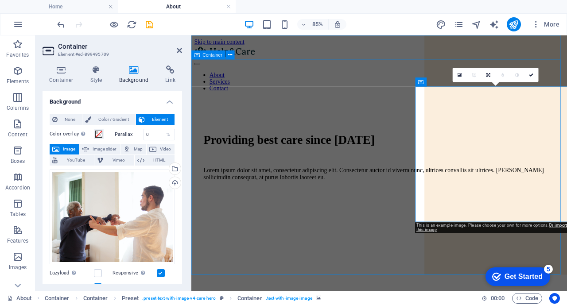
click at [347, 109] on div "Providing best care since 1997 Lorem ipsum dolor sit amet, consectetur adipisci…" at bounding box center [412, 235] width 435 height 253
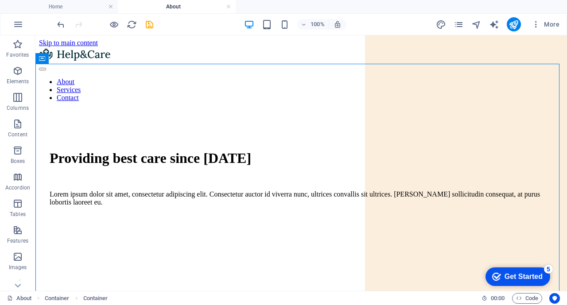
click at [58, 6] on h4 "Home" at bounding box center [59, 7] width 118 height 10
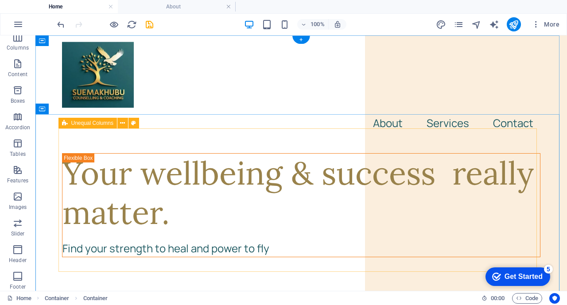
click at [435, 162] on div "Your wellbeing & success really matter. Find your strength to heal and power to…" at bounding box center [301, 205] width 478 height 104
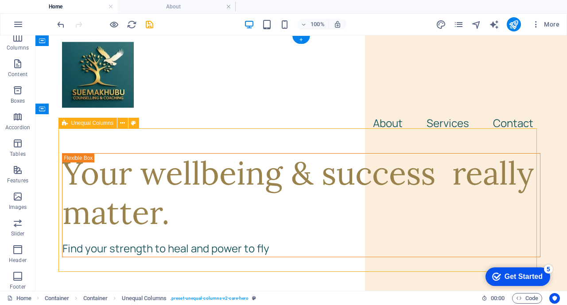
click at [435, 162] on div "Your wellbeing & success really matter. Find your strength to heal and power to…" at bounding box center [301, 205] width 478 height 104
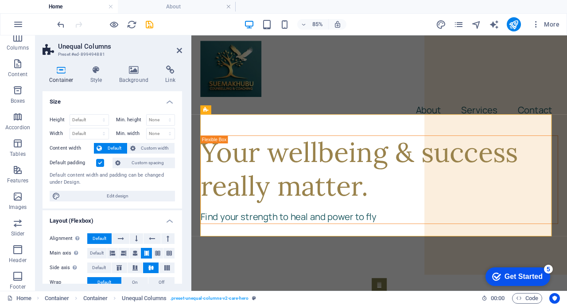
click at [136, 72] on icon at bounding box center [134, 70] width 43 height 9
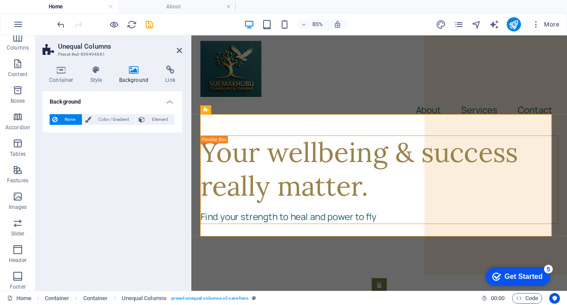
click at [66, 118] on span "None" at bounding box center [69, 119] width 19 height 11
click at [62, 118] on span "None" at bounding box center [69, 119] width 19 height 11
click at [130, 70] on icon at bounding box center [134, 70] width 43 height 9
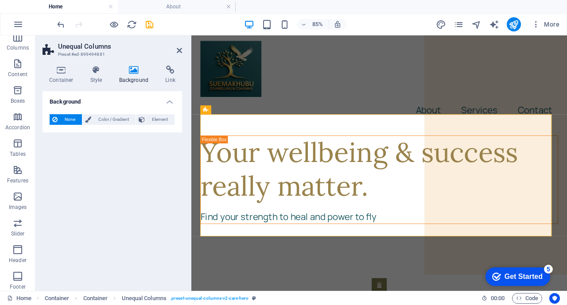
click at [154, 124] on span "Element" at bounding box center [160, 119] width 24 height 11
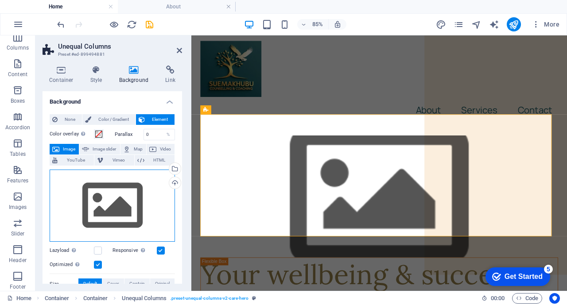
click at [111, 205] on div "Drag files here, click to choose files or select files from Files or our free s…" at bounding box center [112, 206] width 125 height 73
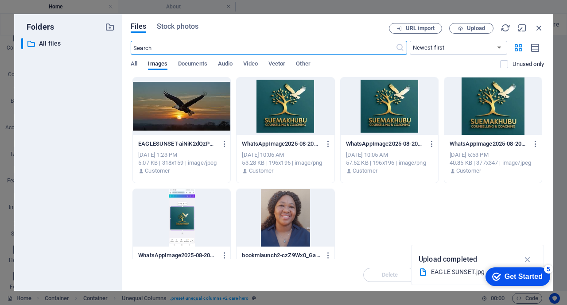
click at [179, 111] on div at bounding box center [181, 107] width 97 height 58
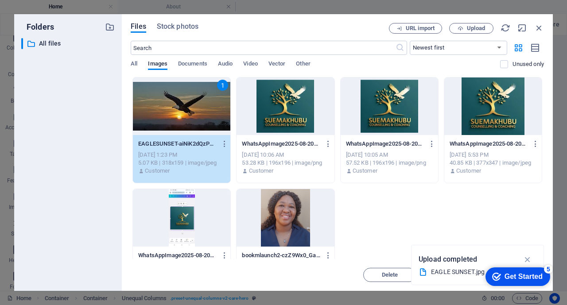
click at [179, 111] on div "1" at bounding box center [181, 107] width 97 height 58
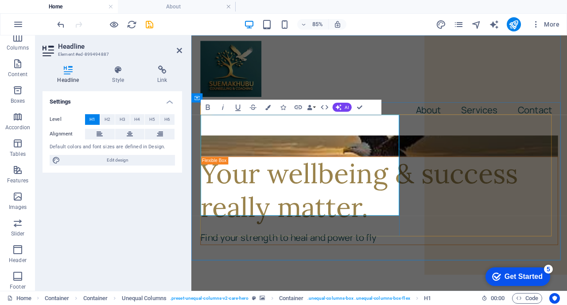
click at [370, 179] on h1 "Your wellbeing & success really matter." at bounding box center [412, 218] width 420 height 79
click at [374, 196] on h1 "Your wellbeing & success really matter." at bounding box center [412, 218] width 420 height 79
drag, startPoint x: 205, startPoint y: 145, endPoint x: 406, endPoint y: 223, distance: 215.9
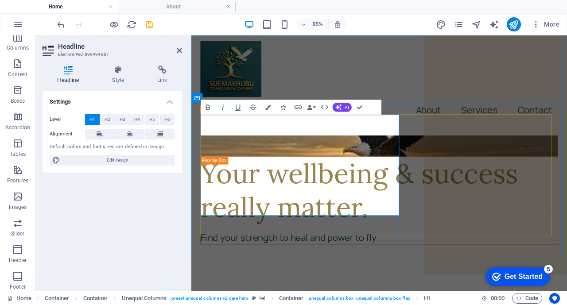
click at [406, 223] on h1 "Your wellbeing & success really matter." at bounding box center [412, 218] width 420 height 79
click at [116, 73] on icon at bounding box center [118, 70] width 42 height 9
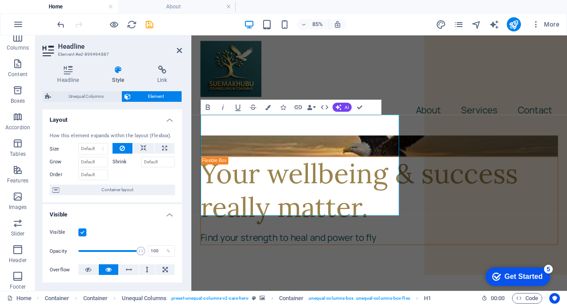
click at [116, 73] on icon at bounding box center [118, 70] width 42 height 9
click at [117, 66] on icon at bounding box center [118, 70] width 42 height 9
click at [268, 108] on icon "button" at bounding box center [267, 107] width 5 height 5
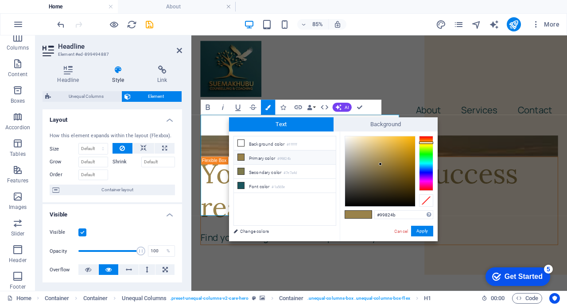
click at [398, 144] on div at bounding box center [380, 171] width 70 height 70
type input "#e2b036"
click at [421, 229] on button "Apply" at bounding box center [422, 231] width 22 height 11
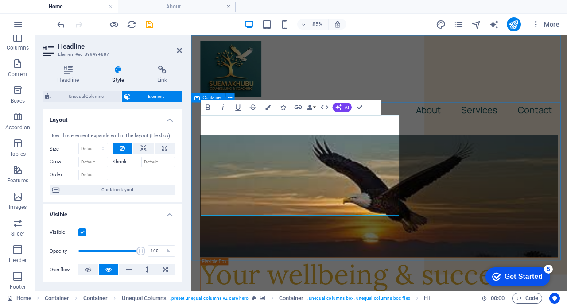
click at [420, 296] on div "Your wellbeing & success really matter. Find your strength to heal and power to…" at bounding box center [412, 284] width 442 height 290
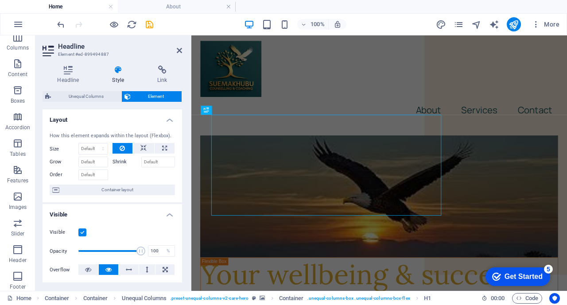
click at [71, 145] on div "Size Default auto px % 1/1 1/2 1/3 1/4 1/5 1/6 1/7 1/8 1/9 1/10" at bounding box center [79, 149] width 58 height 12
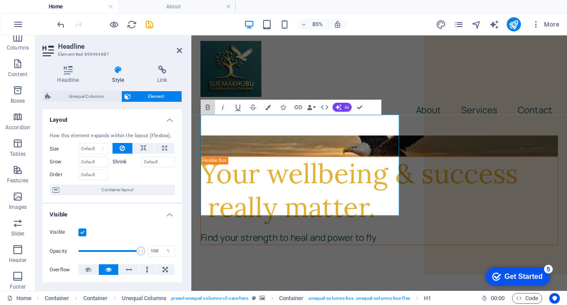
click at [209, 106] on icon "button" at bounding box center [207, 107] width 9 height 9
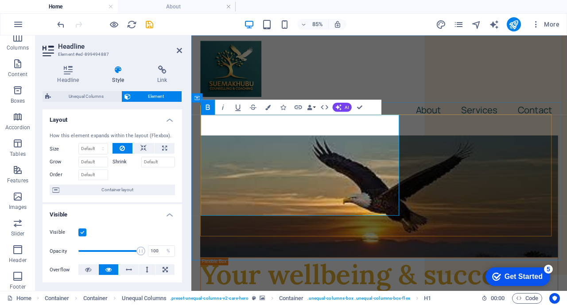
click at [529, 272] on div "Your wellbeing & success really matter. Find your strength to heal and power to…" at bounding box center [412, 277] width 421 height 248
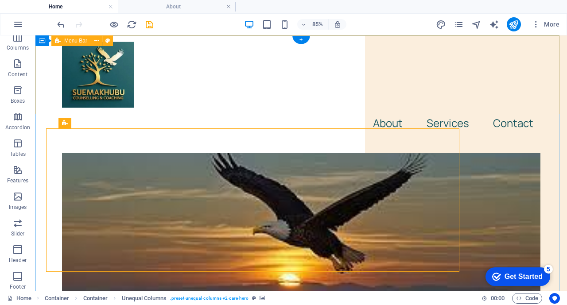
click at [358, 111] on nav "About Services Contact" at bounding box center [301, 123] width 478 height 25
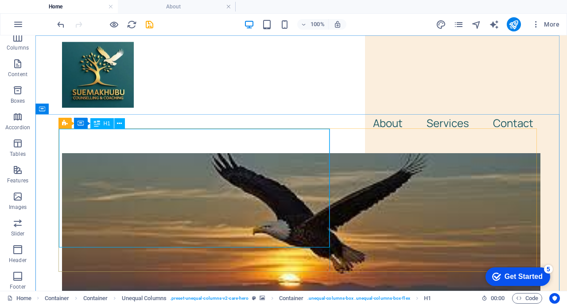
click at [117, 122] on icon at bounding box center [119, 123] width 5 height 9
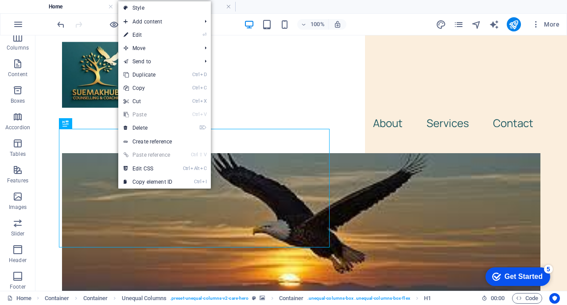
click at [137, 34] on link "⏎ Edit" at bounding box center [147, 34] width 59 height 13
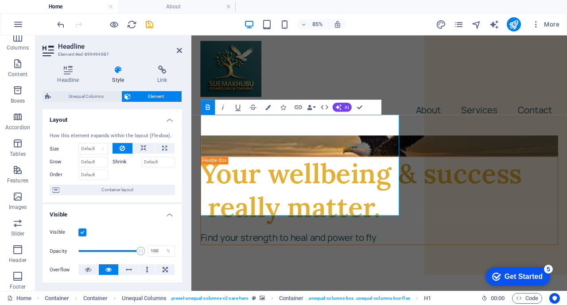
click at [117, 160] on label "Shrink" at bounding box center [127, 162] width 29 height 11
click at [141, 160] on input "Shrink" at bounding box center [158, 162] width 34 height 11
click at [117, 160] on label "Shrink" at bounding box center [127, 162] width 29 height 11
click at [141, 160] on input "Shrink" at bounding box center [158, 162] width 34 height 11
click at [117, 160] on label "Shrink" at bounding box center [127, 162] width 29 height 11
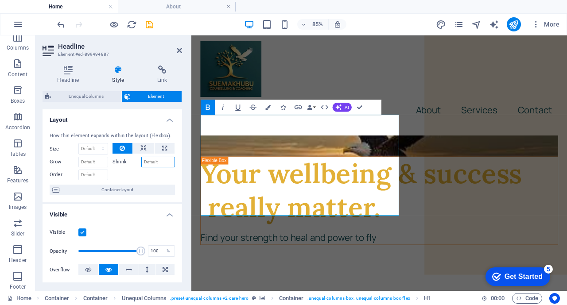
click at [141, 160] on input "Shrink" at bounding box center [158, 162] width 34 height 11
click at [126, 171] on div at bounding box center [144, 173] width 63 height 13
click at [117, 160] on label "Shrink" at bounding box center [127, 162] width 29 height 11
click at [141, 160] on input "Shrink" at bounding box center [158, 162] width 34 height 11
click at [121, 159] on label "Shrink" at bounding box center [127, 162] width 29 height 11
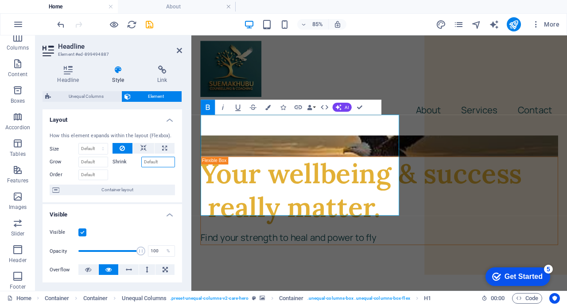
click at [141, 159] on input "Shrink" at bounding box center [158, 162] width 34 height 11
click at [121, 159] on label "Shrink" at bounding box center [127, 162] width 29 height 11
click at [141, 159] on input "Shrink" at bounding box center [158, 162] width 34 height 11
click at [121, 159] on label "Shrink" at bounding box center [127, 162] width 29 height 11
click at [141, 159] on input "Shrink" at bounding box center [158, 162] width 34 height 11
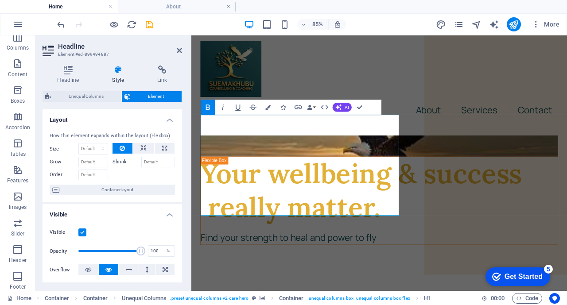
click at [121, 159] on label "Shrink" at bounding box center [127, 162] width 29 height 11
click at [141, 159] on input "Shrink" at bounding box center [158, 162] width 34 height 11
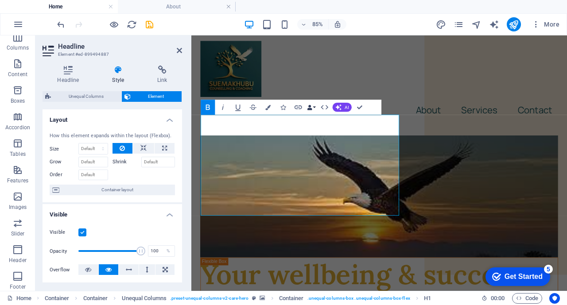
click at [314, 105] on button "Data Bindings" at bounding box center [311, 107] width 11 height 15
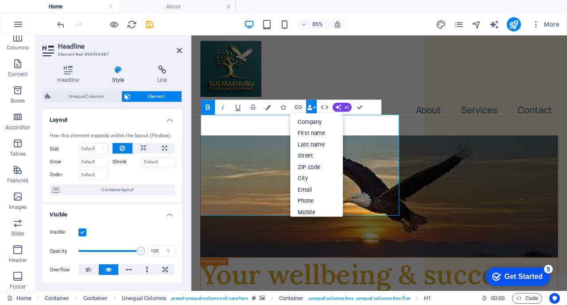
click at [183, 281] on div "Headline Style Link Settings Level H1 H2 H3 H4 H5 H6 Alignment Default colors a…" at bounding box center [112, 174] width 154 height 233
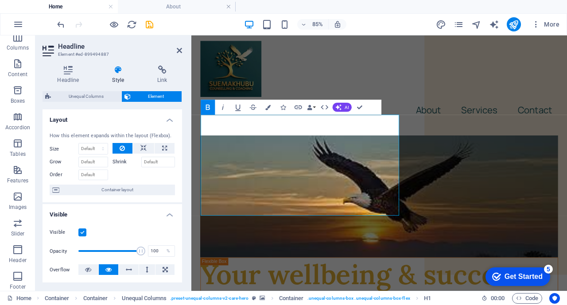
click at [71, 67] on icon at bounding box center [68, 70] width 51 height 9
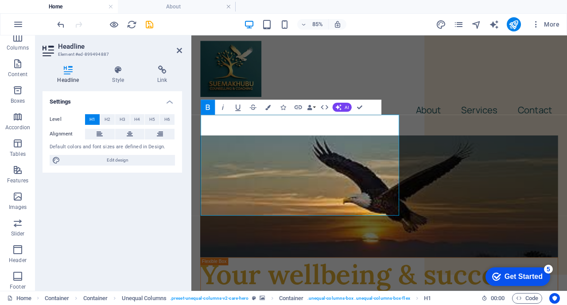
click at [102, 120] on button "H2" at bounding box center [107, 119] width 15 height 11
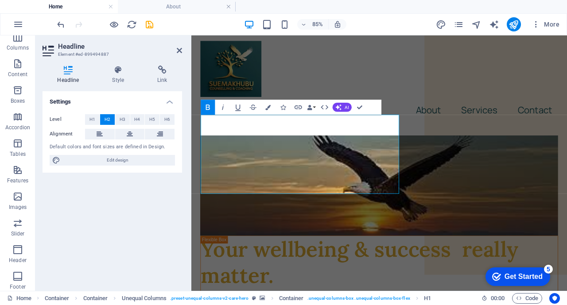
click at [121, 117] on span "H3" at bounding box center [123, 119] width 6 height 11
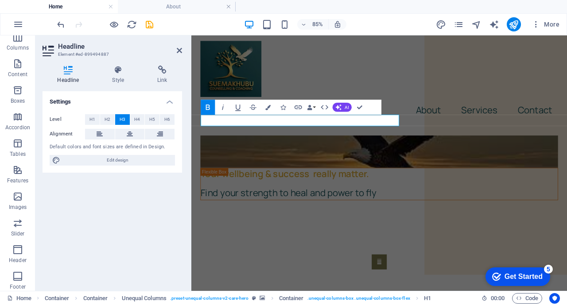
click at [106, 118] on span "H2" at bounding box center [108, 119] width 6 height 11
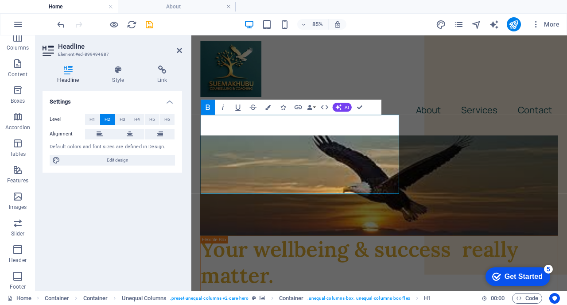
click at [117, 73] on icon at bounding box center [118, 70] width 42 height 9
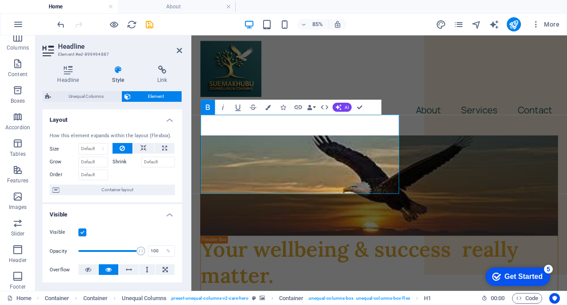
click at [269, 109] on icon "button" at bounding box center [267, 107] width 5 height 5
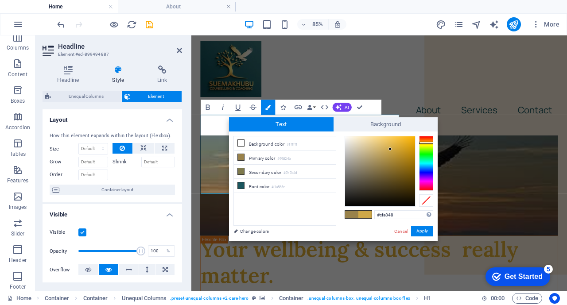
click at [390, 149] on div at bounding box center [380, 171] width 70 height 70
click at [391, 152] on div at bounding box center [380, 171] width 70 height 70
click at [424, 228] on button "Apply" at bounding box center [422, 231] width 22 height 11
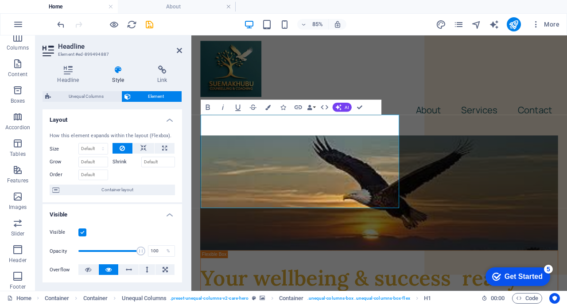
click at [269, 107] on icon "button" at bounding box center [267, 107] width 5 height 5
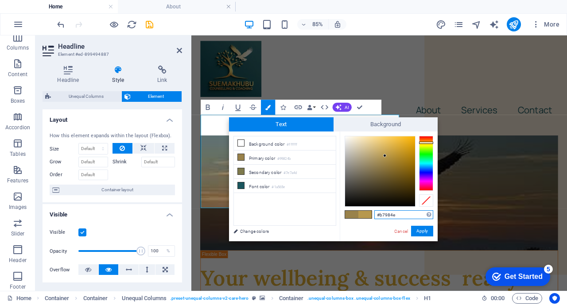
click at [385, 156] on div at bounding box center [380, 171] width 70 height 70
click at [390, 158] on div at bounding box center [380, 171] width 70 height 70
type input "#a08031"
click at [393, 162] on div at bounding box center [380, 171] width 70 height 70
click at [421, 234] on button "Apply" at bounding box center [422, 231] width 22 height 11
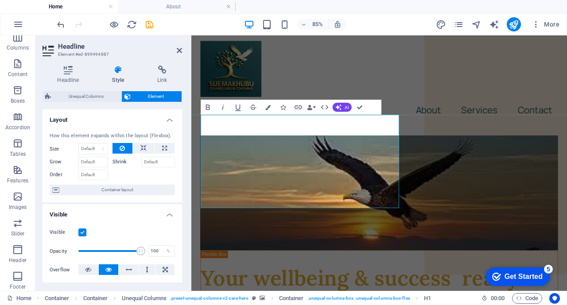
click at [67, 74] on icon at bounding box center [68, 70] width 51 height 9
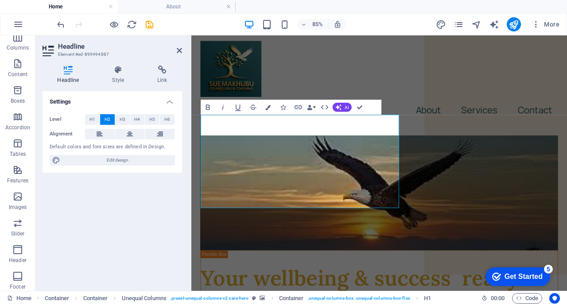
click at [74, 47] on h2 "Headline" at bounding box center [120, 47] width 124 height 8
click at [179, 51] on icon at bounding box center [179, 50] width 5 height 7
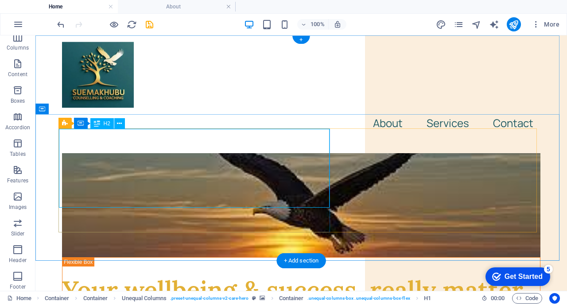
click at [327, 258] on div "​​ Your wellbeing & success really matter." at bounding box center [301, 282] width 478 height 48
drag, startPoint x: 328, startPoint y: 160, endPoint x: 303, endPoint y: 170, distance: 26.7
click at [288, 258] on div "​​ Your wellbeing & success really matter." at bounding box center [301, 282] width 478 height 48
click at [327, 258] on div "​​ Your wellbeing & success really matter." at bounding box center [301, 282] width 478 height 48
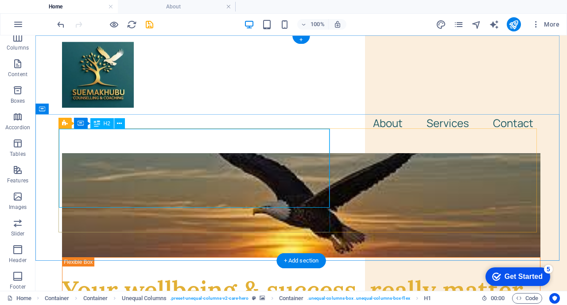
click at [327, 258] on div "​​ Your wellbeing & success really matter." at bounding box center [301, 282] width 478 height 48
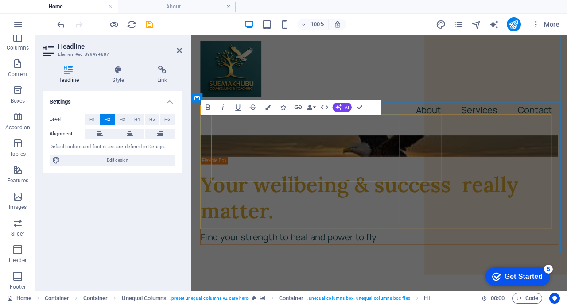
click at [350, 195] on strong "Your wellbeing & success really matter." at bounding box center [388, 226] width 373 height 62
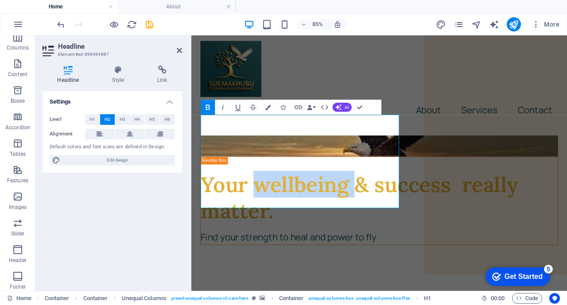
click at [210, 113] on button "Bold" at bounding box center [208, 107] width 14 height 15
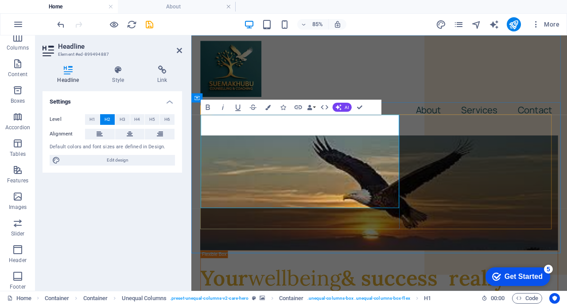
drag, startPoint x: 434, startPoint y: 199, endPoint x: 390, endPoint y: 206, distance: 43.9
drag, startPoint x: 434, startPoint y: 234, endPoint x: 395, endPoint y: 249, distance: 42.2
click at [415, 111] on nav "About Services Contact" at bounding box center [412, 123] width 421 height 25
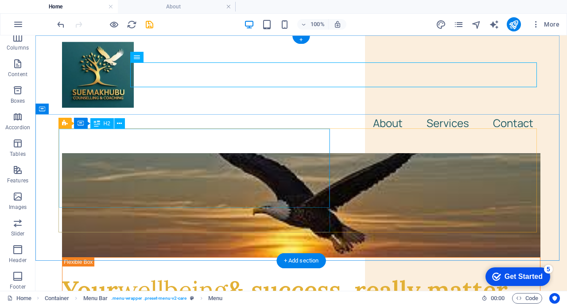
click at [327, 258] on div "​​ Your wellbeing & success really matter." at bounding box center [301, 282] width 478 height 48
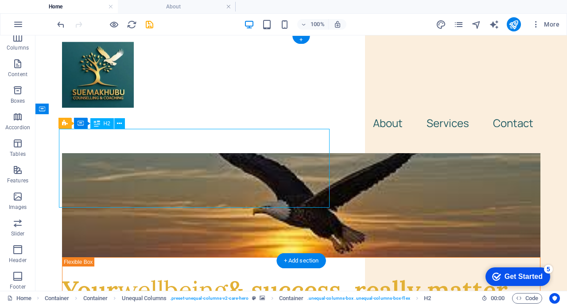
click at [327, 258] on div "​​ Your wellbeing & success really matter." at bounding box center [301, 282] width 478 height 48
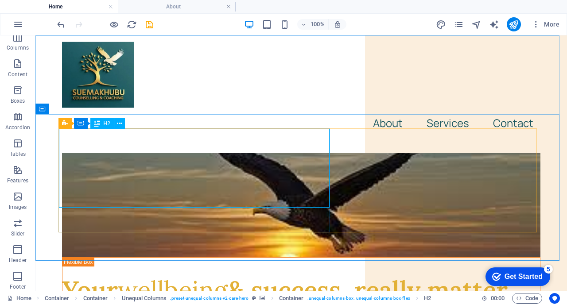
click at [121, 122] on icon at bounding box center [119, 123] width 5 height 9
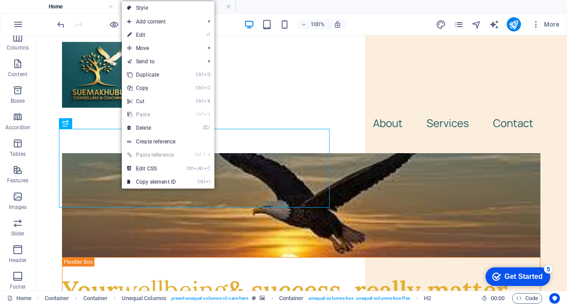
click at [173, 35] on link "⏎ Edit" at bounding box center [151, 34] width 59 height 13
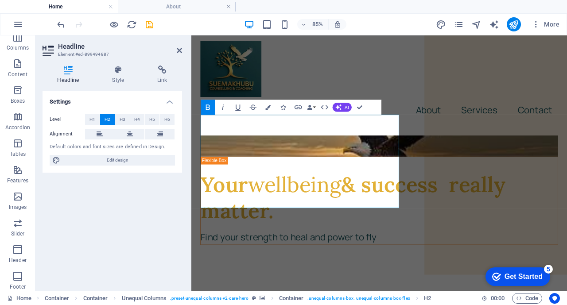
click at [17, 38] on icon "button" at bounding box center [17, 37] width 11 height 11
click at [421, 194] on div "​​ Your wellbeing & success really matter. Find your strength to heal and power…" at bounding box center [412, 217] width 421 height 129
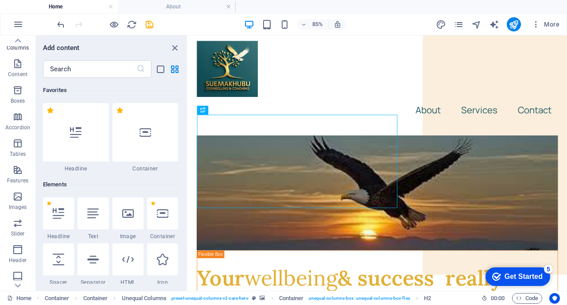
scroll to position [439, 0]
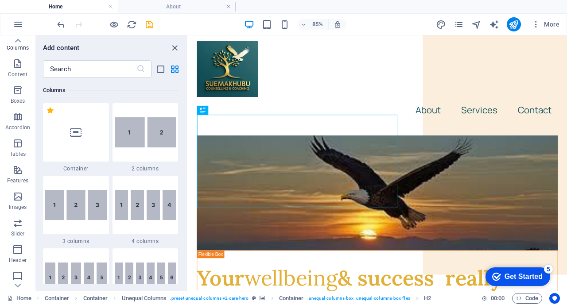
drag, startPoint x: 75, startPoint y: 133, endPoint x: 162, endPoint y: 231, distance: 130.9
click at [75, 133] on icon at bounding box center [76, 133] width 12 height 12
click at [188, 133] on div "Drag here to replace the existing content. Press “Ctrl” if you want to create a…" at bounding box center [377, 163] width 379 height 256
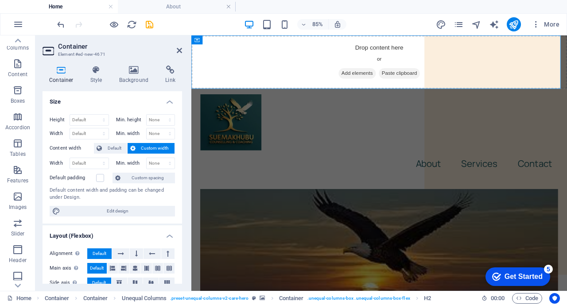
drag, startPoint x: 436, startPoint y: 234, endPoint x: 384, endPoint y: 264, distance: 60.1
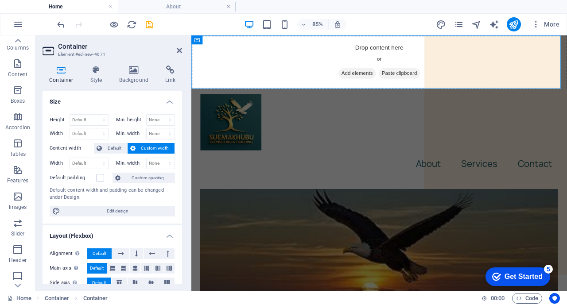
click at [150, 148] on span "Custom width" at bounding box center [155, 148] width 34 height 11
drag, startPoint x: 432, startPoint y: 221, endPoint x: 495, endPoint y: 207, distance: 64.5
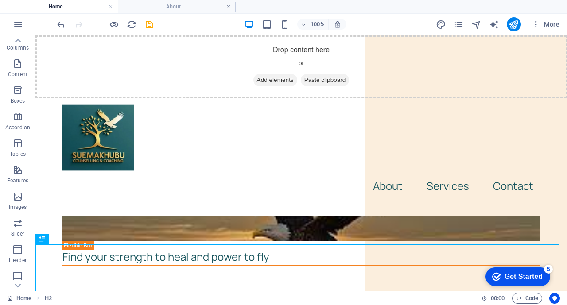
click at [444, 15] on div "100% More" at bounding box center [283, 24] width 566 height 21
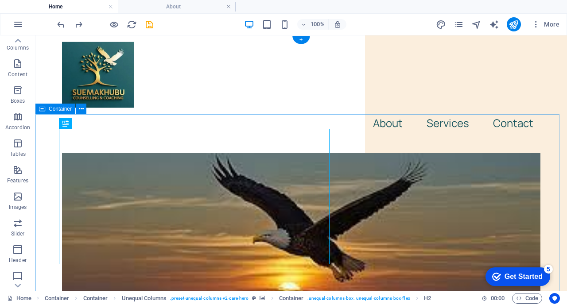
click at [366, 189] on figure at bounding box center [301, 233] width 478 height 161
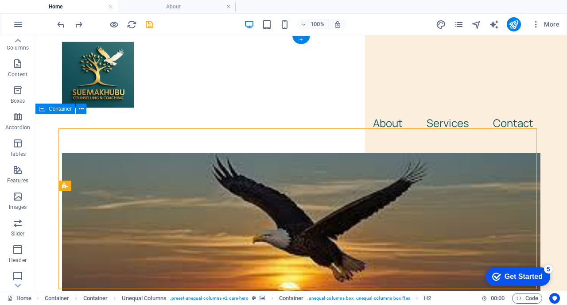
click at [366, 189] on figure at bounding box center [301, 233] width 478 height 161
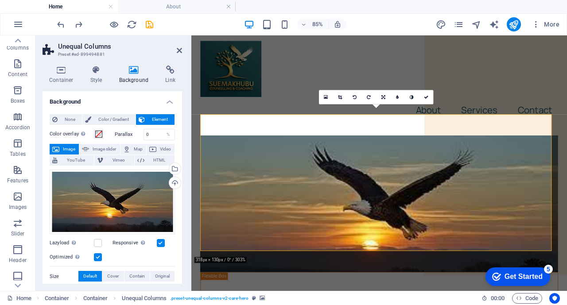
click at [478, 157] on figure at bounding box center [412, 233] width 421 height 161
drag, startPoint x: 97, startPoint y: 199, endPoint x: 133, endPoint y: 210, distance: 38.0
click at [116, 199] on div "Drag files here, click to choose files or select files from Files or our free s…" at bounding box center [112, 202] width 125 height 65
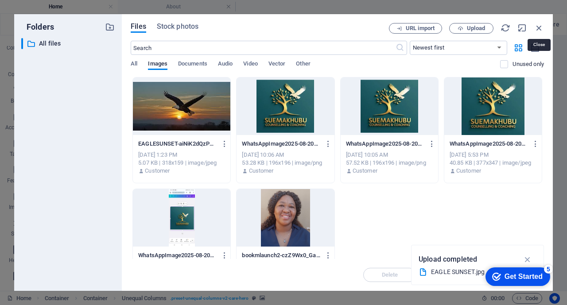
click at [539, 24] on icon "button" at bounding box center [539, 28] width 10 height 10
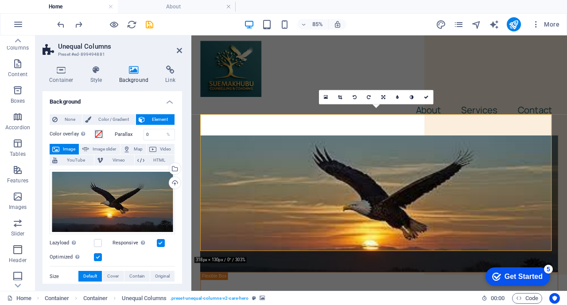
drag, startPoint x: 96, startPoint y: 150, endPoint x: 104, endPoint y: 140, distance: 13.2
click at [96, 150] on span "Image slider" at bounding box center [104, 149] width 25 height 11
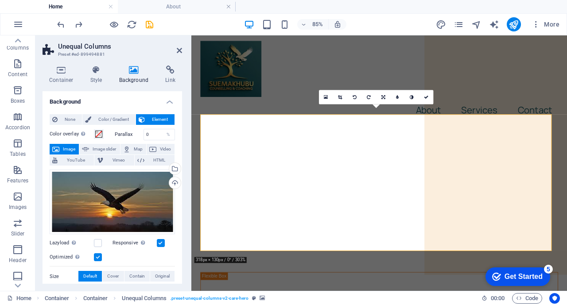
select select "ms"
select select "s"
select select "progressive"
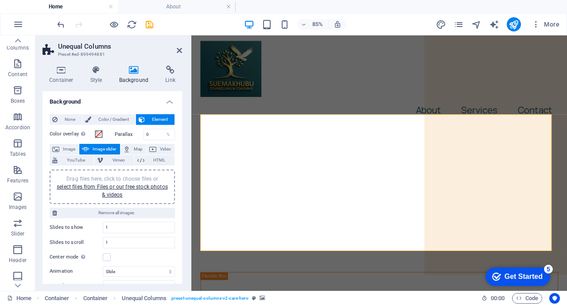
click at [66, 147] on span "Image" at bounding box center [69, 149] width 14 height 11
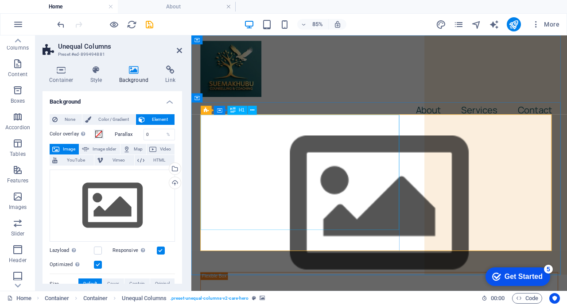
drag, startPoint x: 435, startPoint y: 202, endPoint x: 572, endPoint y: 177, distance: 140.0
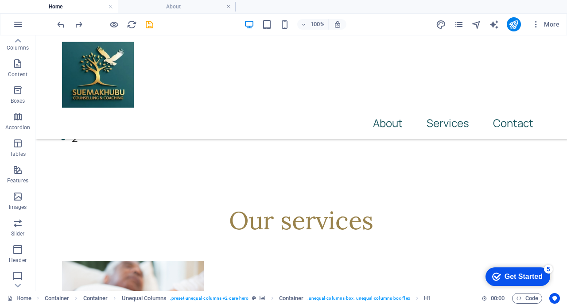
scroll to position [492, 0]
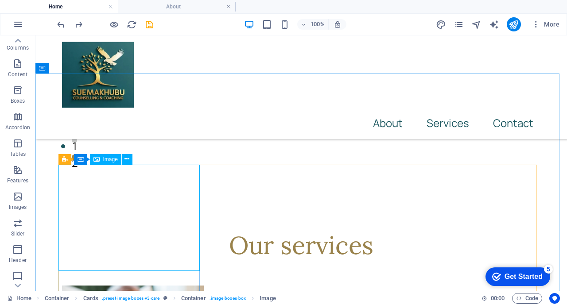
click at [110, 162] on span "Image" at bounding box center [110, 159] width 15 height 5
select select "%"
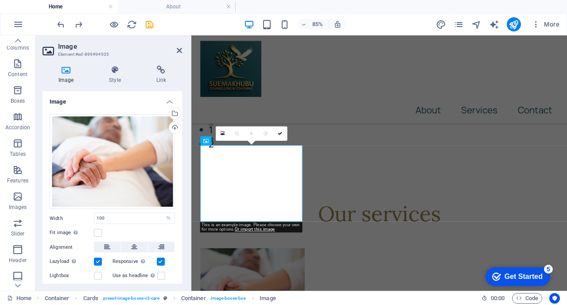
click at [66, 72] on icon at bounding box center [66, 70] width 47 height 9
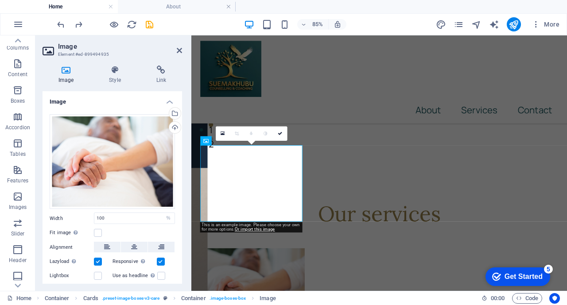
click at [173, 127] on div "Upload" at bounding box center [173, 128] width 13 height 13
click at [172, 128] on div "Upload" at bounding box center [173, 128] width 13 height 13
click at [173, 109] on div "Select files from the file manager, stock photos, or upload file(s)" at bounding box center [173, 114] width 13 height 13
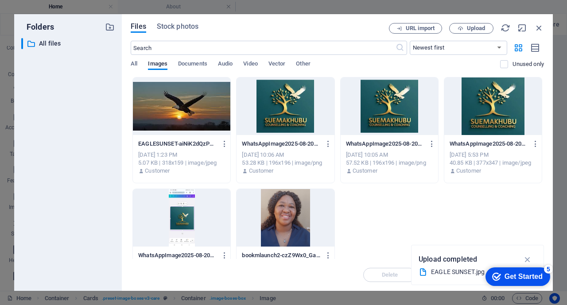
click at [518, 49] on icon "button" at bounding box center [518, 48] width 10 height 10
click at [183, 26] on span "Stock photos" at bounding box center [178, 26] width 42 height 11
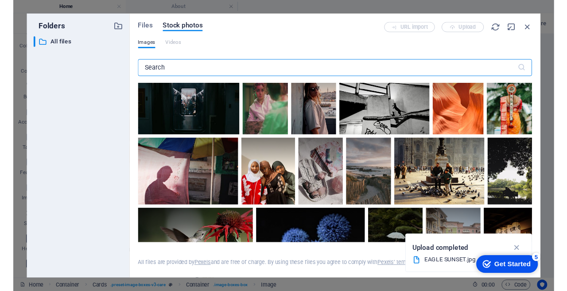
scroll to position [239, 0]
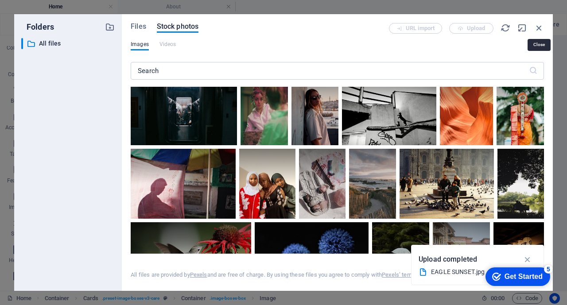
click at [537, 30] on icon "button" at bounding box center [539, 28] width 10 height 10
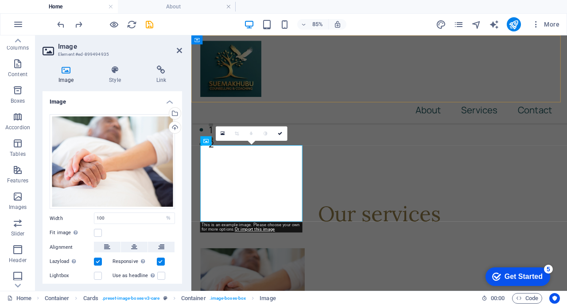
click at [421, 42] on div "About Services Contact" at bounding box center [412, 87] width 442 height 104
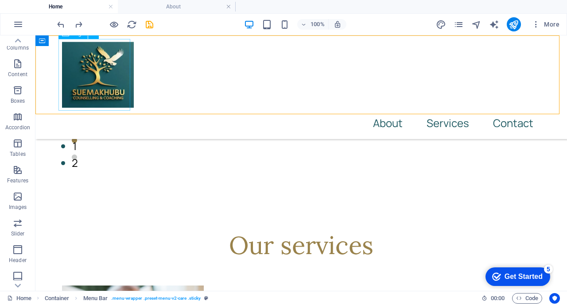
click at [97, 79] on div at bounding box center [301, 75] width 478 height 72
select select "px"
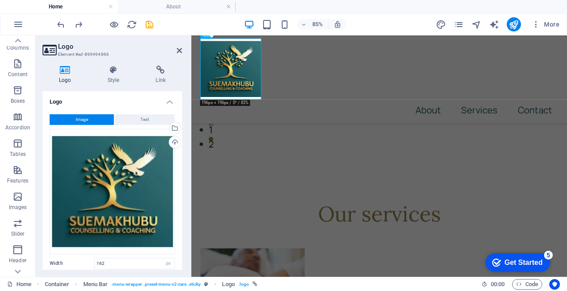
click at [17, 66] on icon "button" at bounding box center [17, 63] width 11 height 11
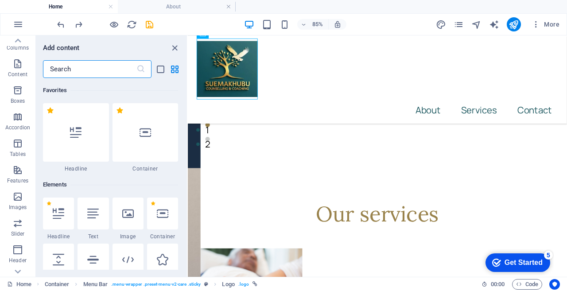
scroll to position [1550, 0]
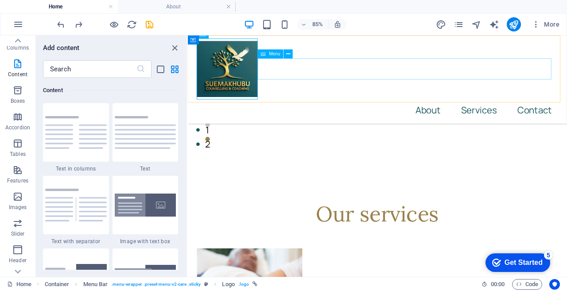
click at [322, 111] on nav "About Services Contact" at bounding box center [410, 123] width 425 height 25
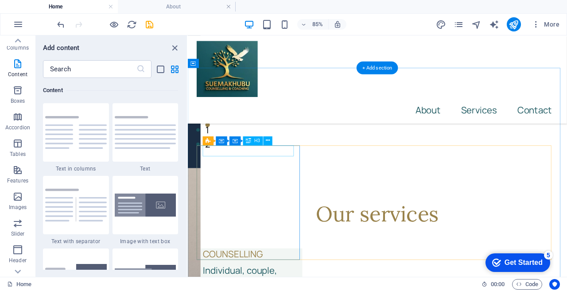
click at [239, 286] on div "COUNSELLING" at bounding box center [261, 292] width 110 height 13
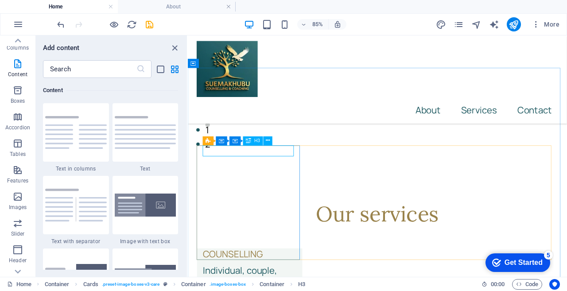
click at [268, 142] on icon at bounding box center [268, 141] width 4 height 8
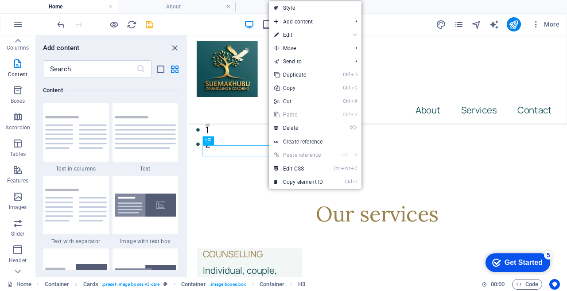
click at [297, 34] on link "⏎ Edit" at bounding box center [298, 34] width 59 height 13
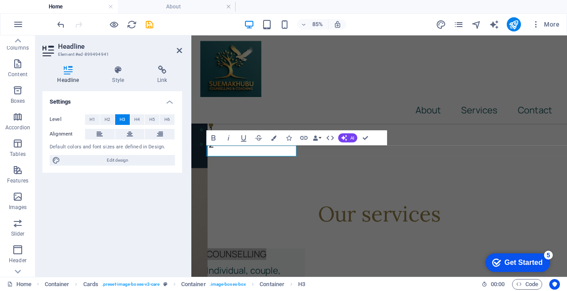
click at [127, 133] on icon at bounding box center [130, 134] width 6 height 11
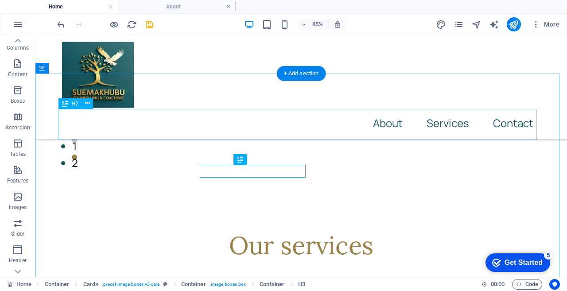
click at [128, 230] on div "Our services" at bounding box center [301, 245] width 478 height 31
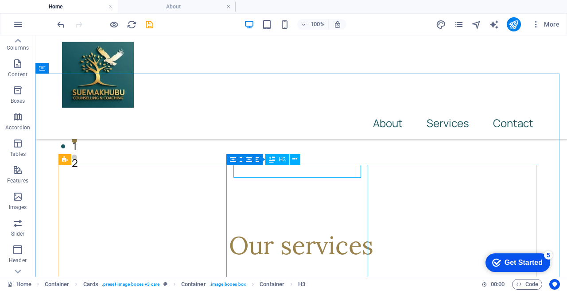
click at [295, 159] on icon at bounding box center [294, 159] width 5 height 9
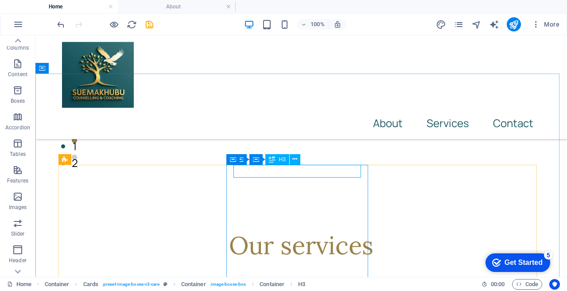
click at [294, 159] on icon at bounding box center [294, 159] width 5 height 9
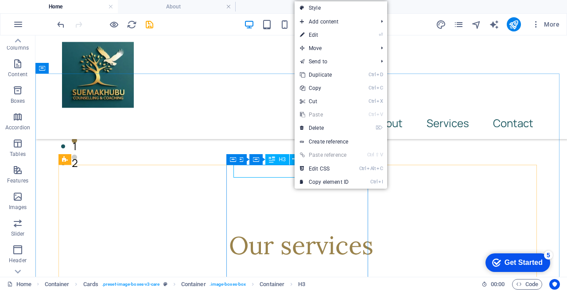
click at [294, 159] on icon at bounding box center [294, 159] width 5 height 9
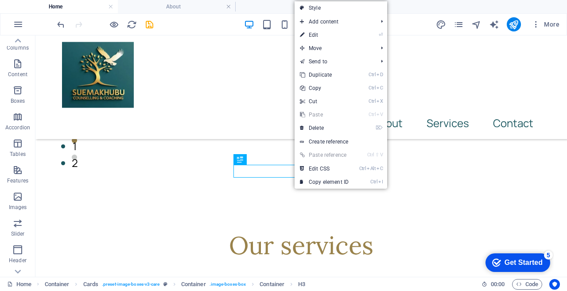
click at [351, 33] on link "⏎ Edit" at bounding box center [324, 34] width 59 height 13
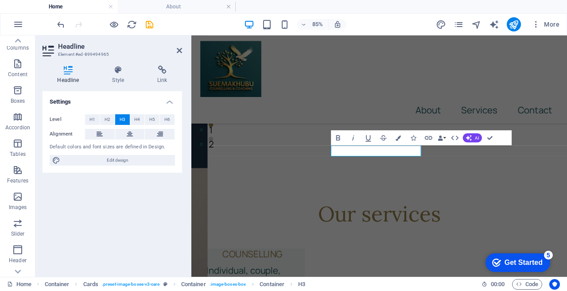
click at [133, 133] on button at bounding box center [130, 134] width 30 height 11
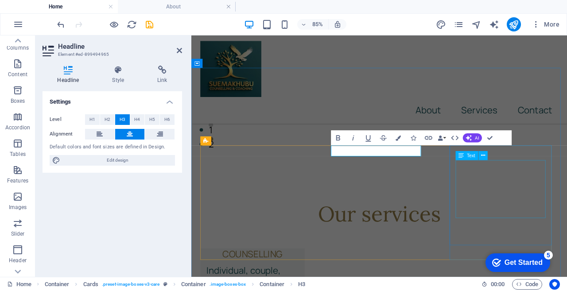
click at [484, 152] on icon at bounding box center [483, 156] width 4 height 8
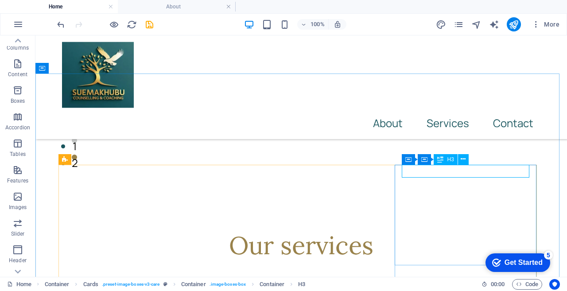
click at [464, 160] on icon at bounding box center [463, 159] width 5 height 9
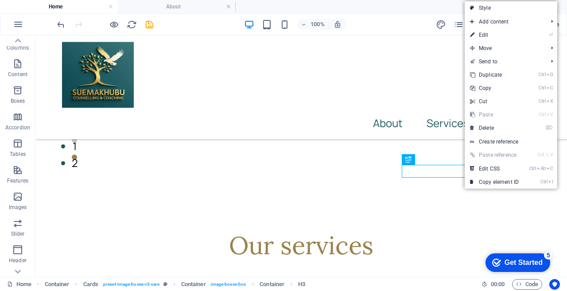
click at [482, 35] on link "⏎ Edit" at bounding box center [494, 34] width 59 height 13
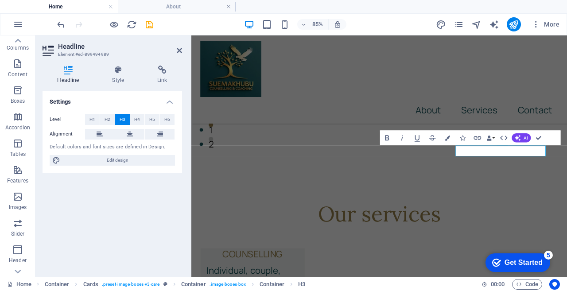
click at [132, 136] on icon at bounding box center [130, 134] width 6 height 11
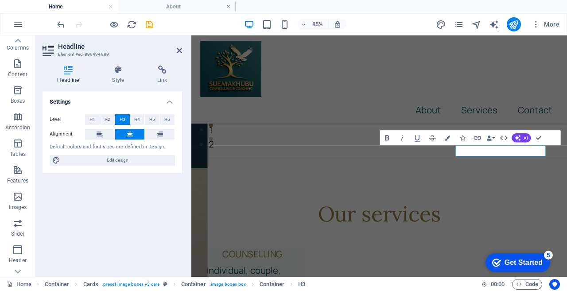
click at [70, 73] on icon at bounding box center [68, 70] width 51 height 9
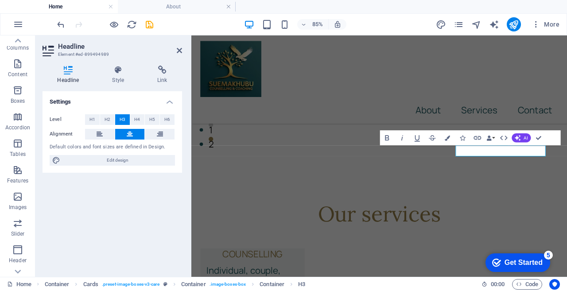
click at [70, 73] on icon at bounding box center [68, 70] width 51 height 9
click at [52, 45] on icon at bounding box center [49, 51] width 13 height 14
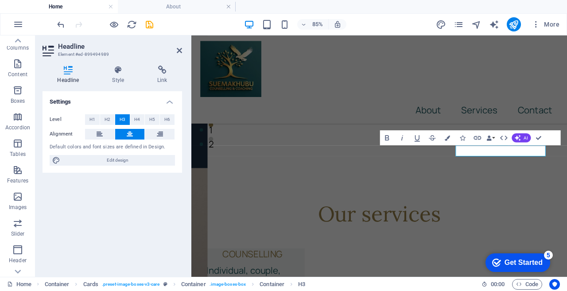
click at [109, 120] on span "H2" at bounding box center [108, 119] width 6 height 11
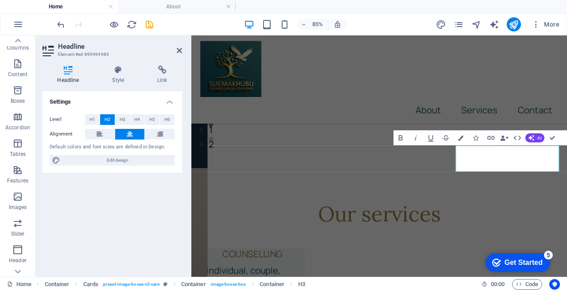
click at [119, 119] on button "H3" at bounding box center [122, 119] width 15 height 11
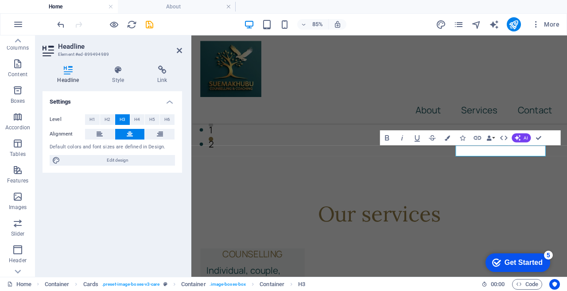
click at [388, 138] on icon "button" at bounding box center [387, 137] width 4 height 5
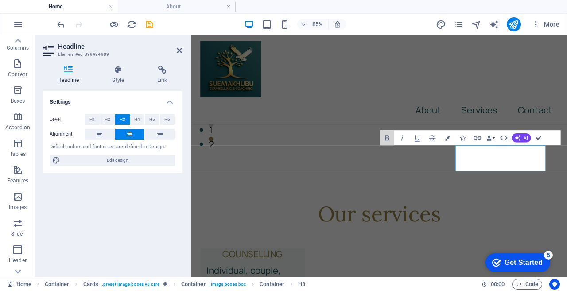
click at [388, 138] on icon "button" at bounding box center [387, 137] width 4 height 5
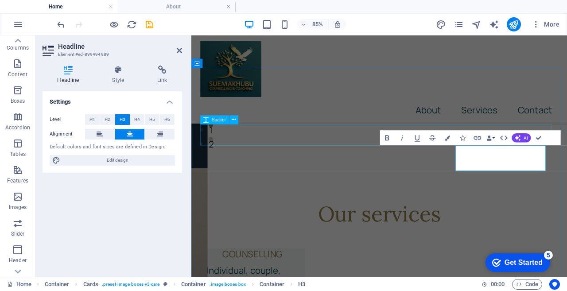
click at [368, 261] on div at bounding box center [412, 273] width 421 height 25
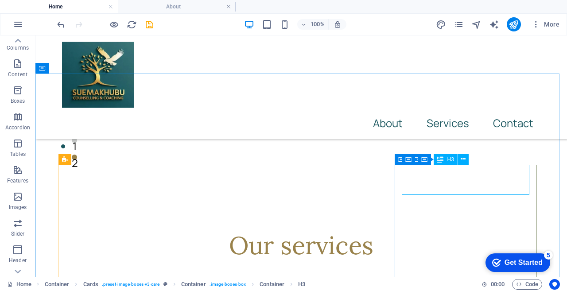
click at [463, 158] on icon at bounding box center [463, 159] width 5 height 9
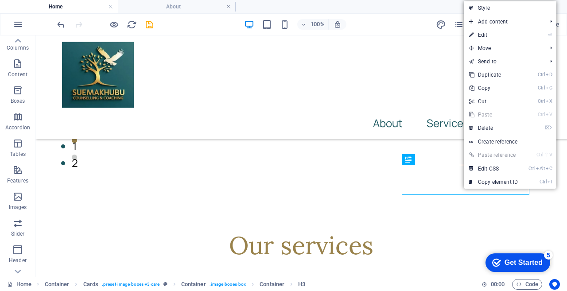
click at [484, 34] on link "⏎ Edit" at bounding box center [493, 34] width 59 height 13
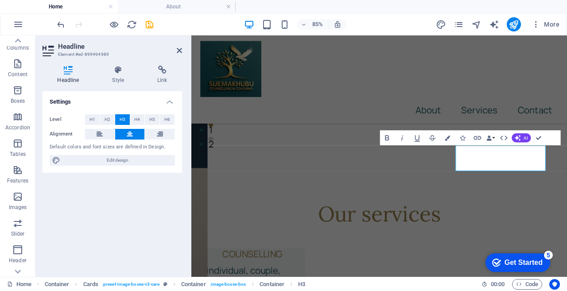
click at [131, 127] on div "Level H1 H2 H3 H4 H5 H6 Alignment Default colors and font sizes are defined in …" at bounding box center [113, 140] width 140 height 66
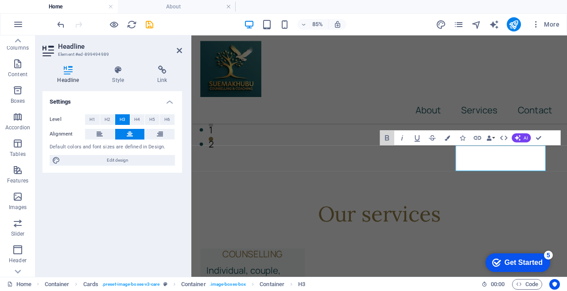
click at [384, 137] on icon "button" at bounding box center [387, 137] width 9 height 9
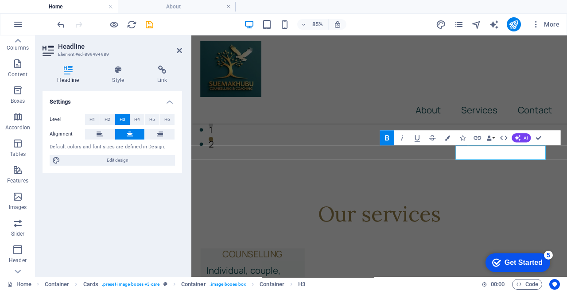
click at [127, 137] on icon at bounding box center [130, 134] width 6 height 11
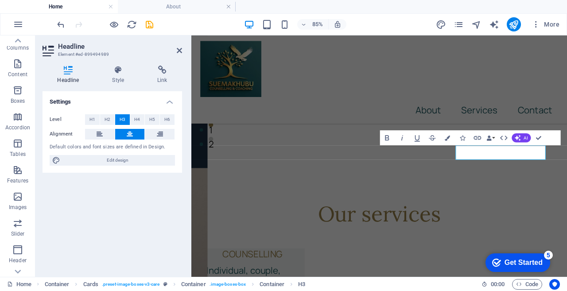
click at [130, 132] on icon at bounding box center [130, 134] width 6 height 11
